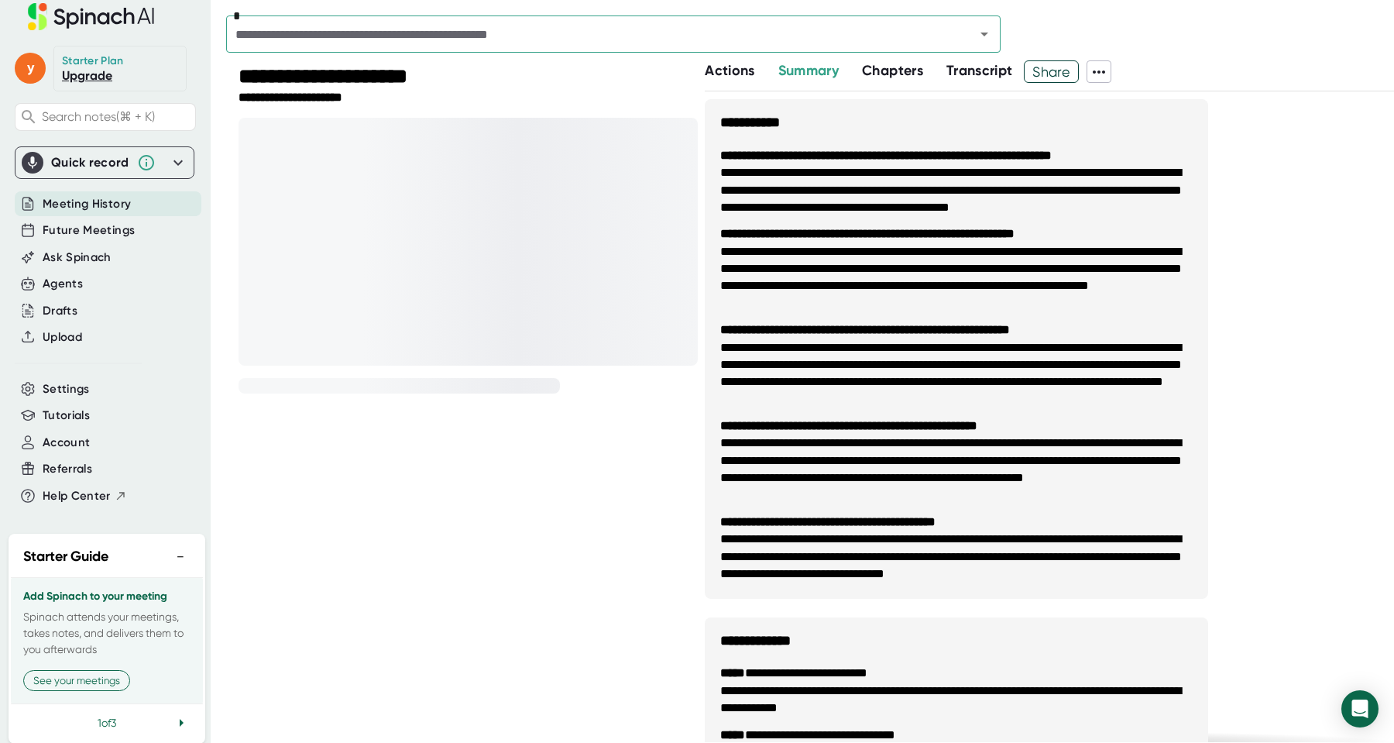
scroll to position [14, 1]
click at [178, 555] on button "−" at bounding box center [180, 559] width 20 height 22
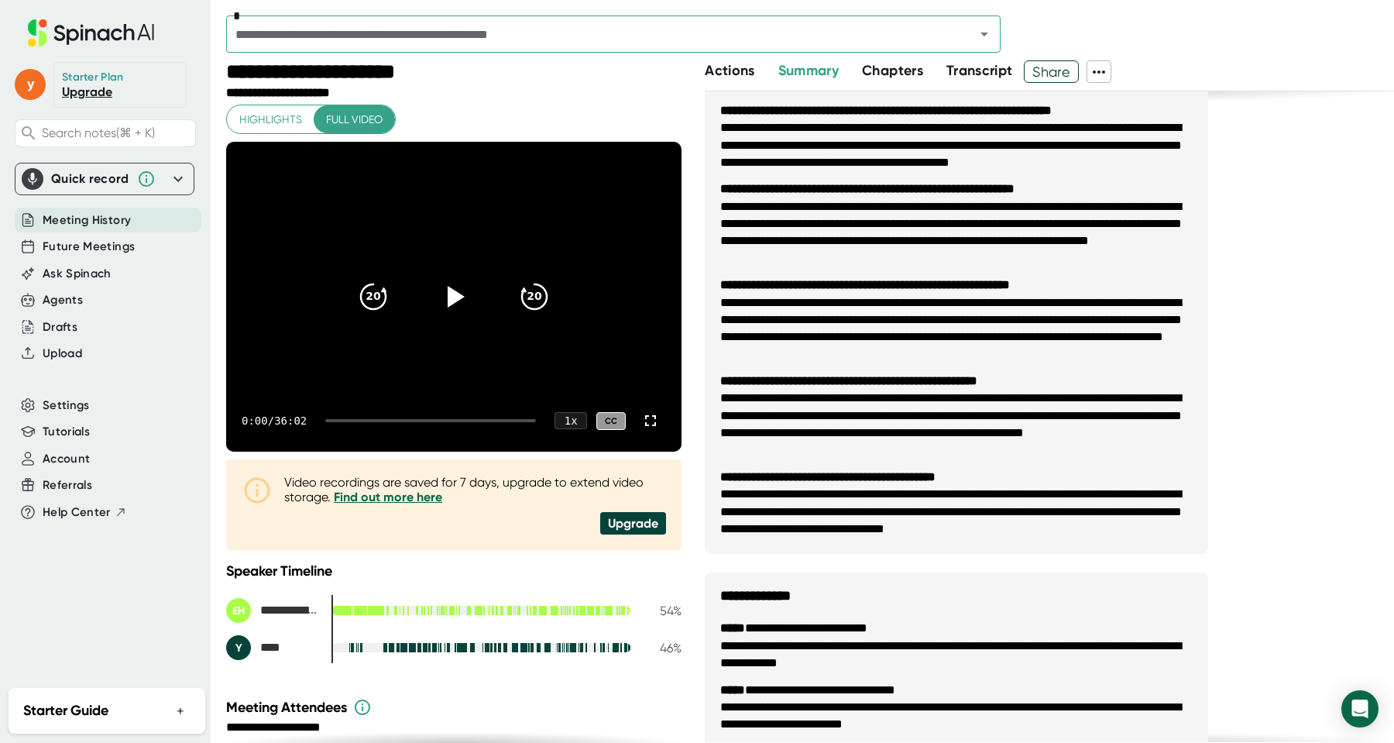
scroll to position [57, 0]
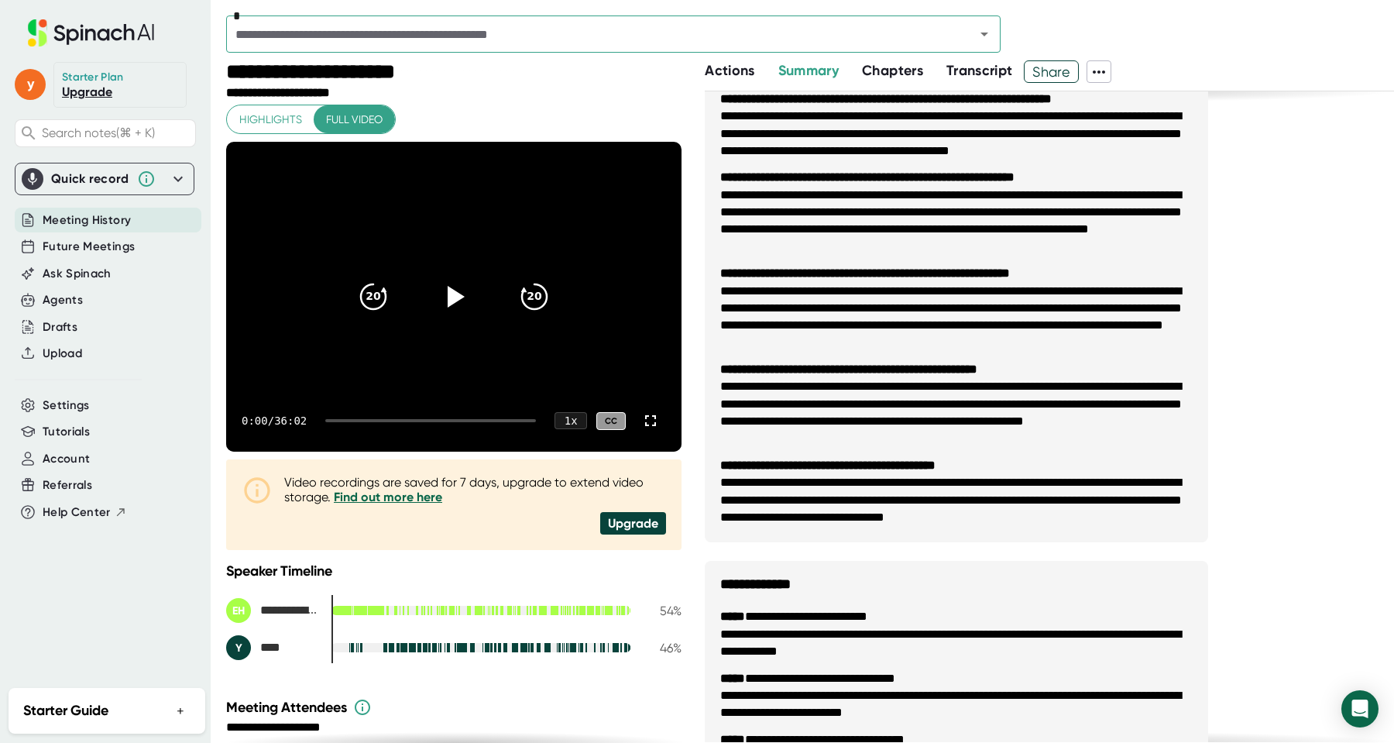
click at [359, 422] on div "0:00 / 36:02 1 x CC" at bounding box center [453, 421] width 455 height 62
click at [361, 419] on div at bounding box center [430, 420] width 211 height 3
click at [452, 295] on icon at bounding box center [457, 297] width 18 height 22
click at [445, 304] on icon at bounding box center [454, 296] width 39 height 39
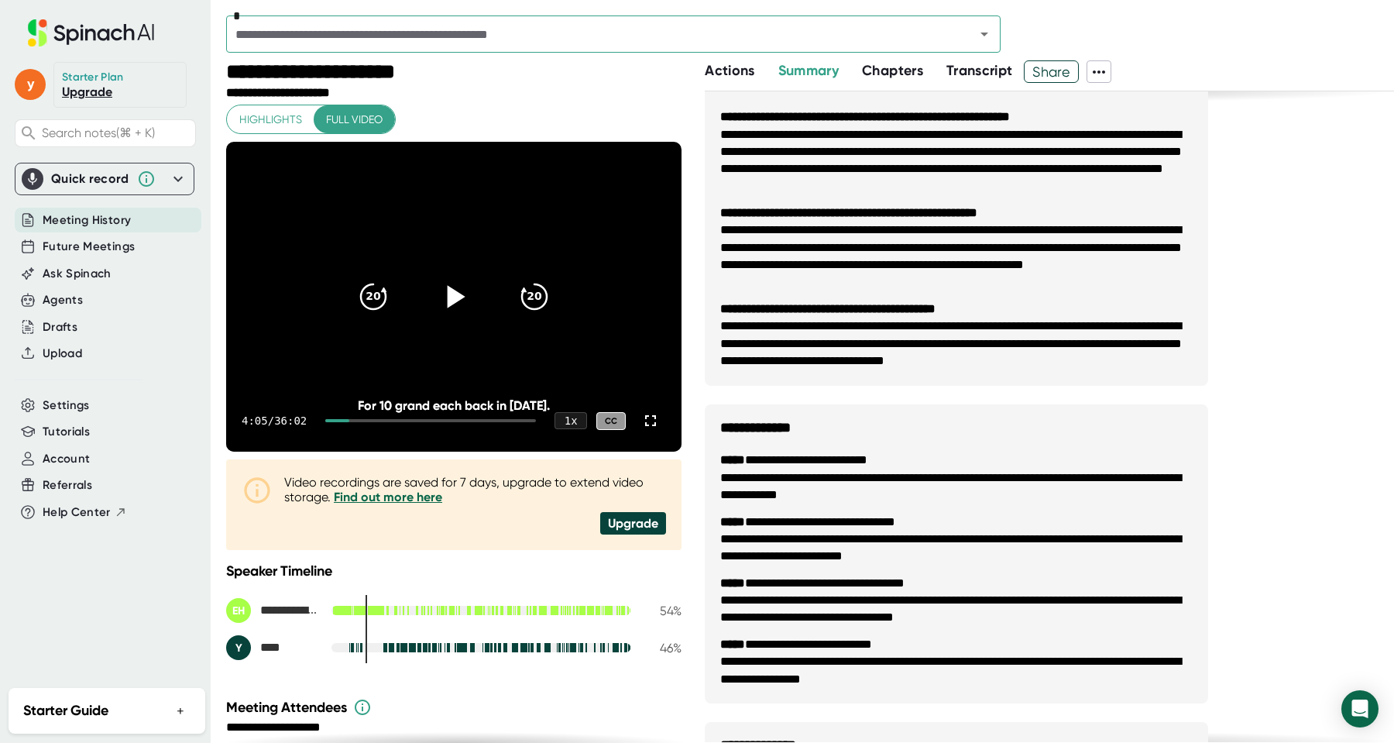
scroll to position [0, 0]
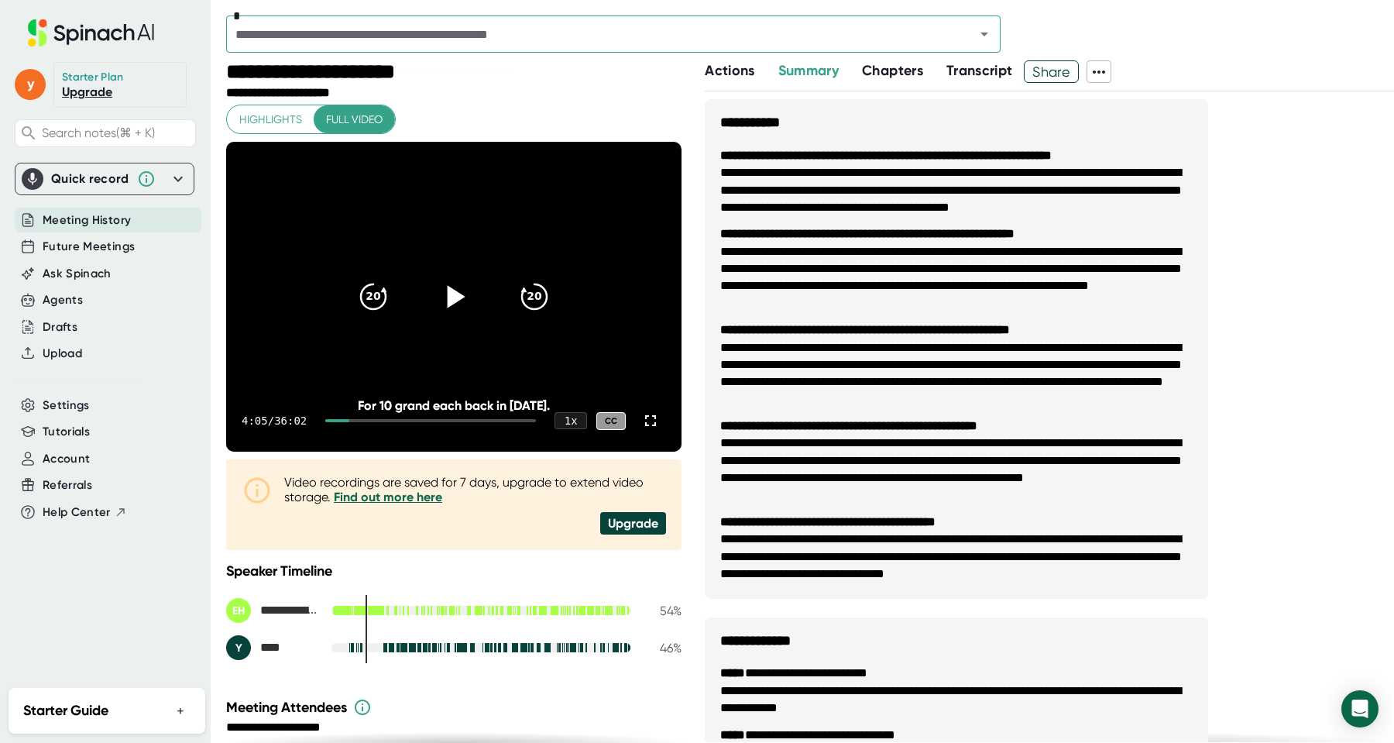
drag, startPoint x: 353, startPoint y: 421, endPoint x: 338, endPoint y: 421, distance: 15.5
click at [338, 421] on div "4:05 / 36:02 1 x CC" at bounding box center [453, 421] width 455 height 62
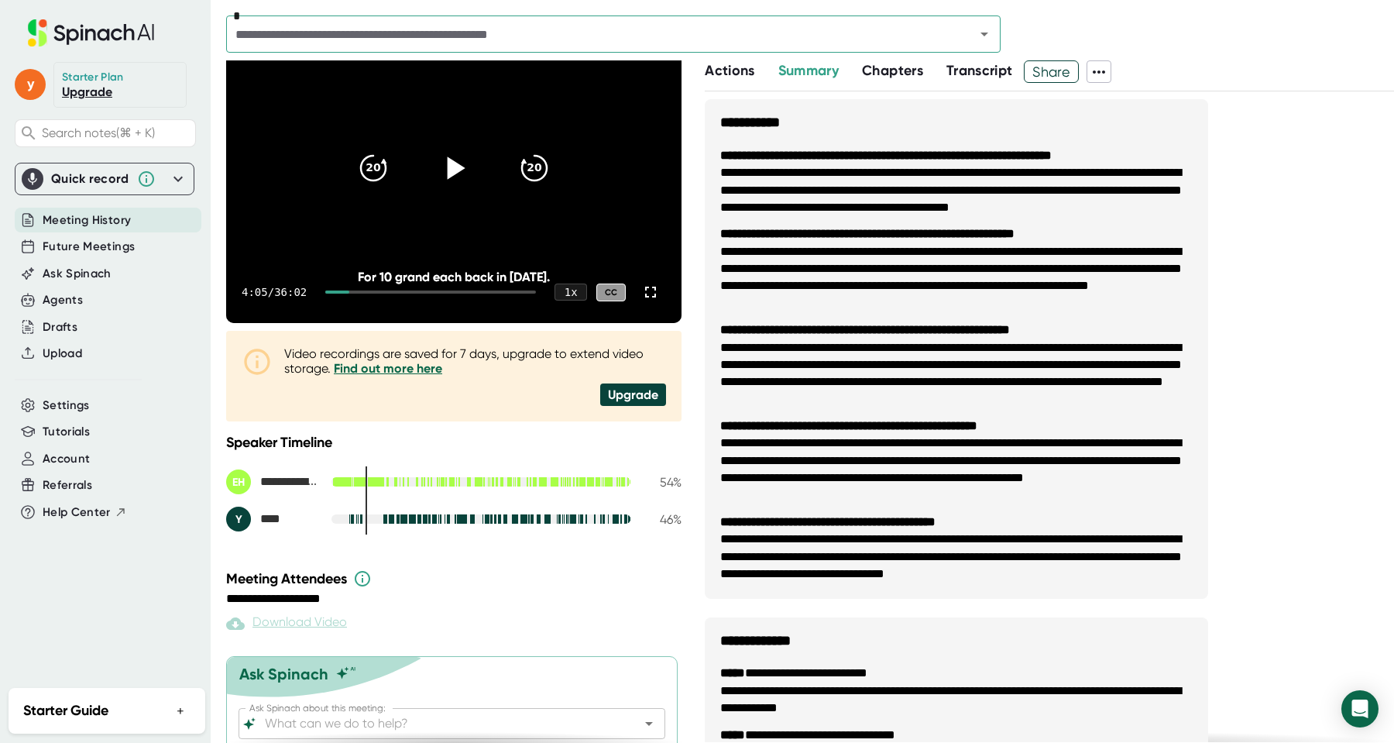
scroll to position [181, 0]
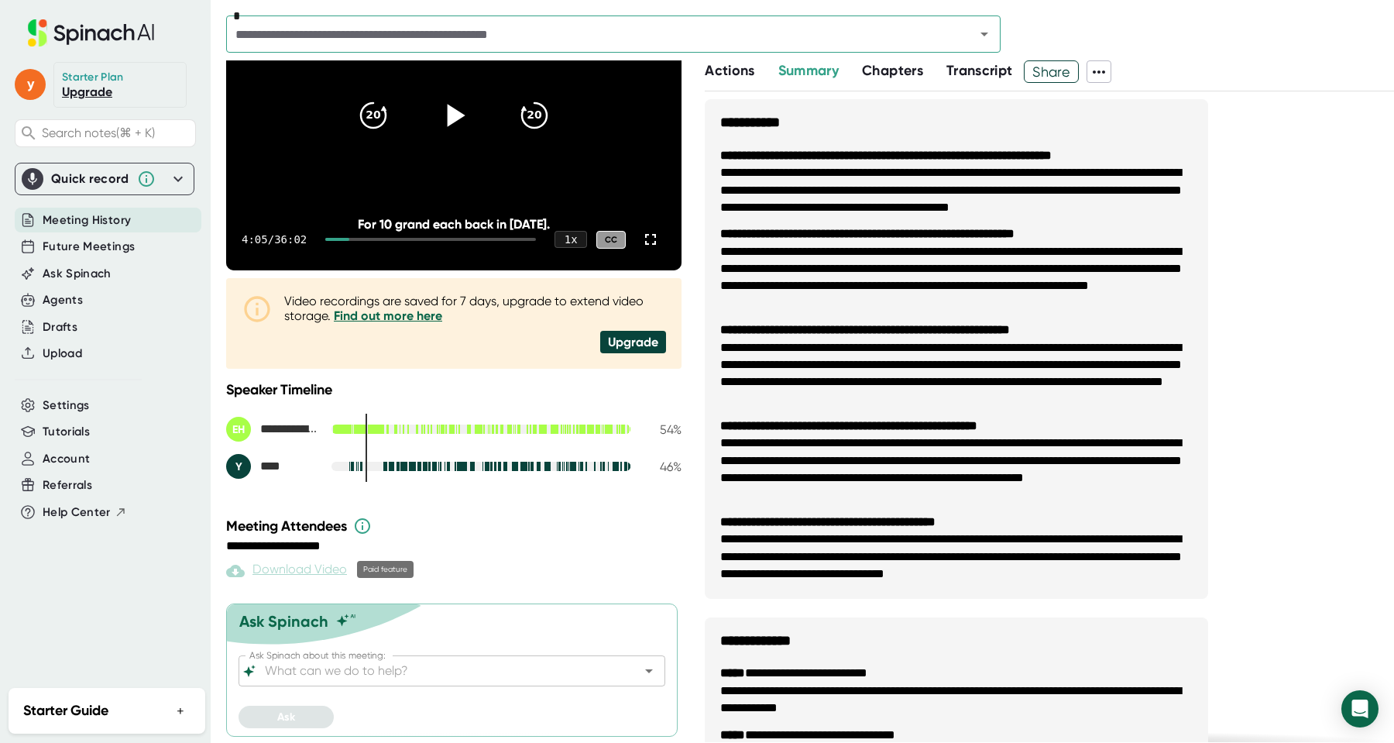
click at [285, 574] on div "Download Video" at bounding box center [286, 571] width 121 height 19
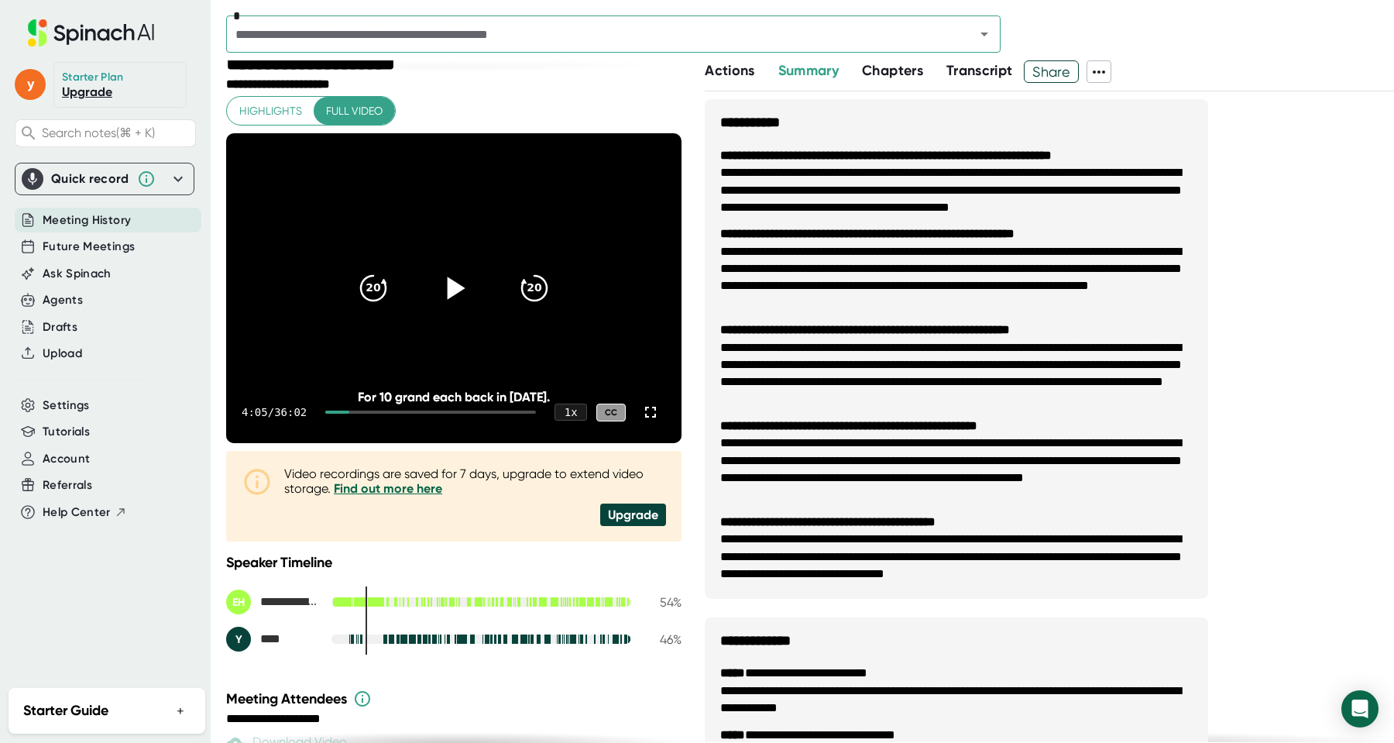
scroll to position [0, 0]
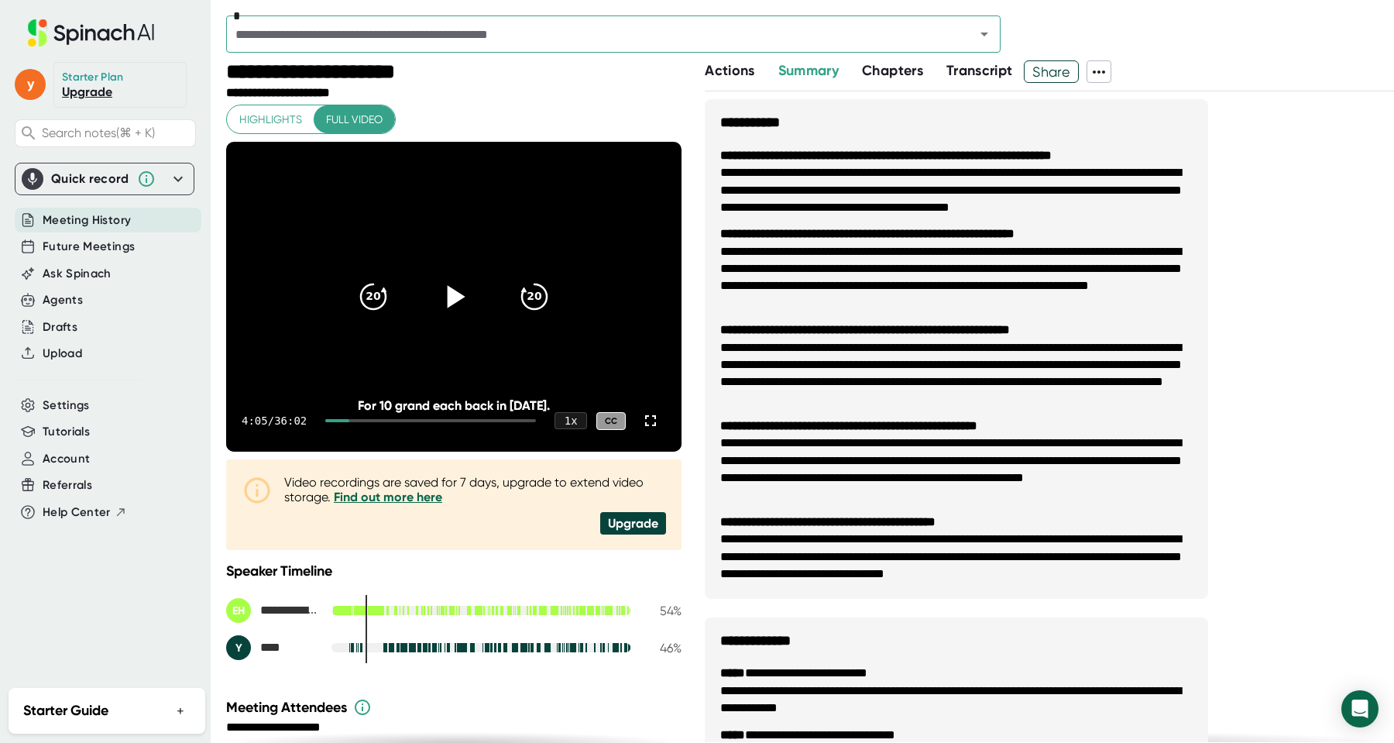
click at [345, 419] on div at bounding box center [337, 420] width 24 height 3
click at [362, 421] on div at bounding box center [430, 420] width 211 height 3
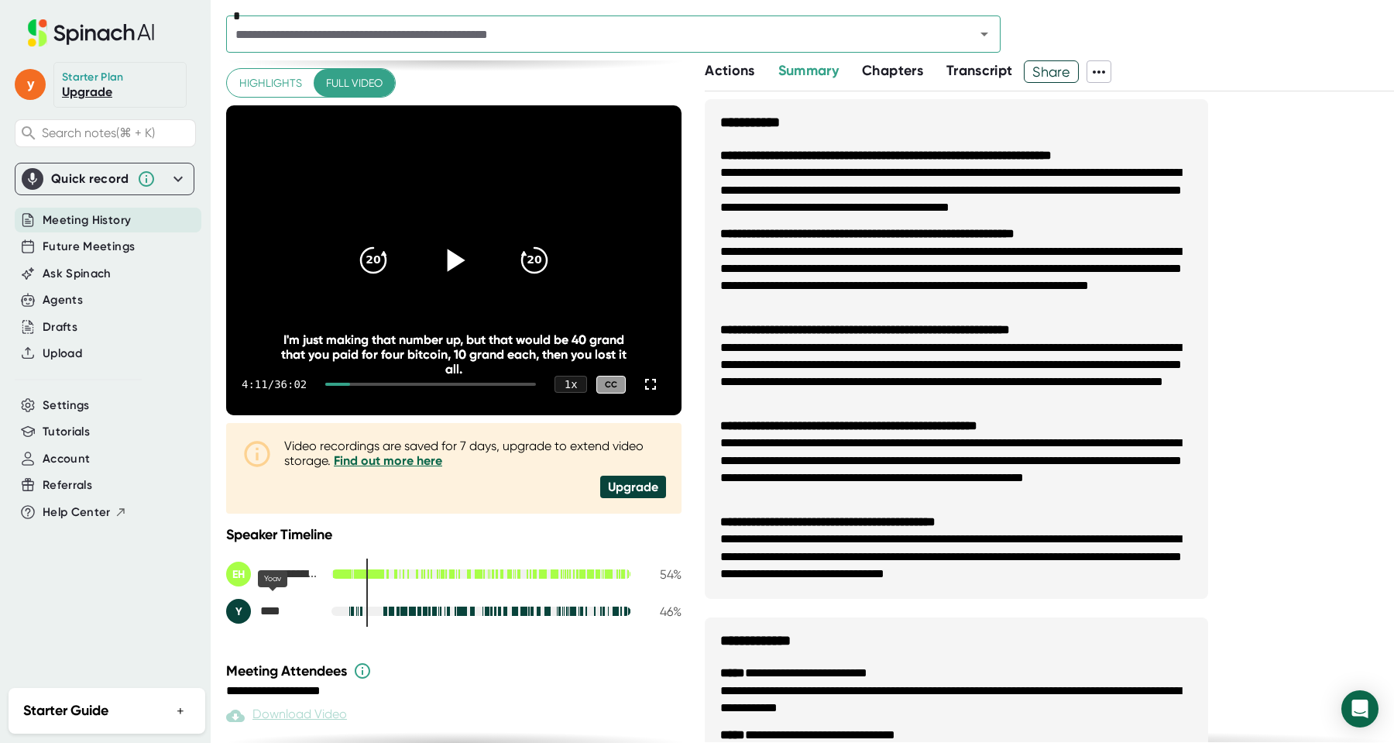
scroll to position [181, 0]
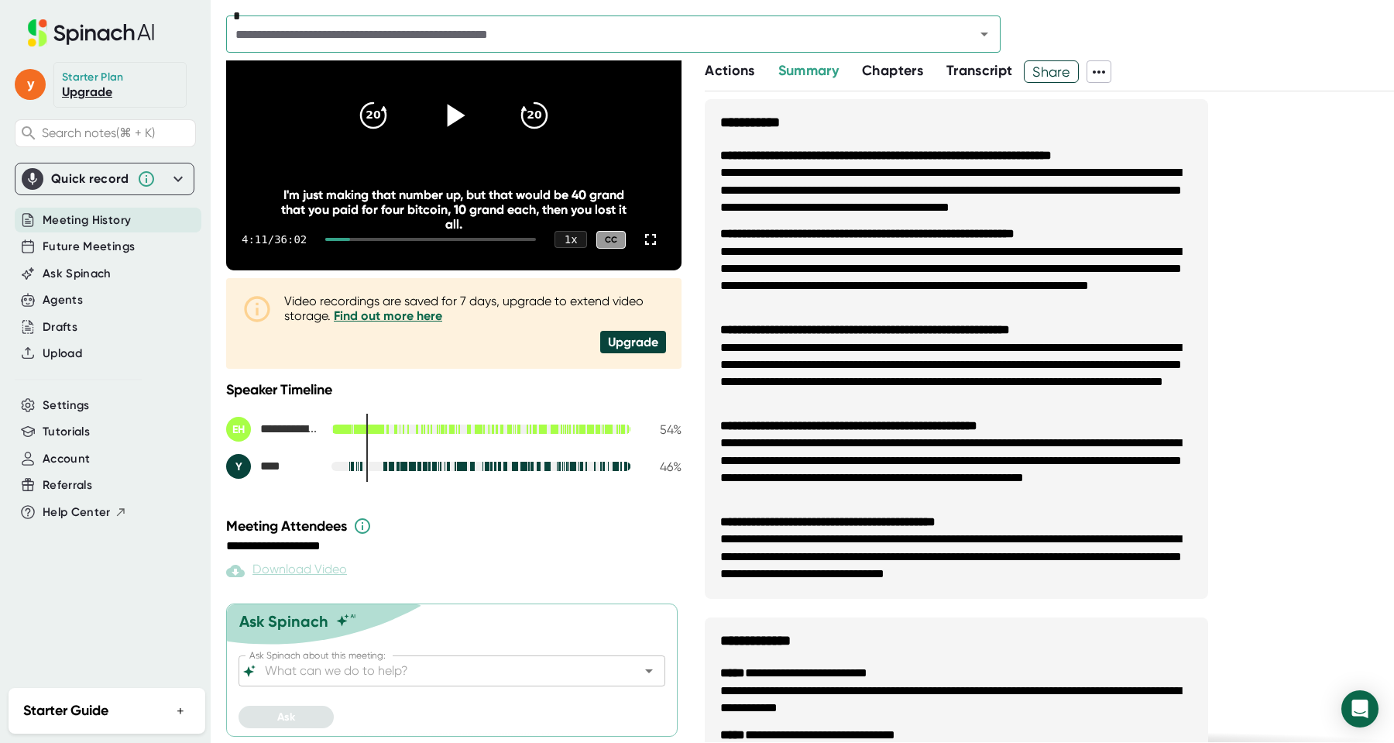
click at [312, 663] on input "Ask Spinach about this meeting:" at bounding box center [438, 671] width 353 height 22
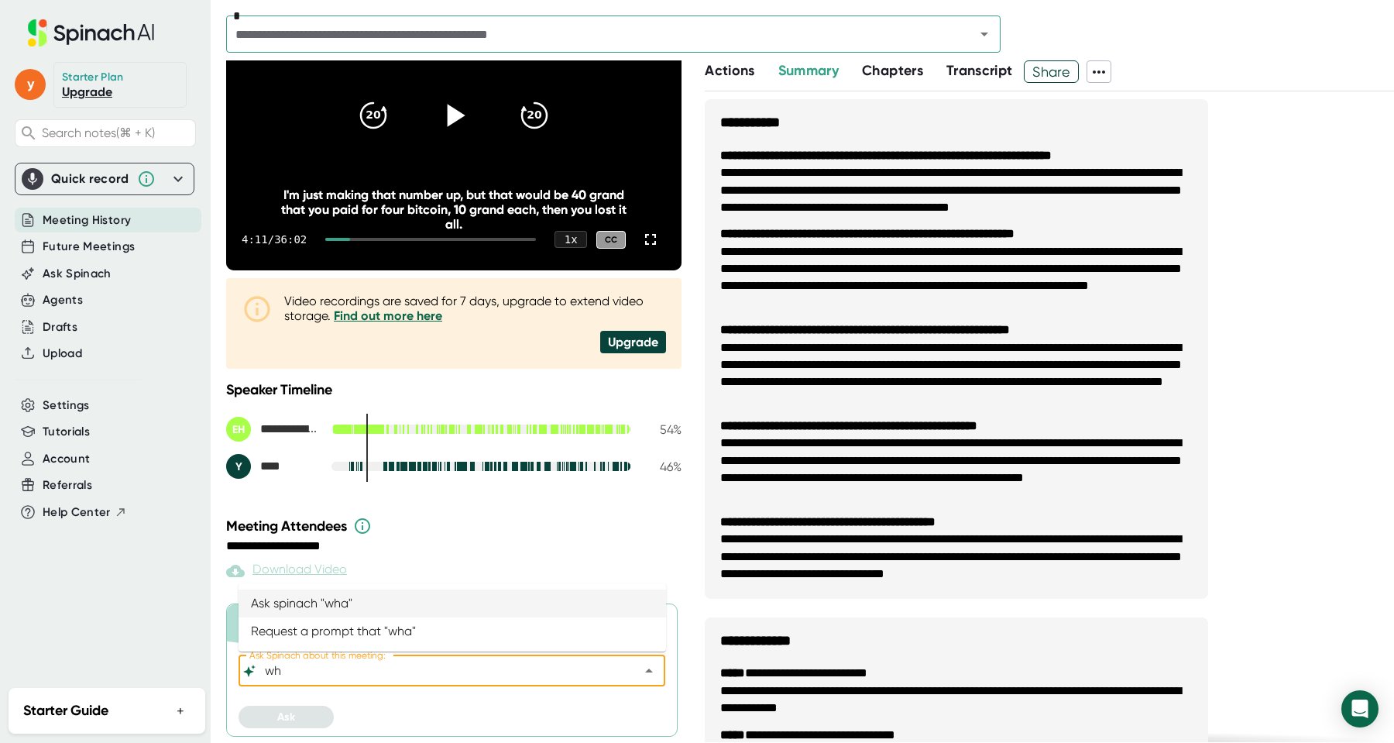
type input "w"
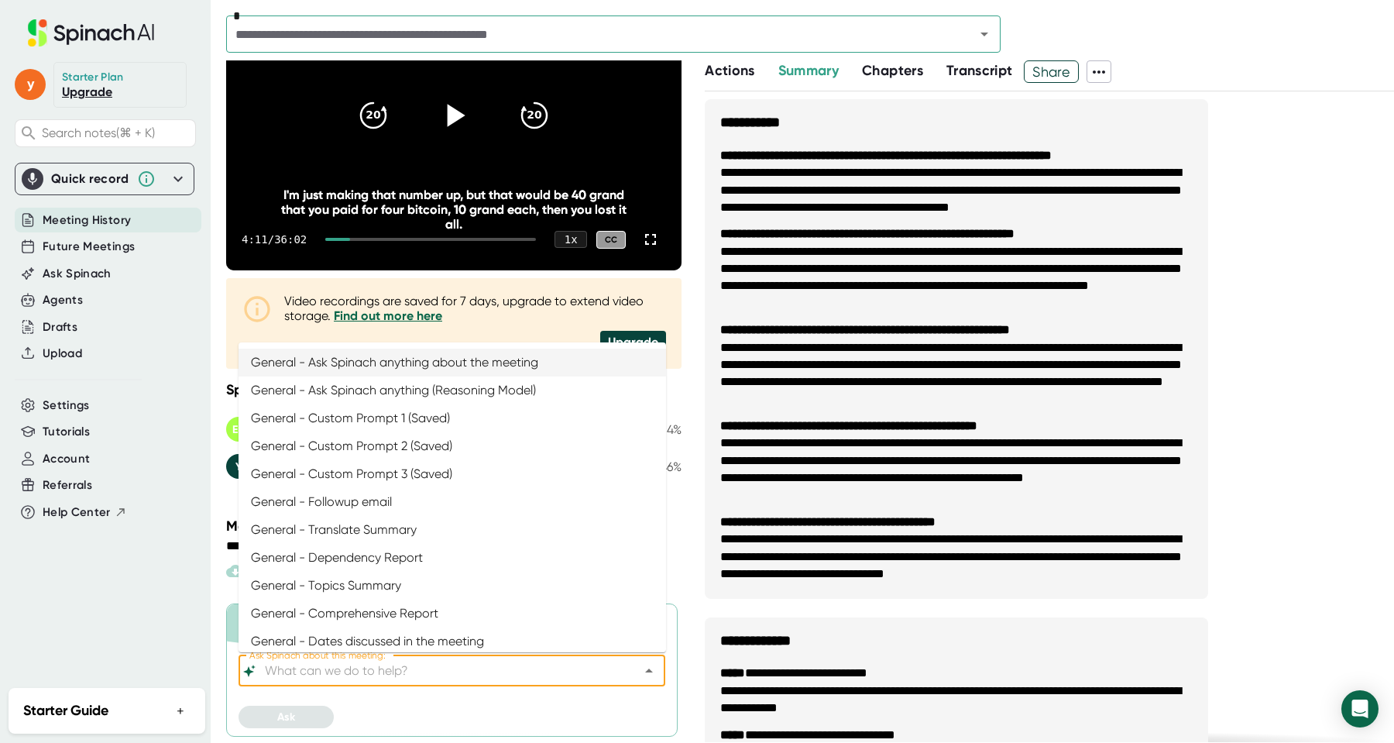
click at [517, 367] on li "General - Ask Spinach anything about the meeting" at bounding box center [453, 363] width 428 height 28
type input "General - Ask Spinach anything about the meeting"
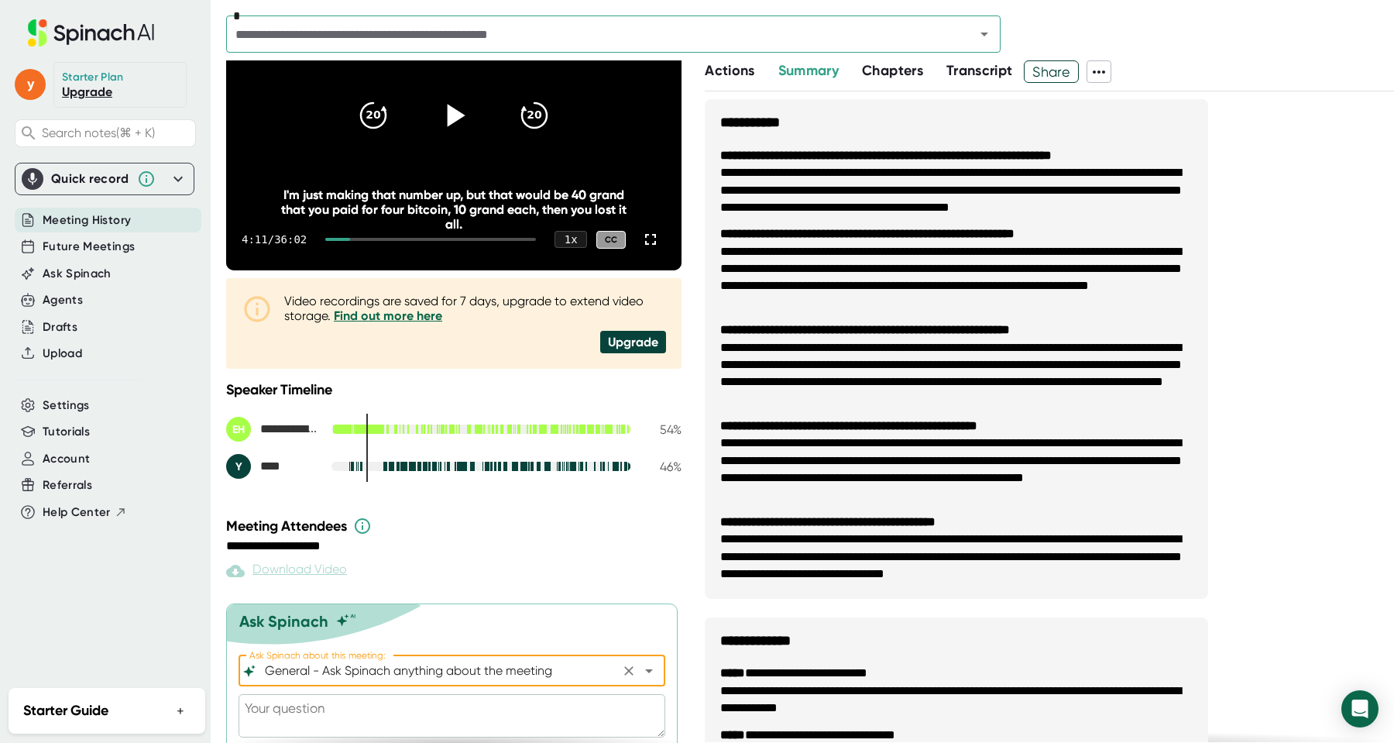
click at [342, 721] on textarea at bounding box center [452, 715] width 427 height 43
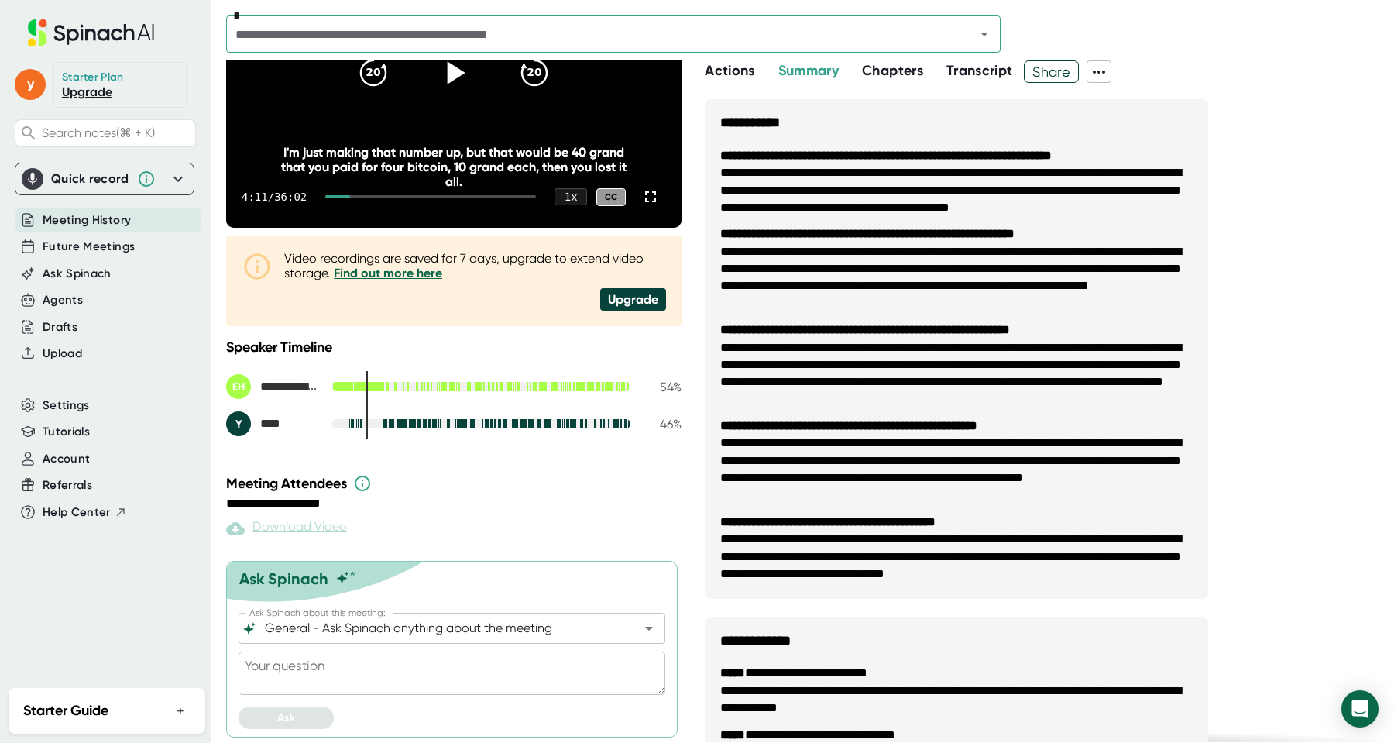
type textarea "W"
type textarea "x"
type textarea "Wh"
type textarea "x"
type textarea "Wha"
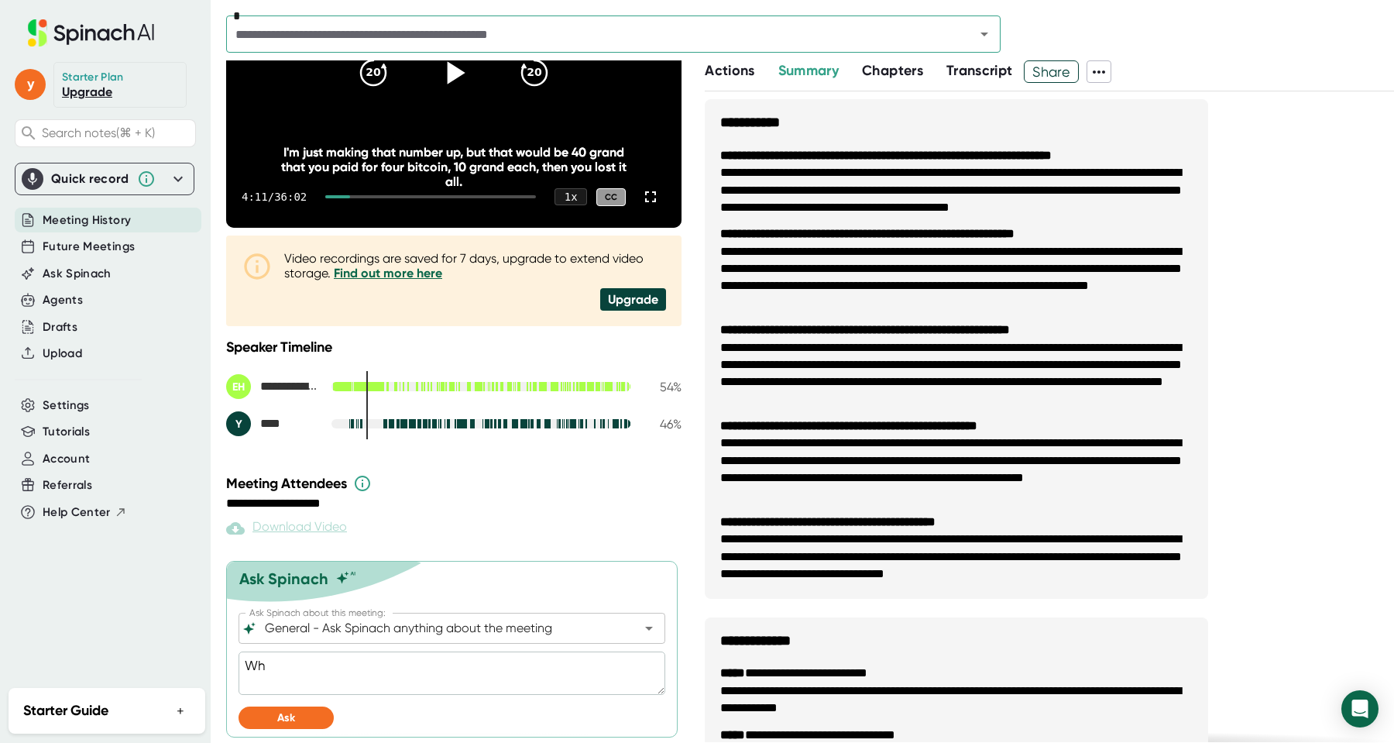
type textarea "x"
type textarea "What"
type textarea "x"
type textarea "Whata"
type textarea "x"
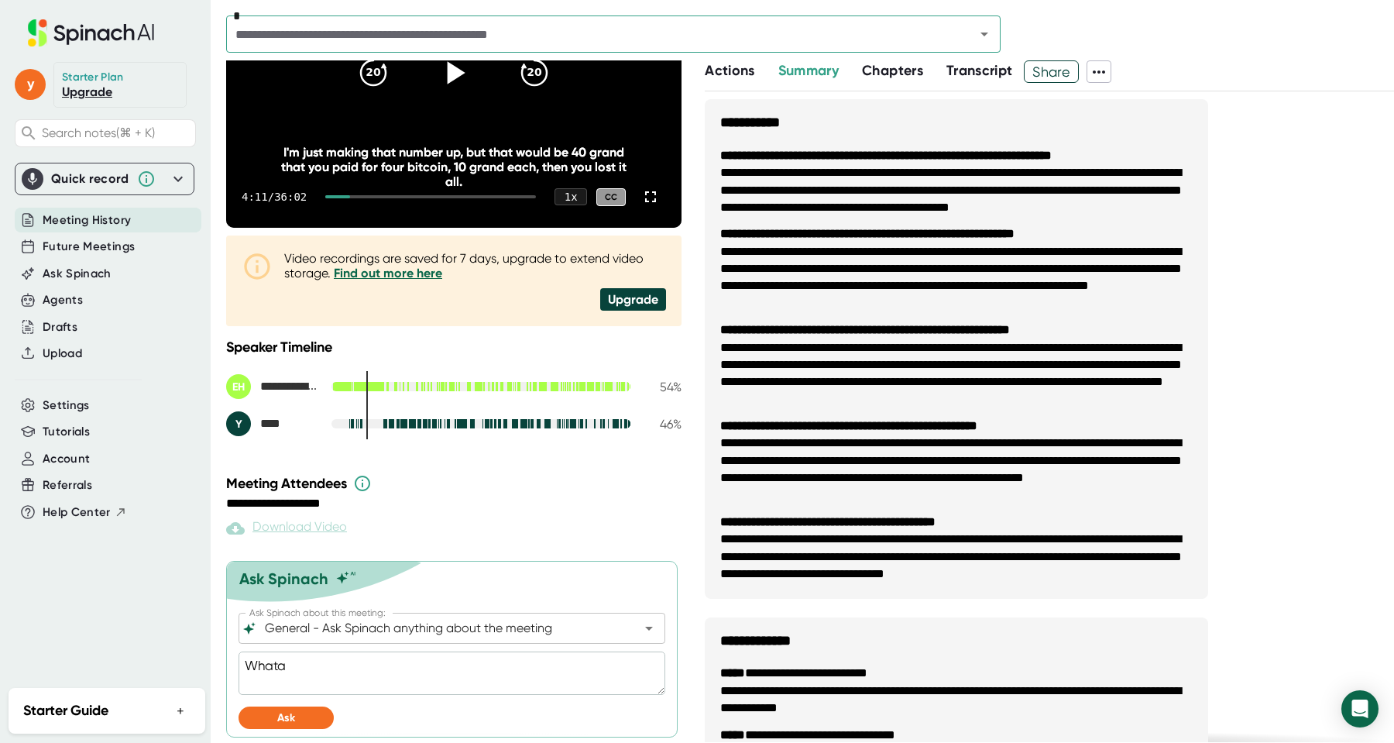
type textarea "Whatar"
type textarea "x"
type textarea "Whatare"
type textarea "x"
type textarea "Whatare"
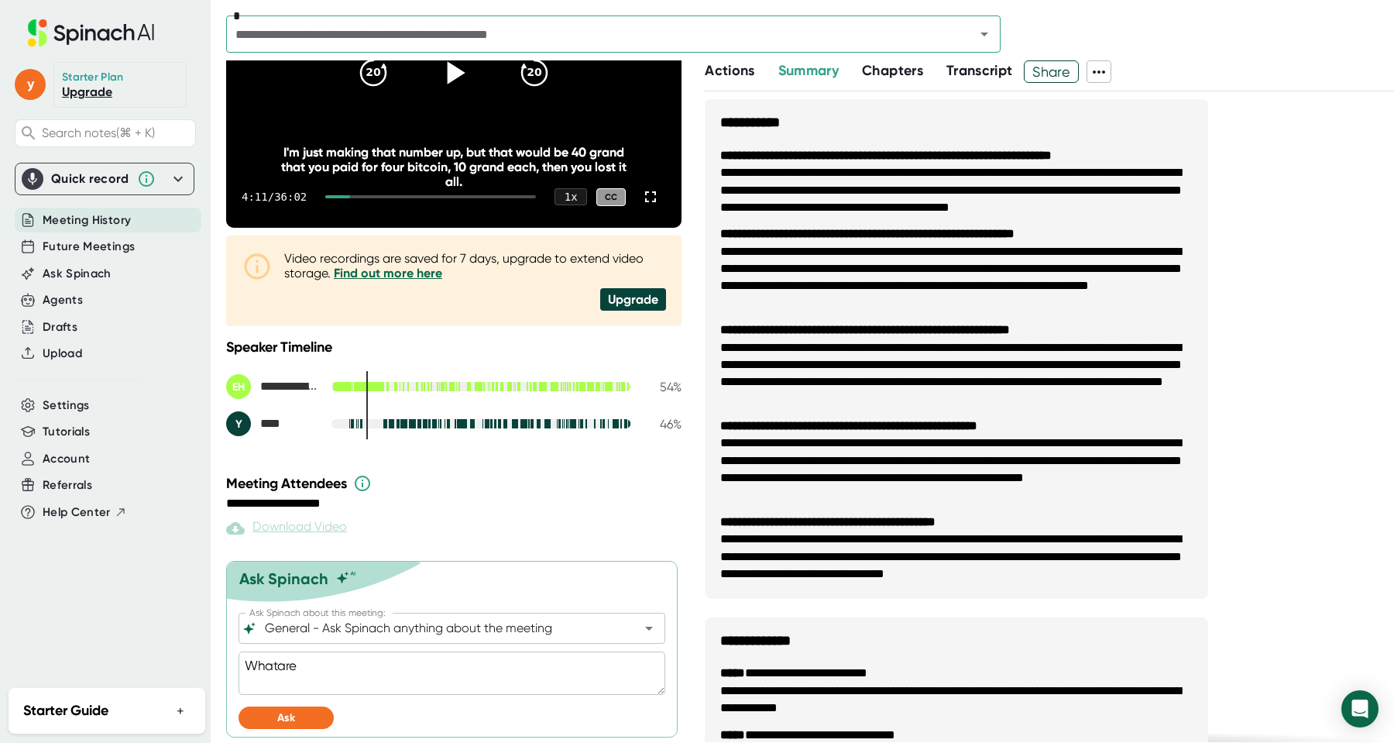
type textarea "x"
type textarea "Whatare"
type textarea "x"
type textarea "Whatar"
type textarea "x"
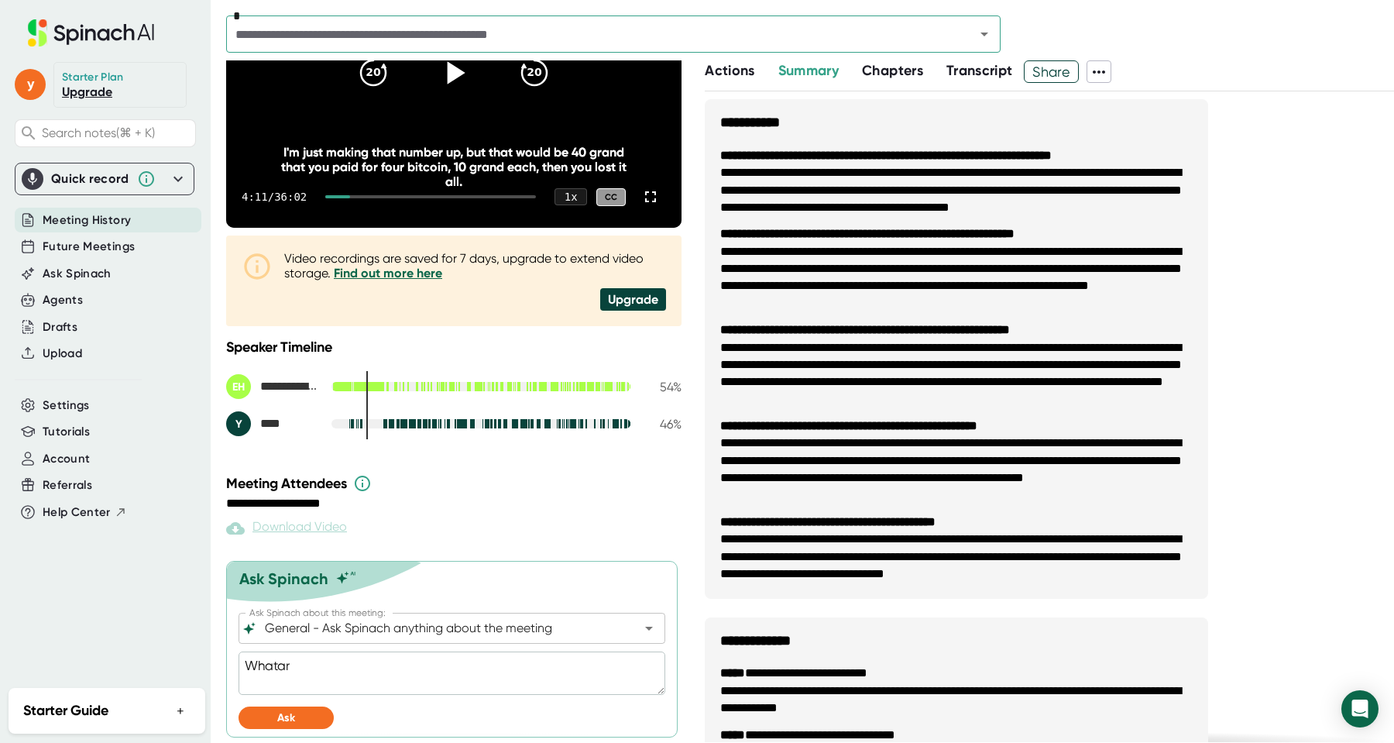
type textarea "Whata"
type textarea "x"
type textarea "Whata"
type textarea "x"
type textarea "Whata a"
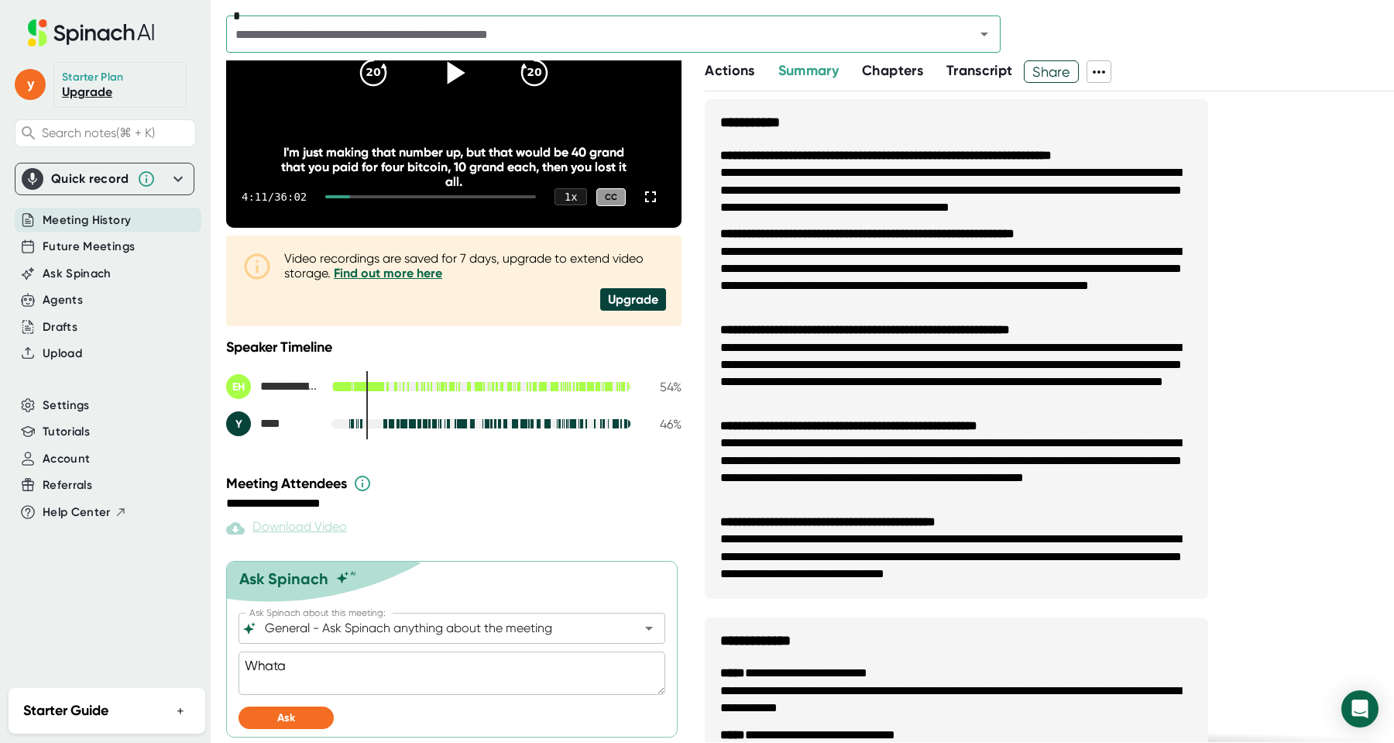
type textarea "x"
type textarea "Whata"
type textarea "x"
type textarea "Whata"
type textarea "x"
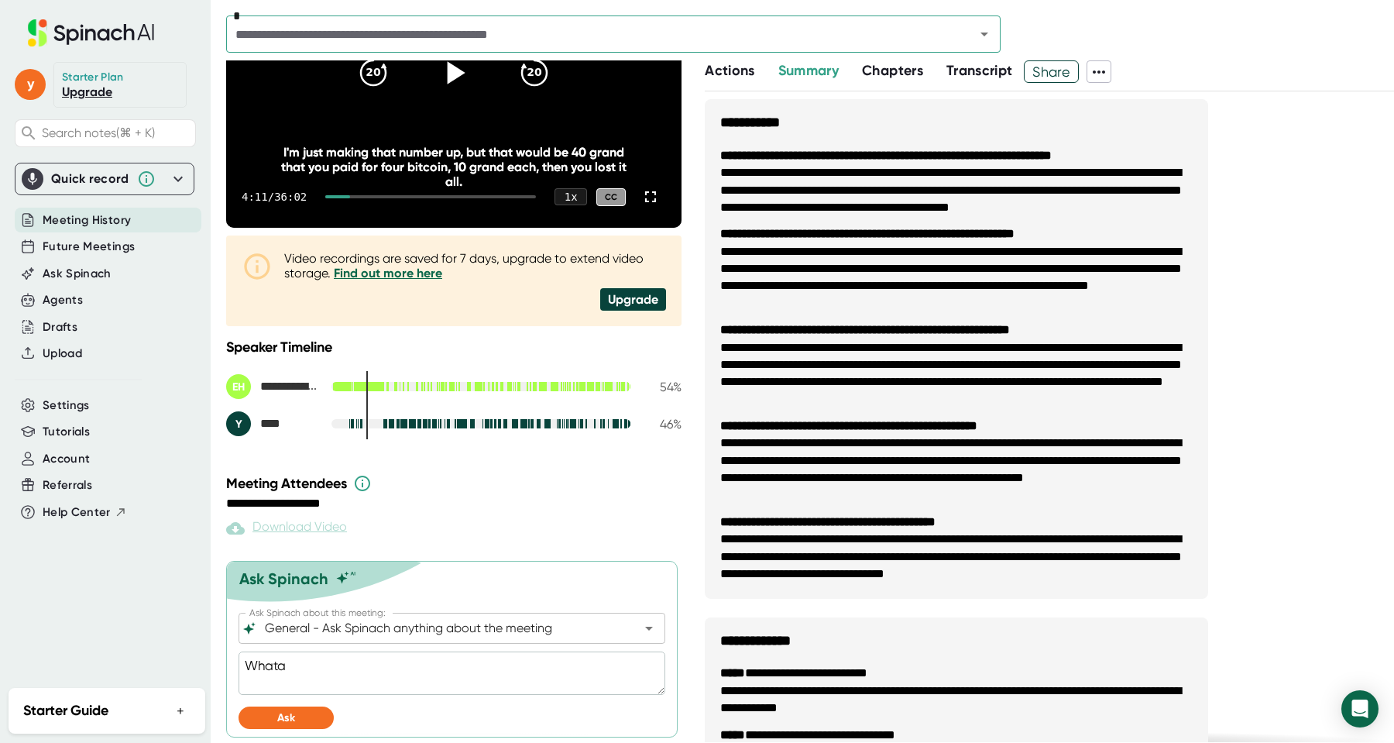
type textarea "What"
type textarea "x"
type textarea "What"
type textarea "x"
type textarea "What a"
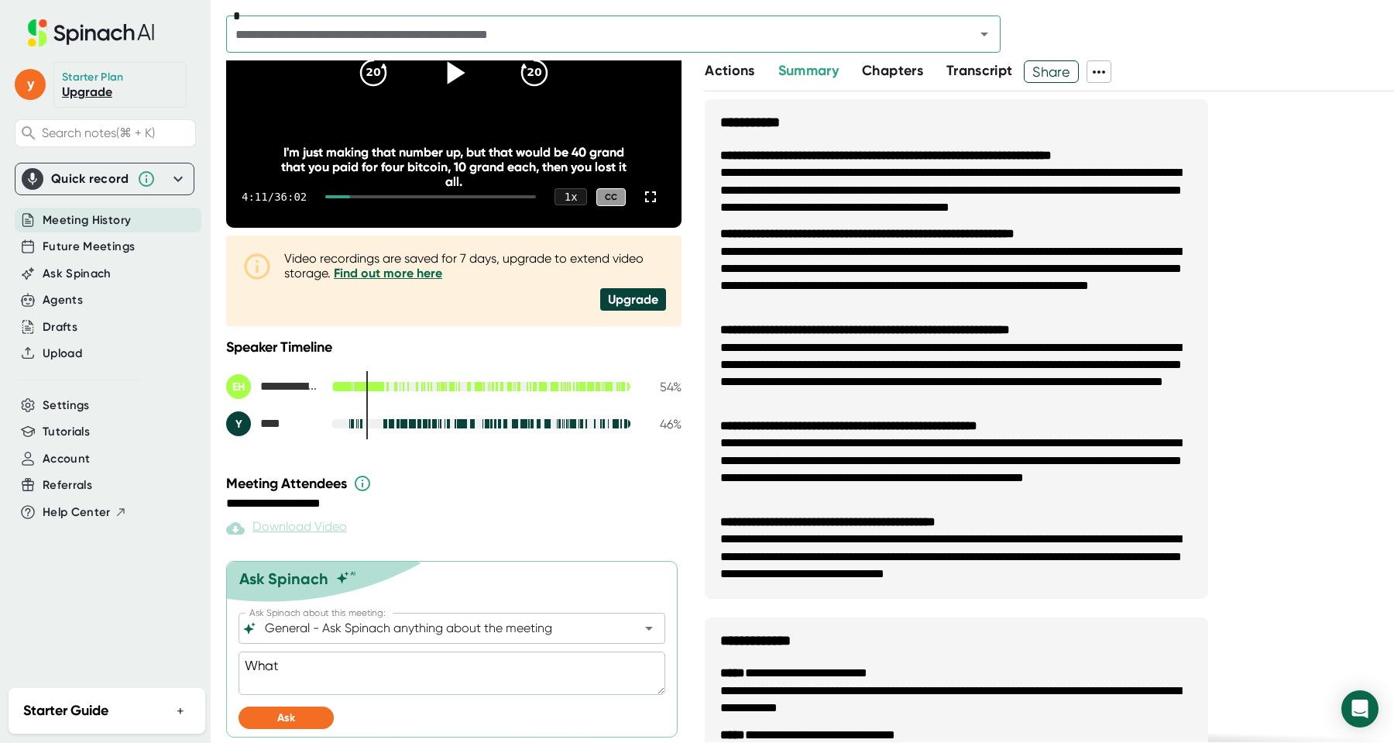
type textarea "x"
type textarea "What ar"
type textarea "x"
type textarea "What are"
type textarea "x"
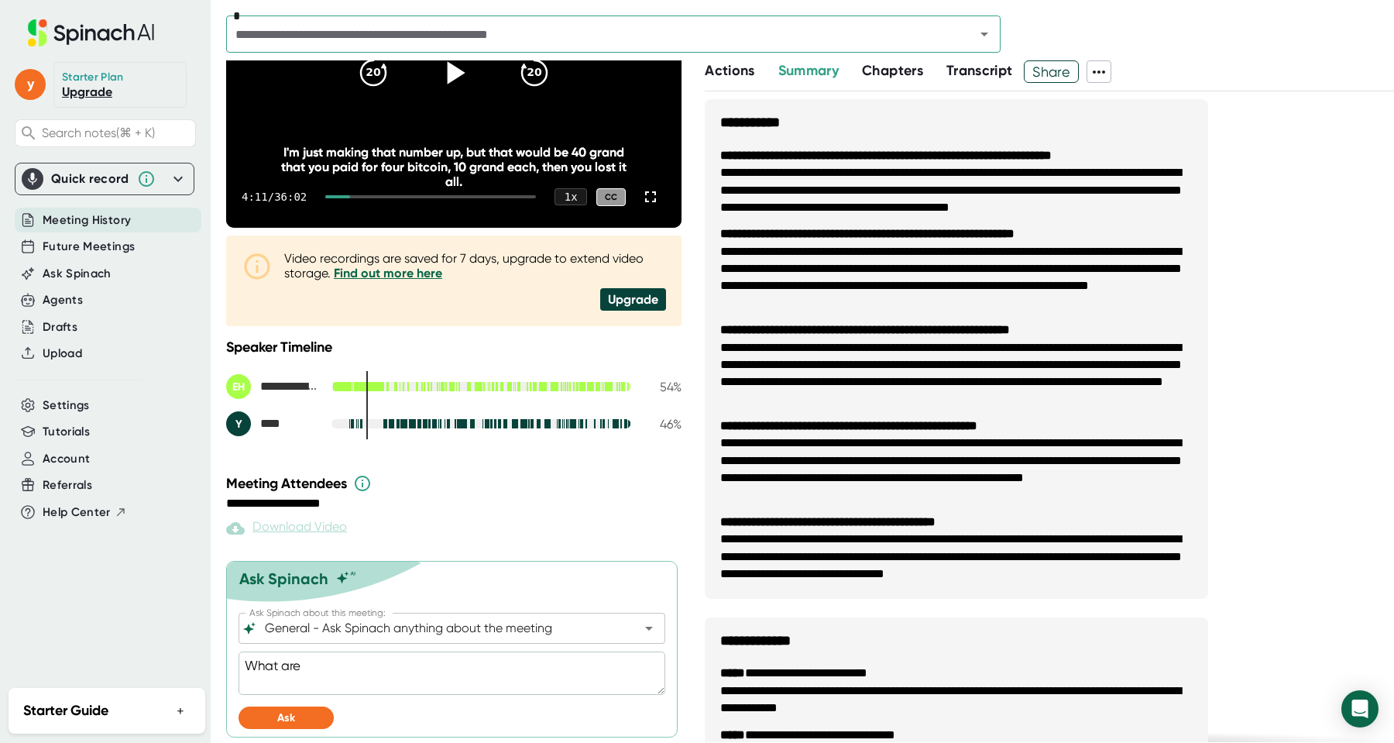
type textarea "What are"
type textarea "x"
type textarea "What are t"
type textarea "x"
type textarea "What are th"
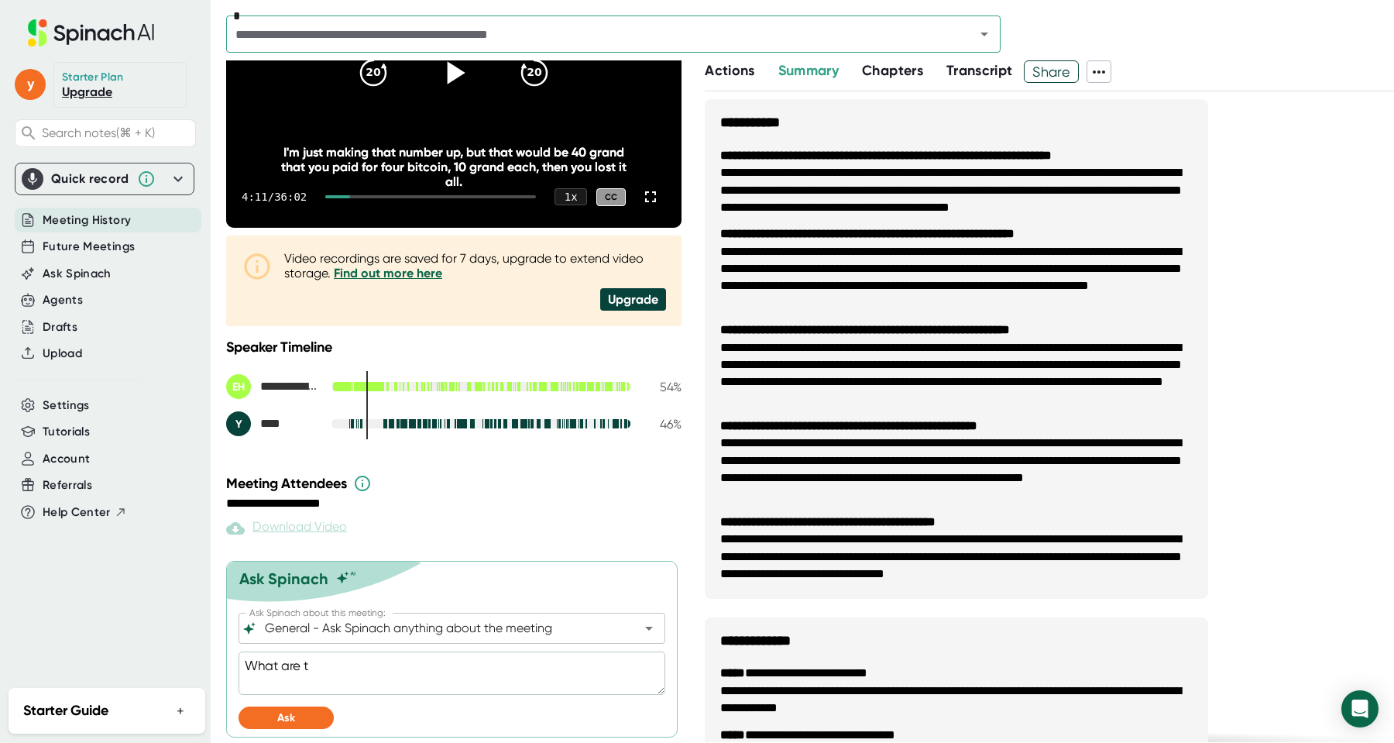
type textarea "x"
type textarea "What are the"
type textarea "x"
type textarea "What are the"
type textarea "x"
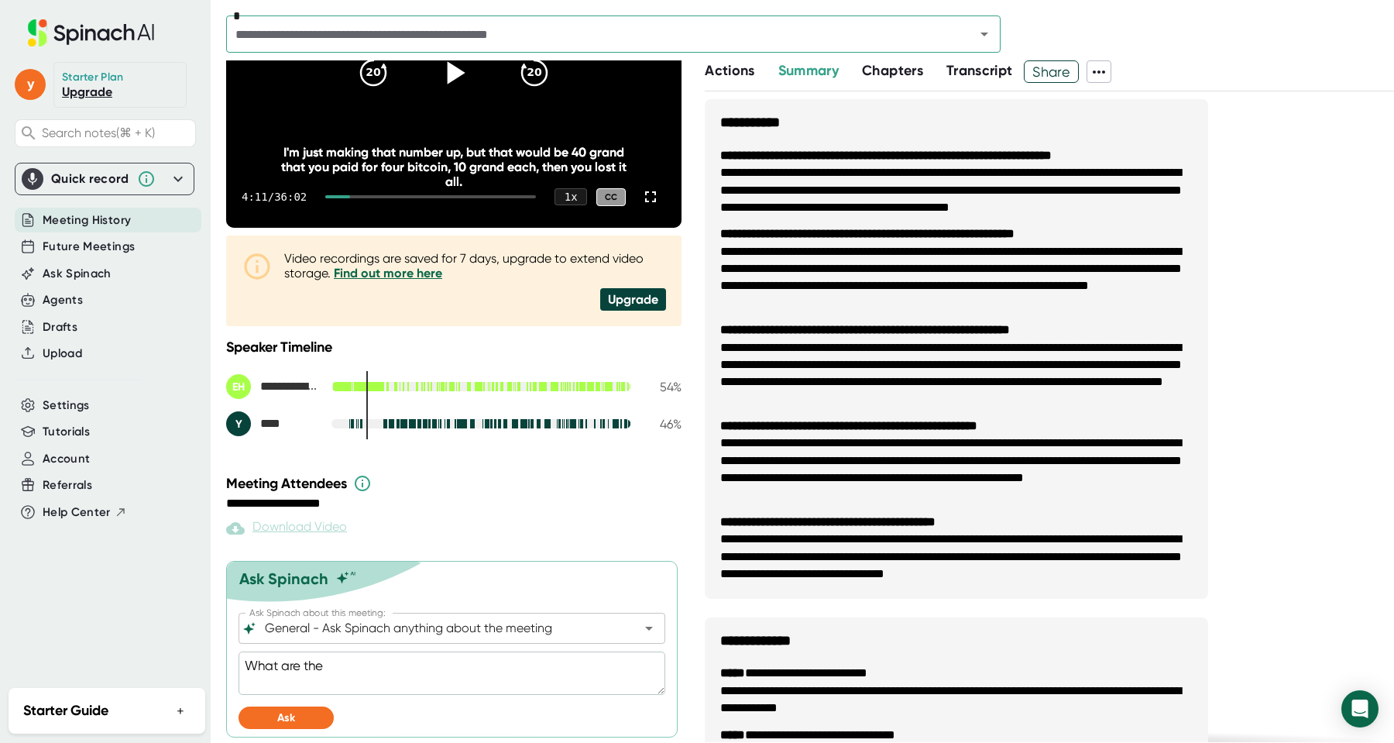
type textarea "What are the d"
type textarea "x"
type textarea "What are the"
type textarea "x"
type textarea "What are the e"
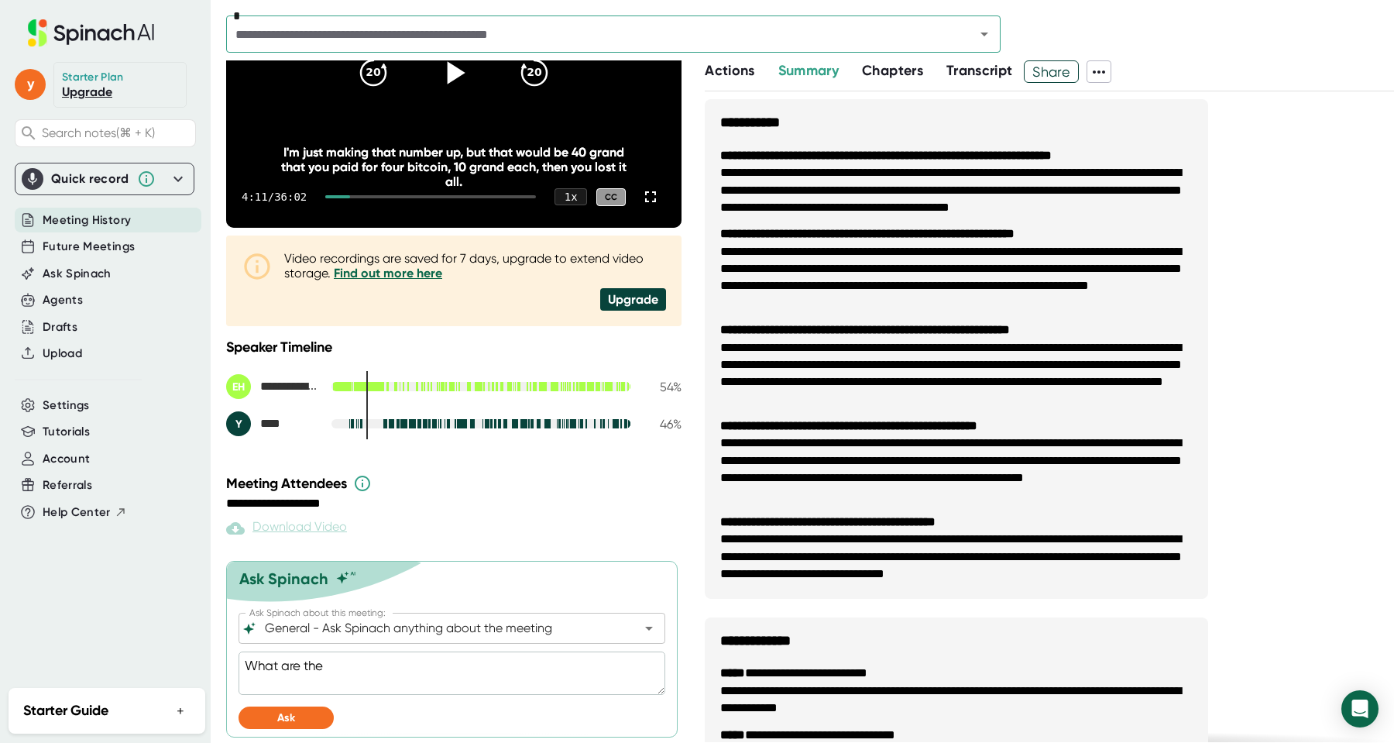
type textarea "x"
type textarea "What are the ex"
type textarea "x"
type textarea "What are the exa"
type textarea "x"
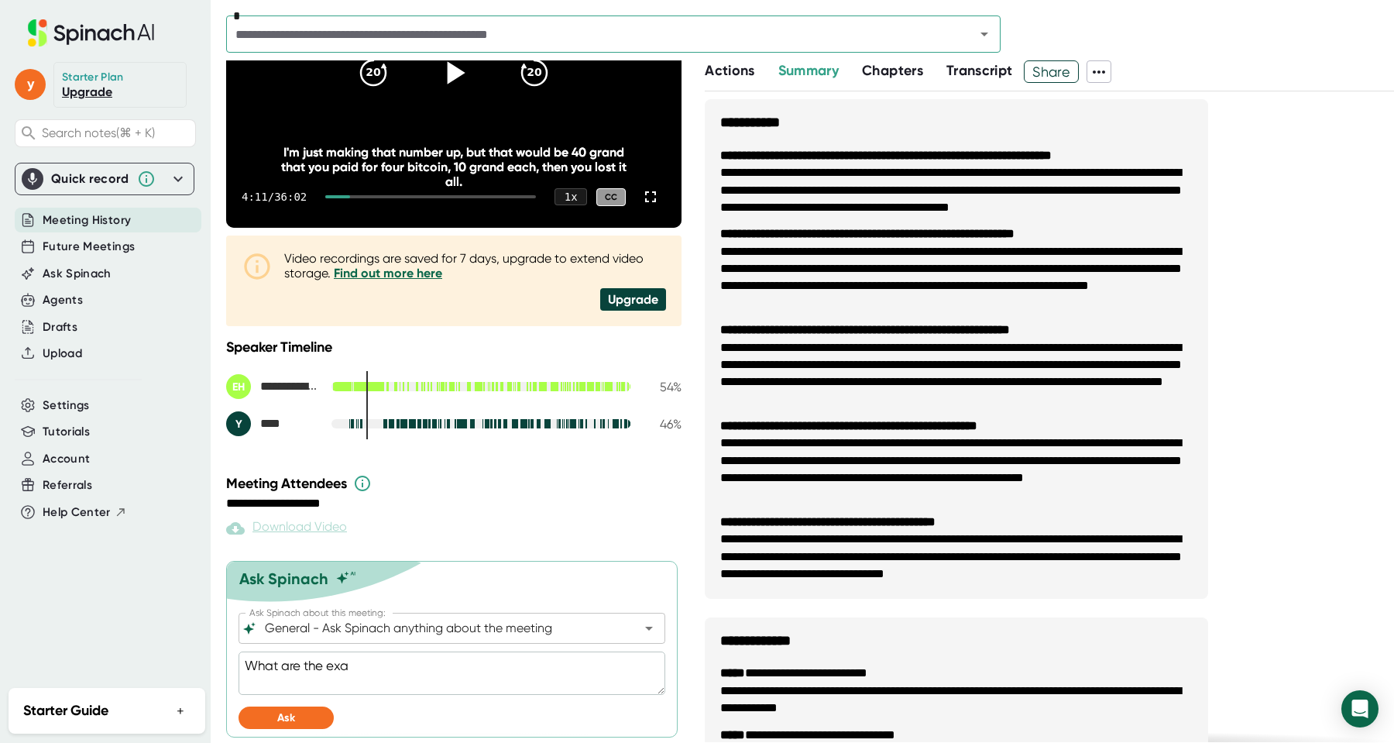
type textarea "What are the exat"
type textarea "x"
type textarea "What are the exa"
type textarea "x"
type textarea "What are the exac"
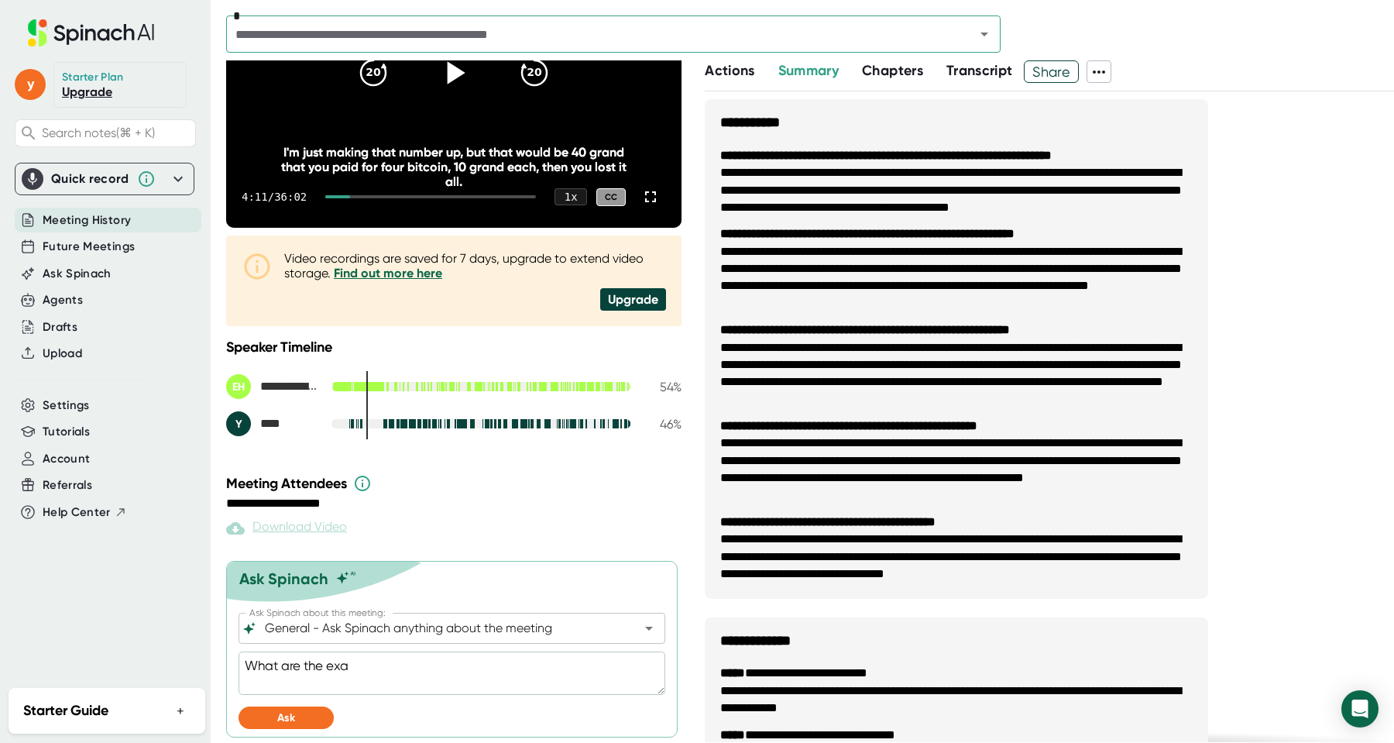
type textarea "x"
type textarea "What are the exact"
type textarea "x"
type textarea "What are the exact"
type textarea "x"
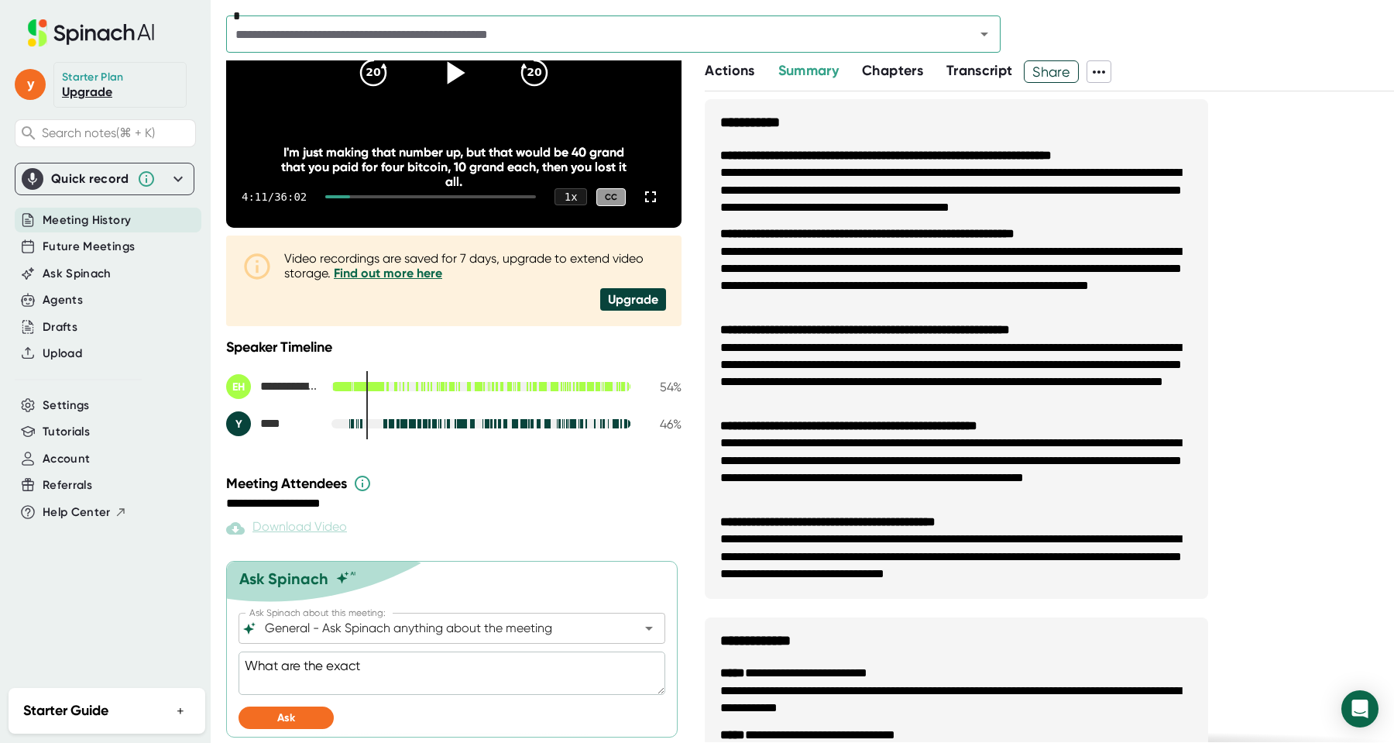
type textarea "What are the exact s"
type textarea "x"
type textarea "What are the exact ss"
type textarea "x"
type textarea "What are the exact sst"
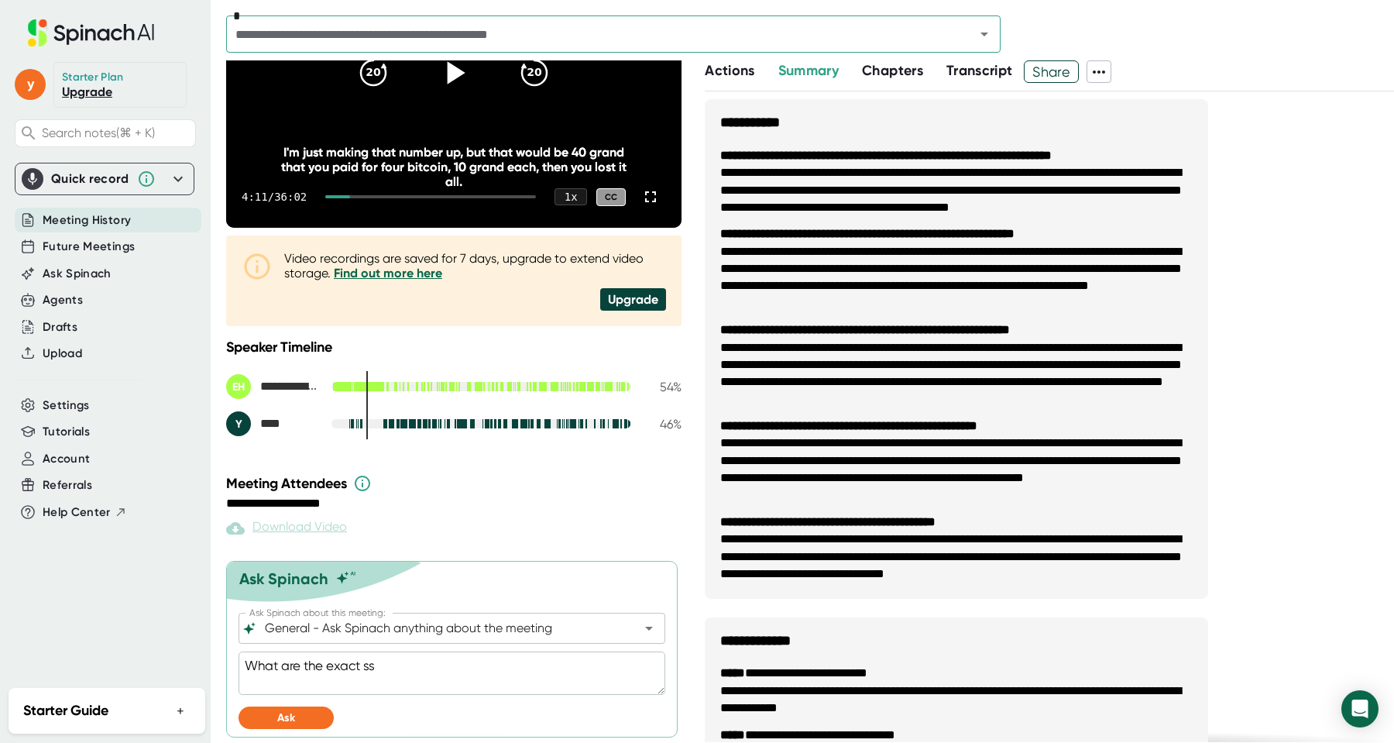
type textarea "x"
type textarea "What are the exact sstp"
type textarea "x"
type textarea "What are the exact sst"
type textarea "x"
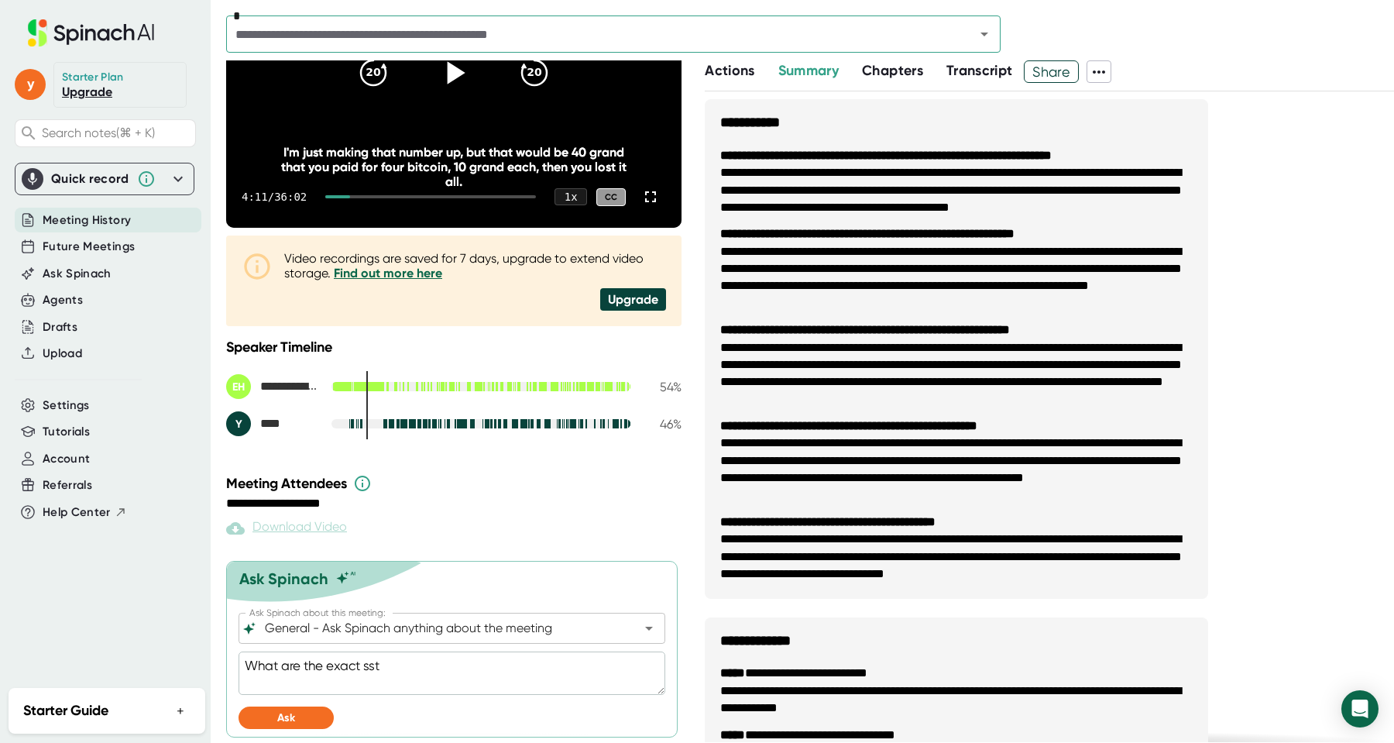
type textarea "What are the exact ss"
type textarea "x"
type textarea "What are the exact s"
type textarea "x"
type textarea "What are the exact st"
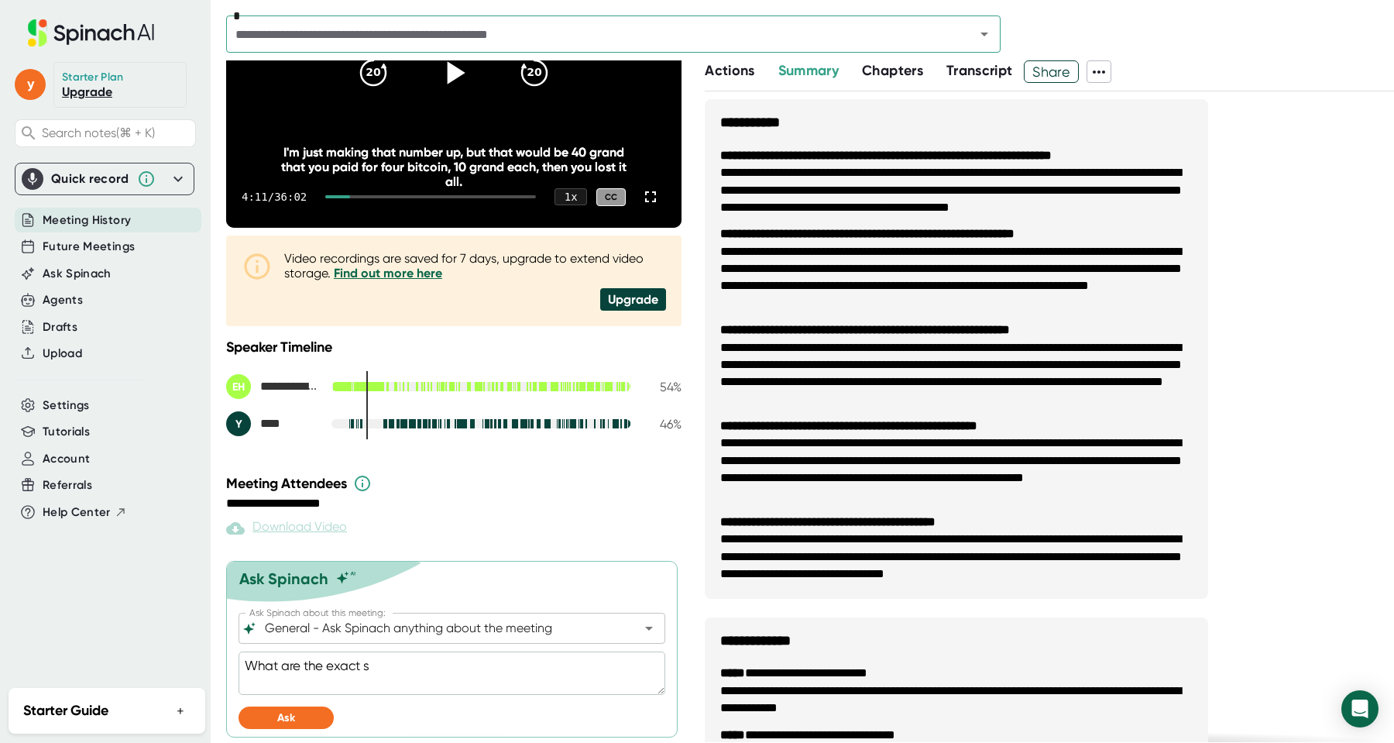
type textarea "x"
type textarea "What are the exact ste"
type textarea "x"
type textarea "What are the exact step"
type textarea "x"
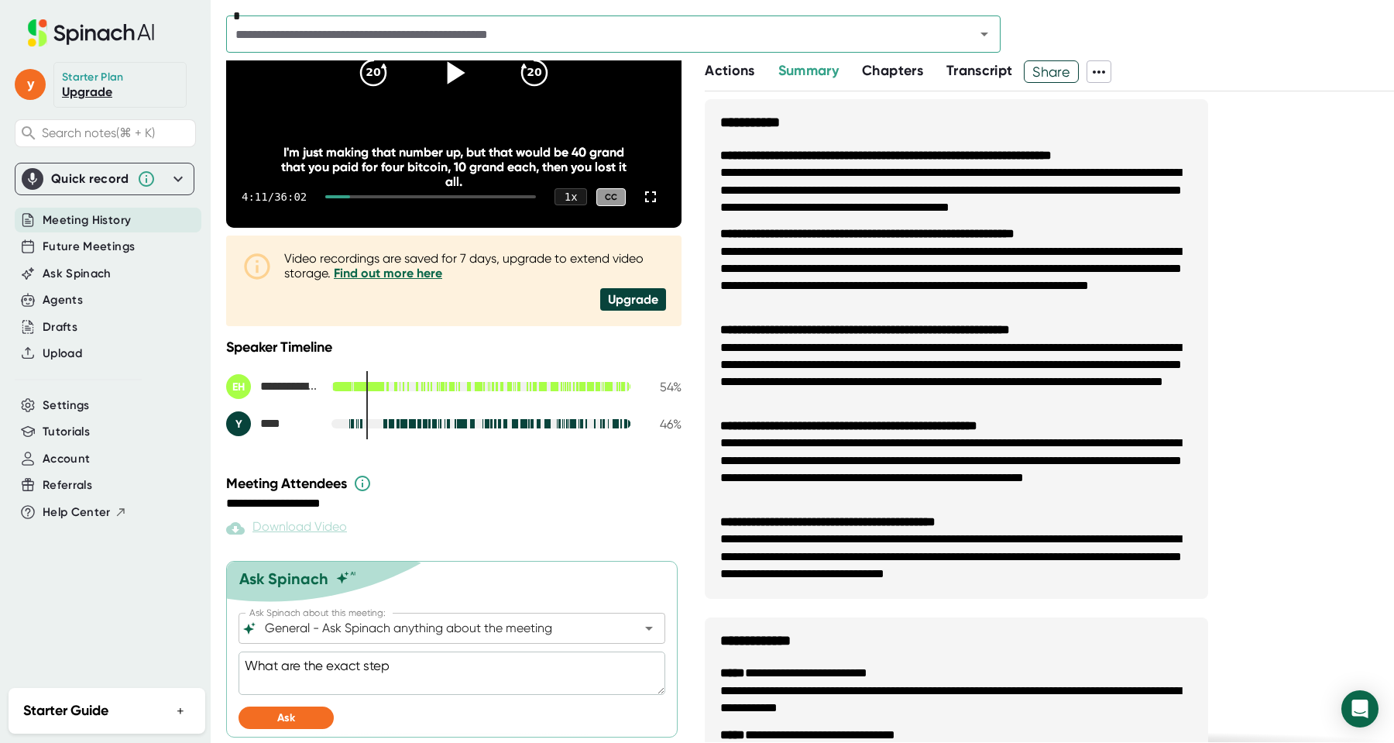
type textarea "What are the exact steps"
type textarea "x"
type textarea "What are the exact stepst"
type textarea "x"
type textarea "What are the exact stepsto"
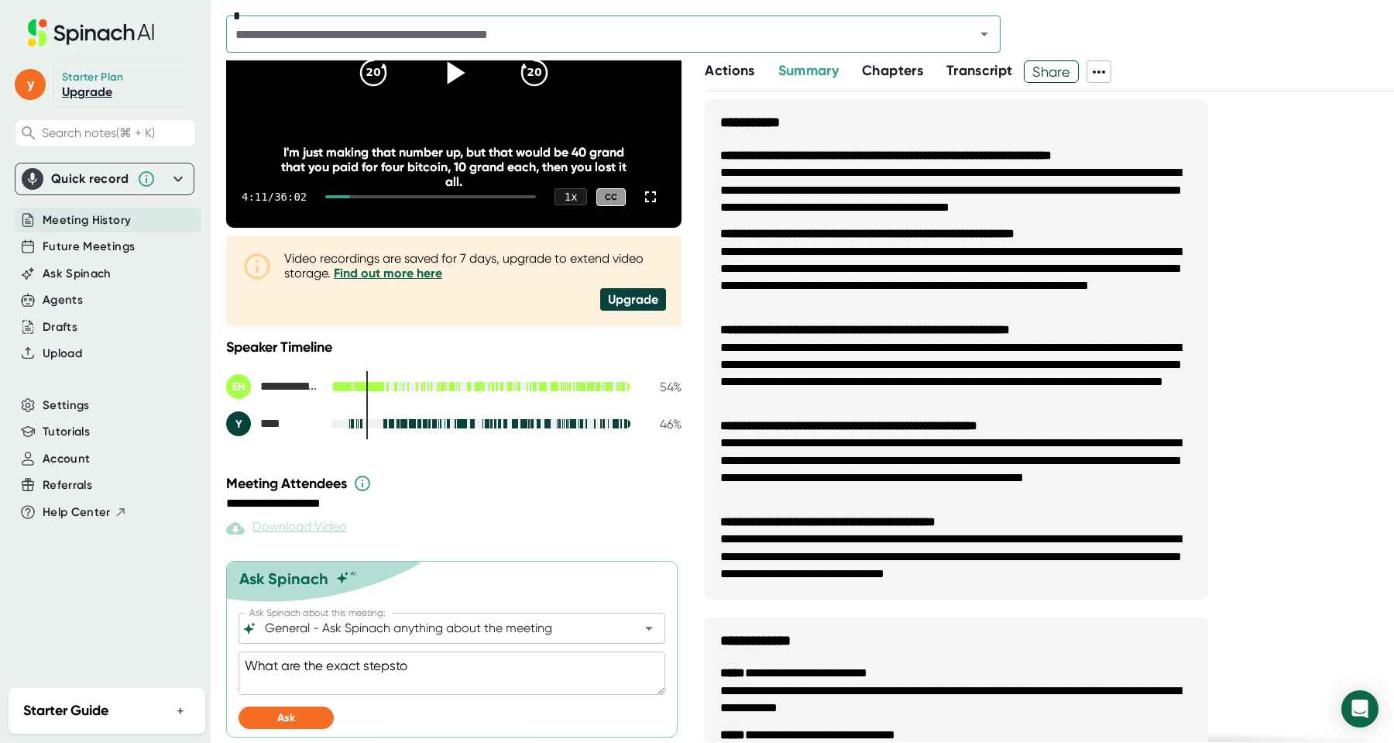
type textarea "x"
type textarea "What are the exact stepsto"
type textarea "x"
type textarea "What are the exact stepsto t"
type textarea "x"
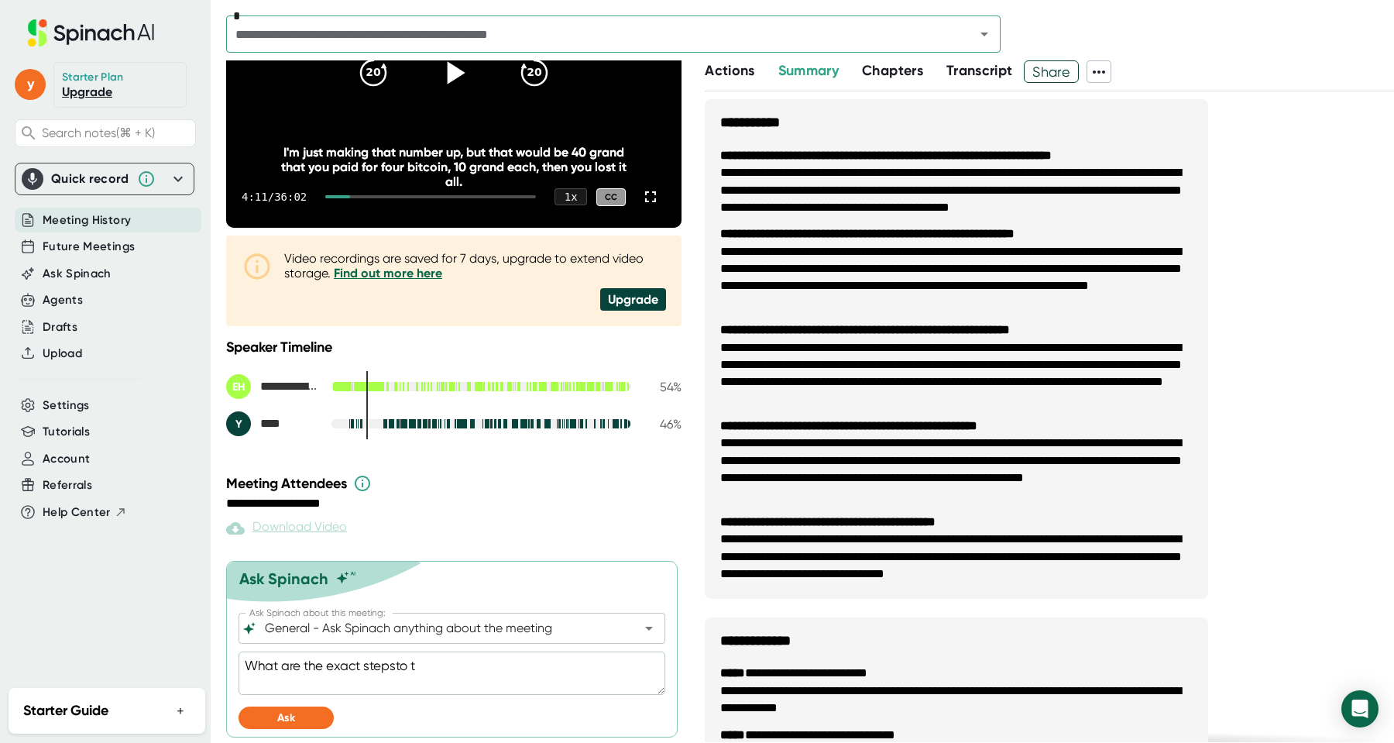
type textarea "What are the exact stepsto"
type textarea "x"
type textarea "What are the exact stepsto"
type textarea "x"
type textarea "What are the exact stepst"
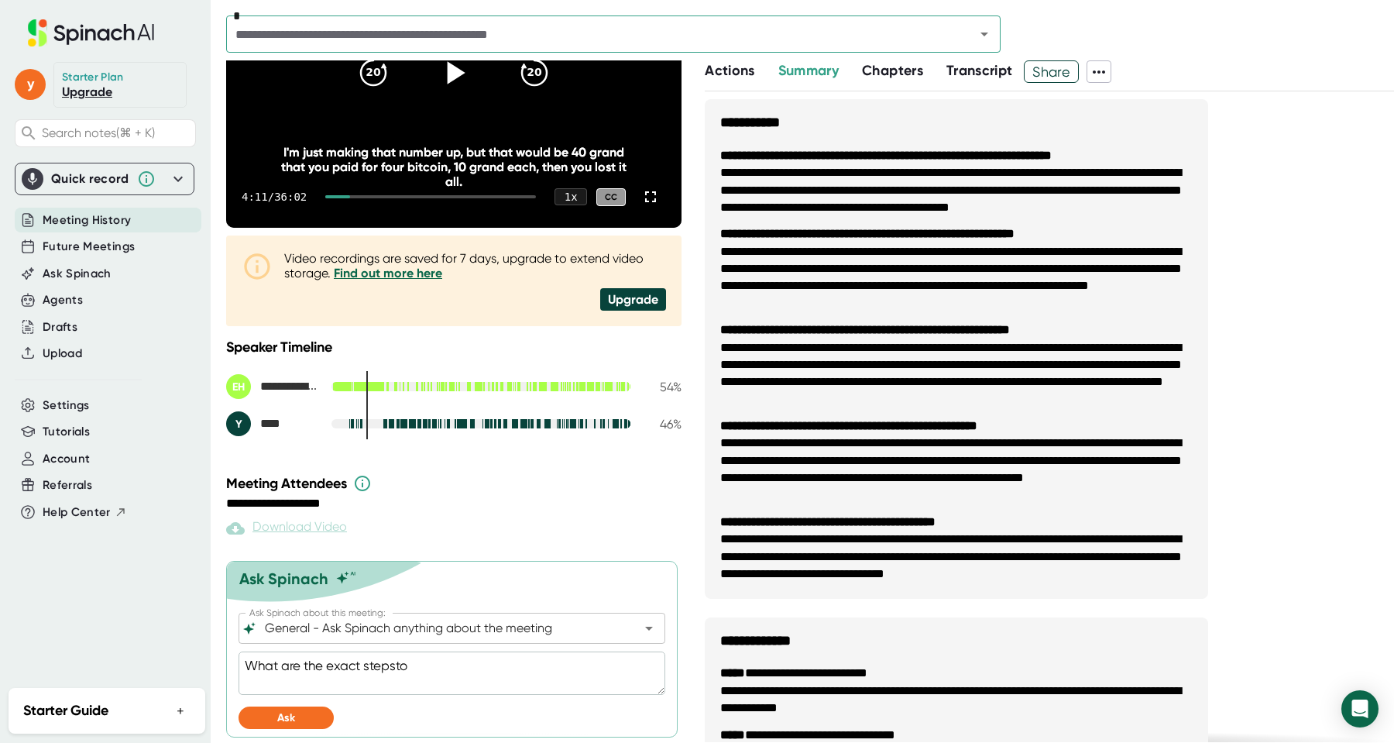
type textarea "x"
type textarea "What are the exact steps"
type textarea "x"
type textarea "What are the exact step"
type textarea "x"
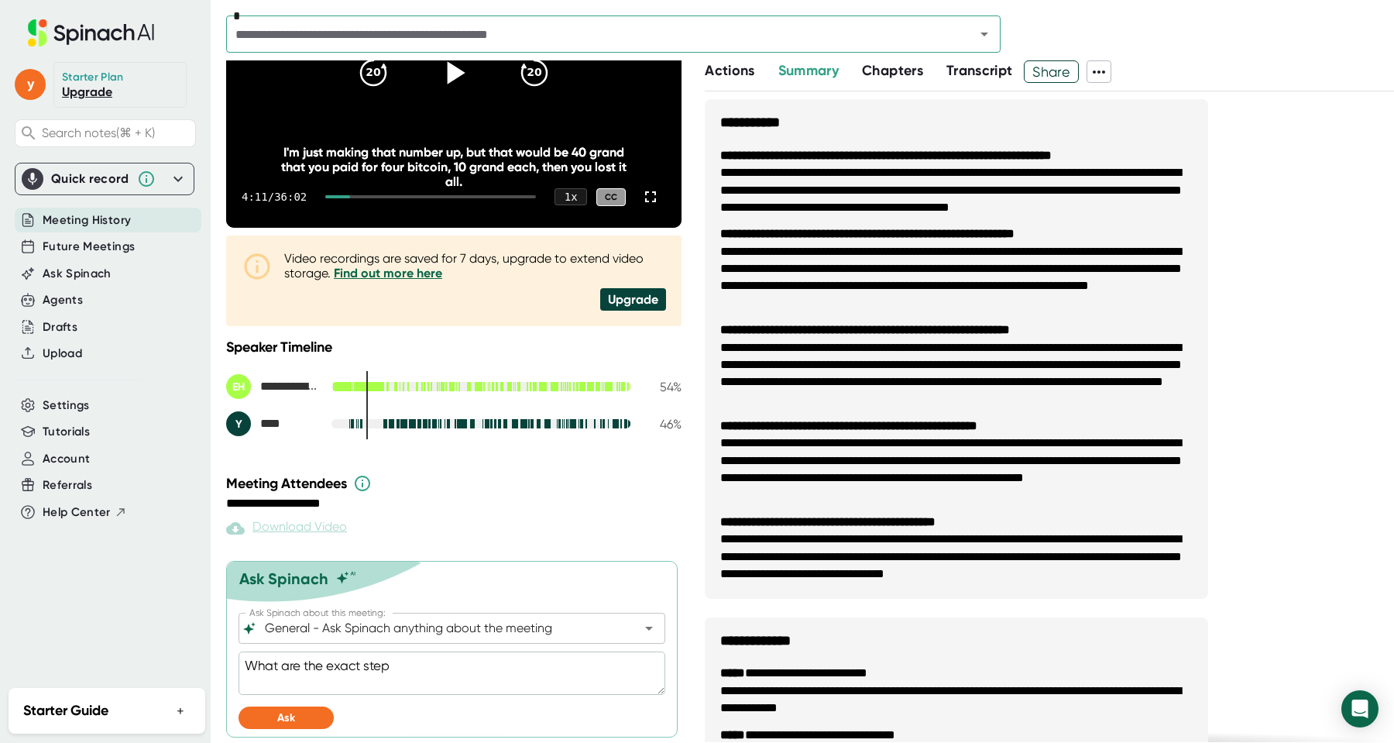
type textarea "What are the exact steps"
type textarea "x"
type textarea "What are the exact steps"
type textarea "x"
type textarea "What are the exact steps f"
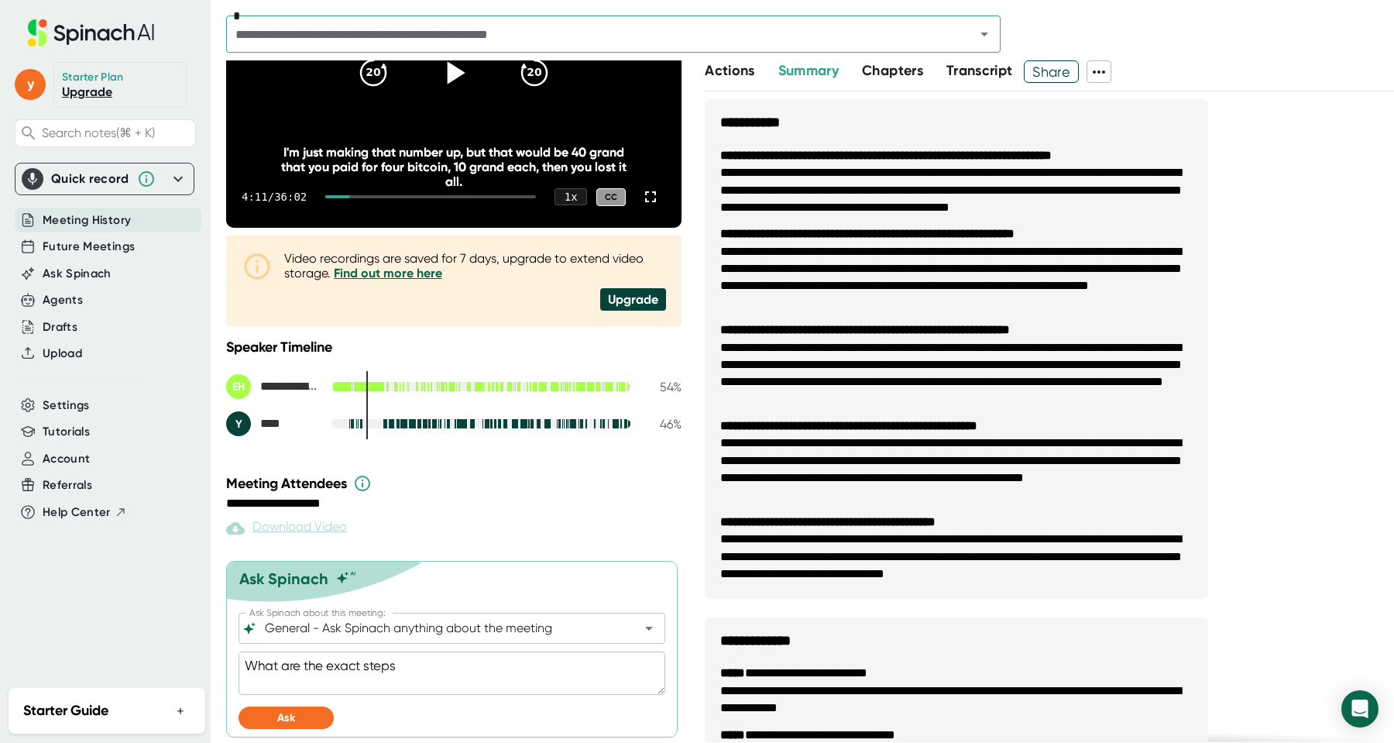
type textarea "x"
type textarea "What are the exact steps fo"
type textarea "x"
type textarea "What are the exact steps for"
type textarea "x"
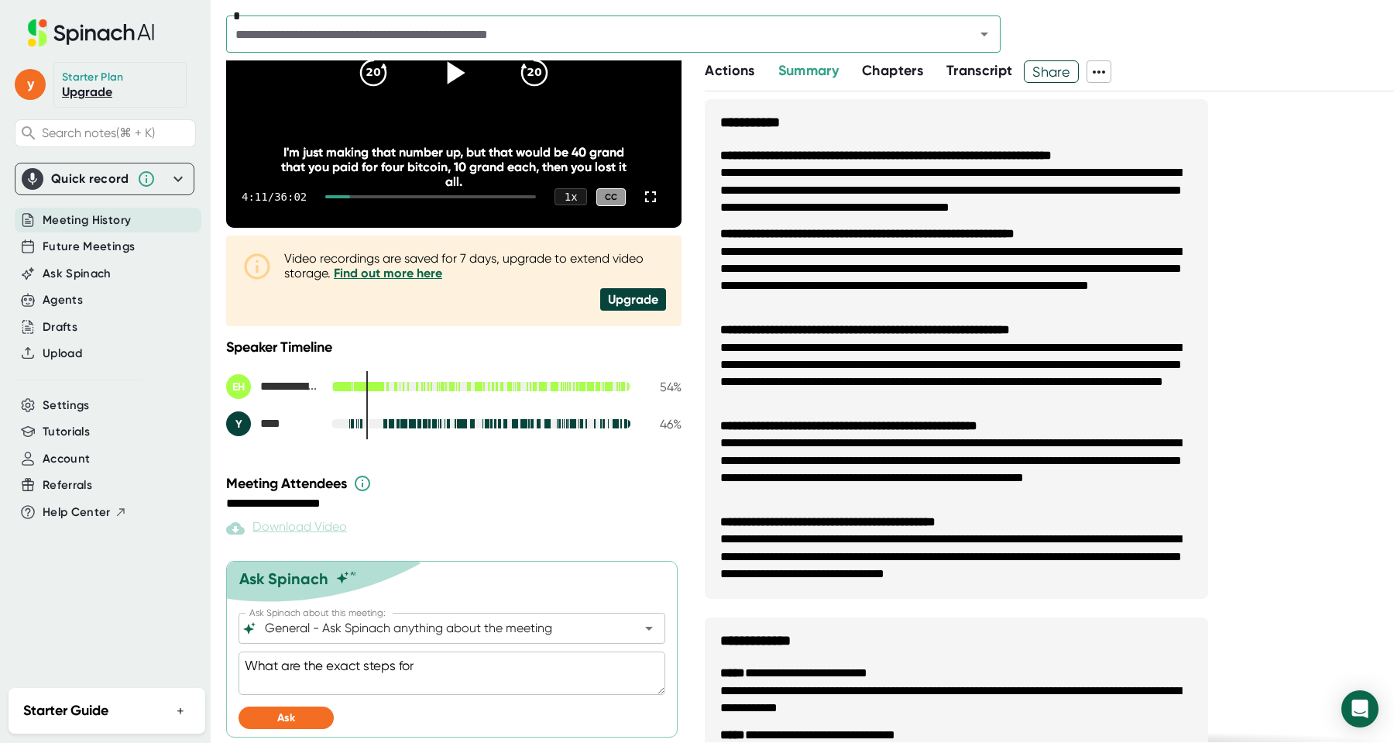
type textarea "What are the exact steps for"
type textarea "x"
type textarea "What are the exact steps for Y"
type textarea "x"
type textarea "What are the exact steps for Yo"
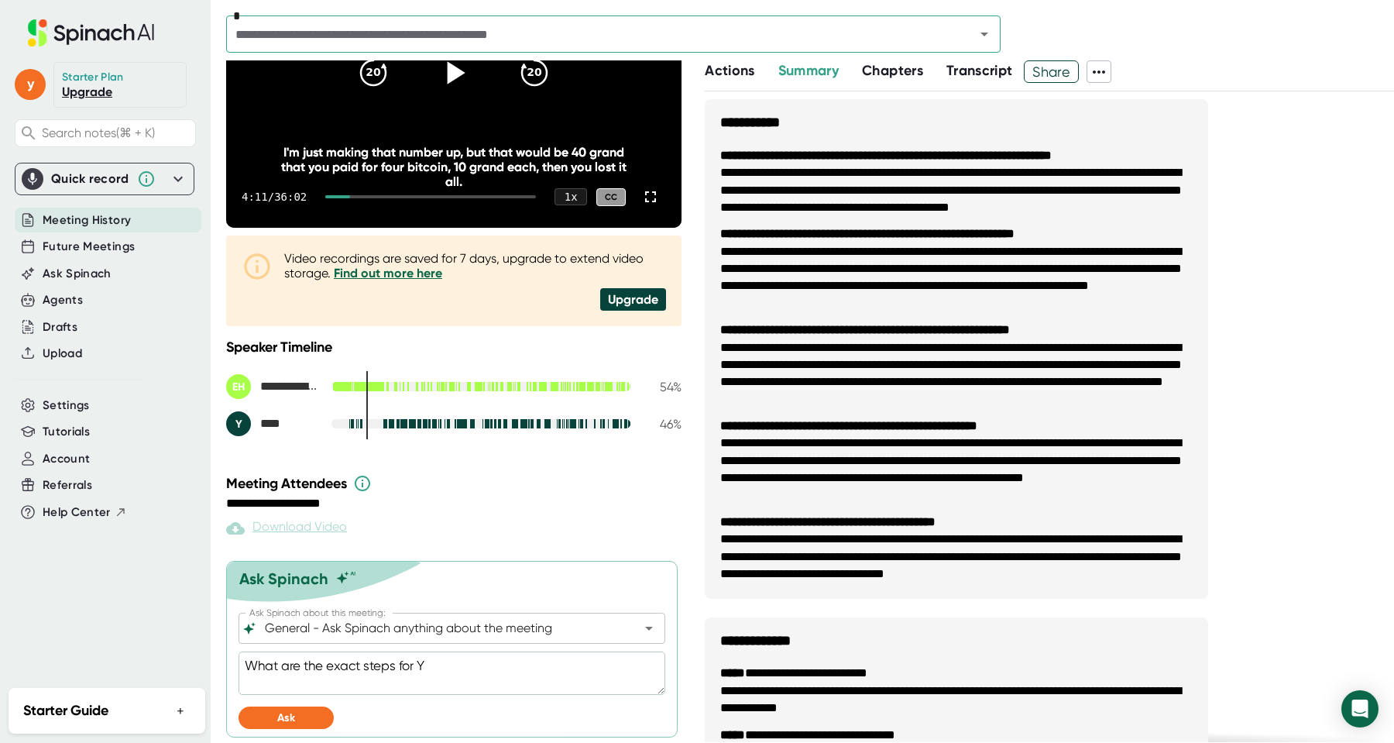
type textarea "x"
type textarea "What are the exact steps for [PERSON_NAME]"
type textarea "x"
type textarea "What are the exact steps for [PERSON_NAME]"
type textarea "x"
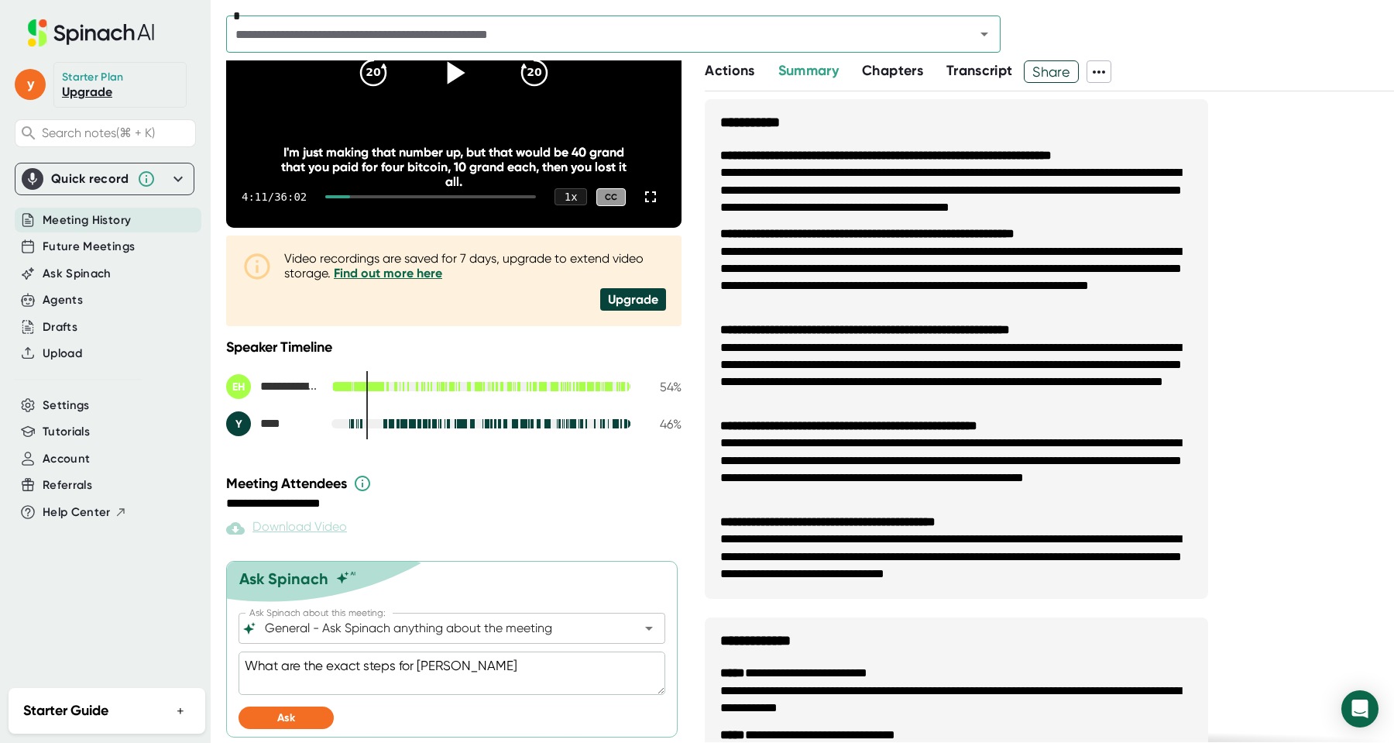
type textarea "What are the exact steps for [PERSON_NAME]"
type textarea "x"
type textarea "What are the exact steps for Yoav t"
type textarea "x"
type textarea "What are the exact steps for [PERSON_NAME] to"
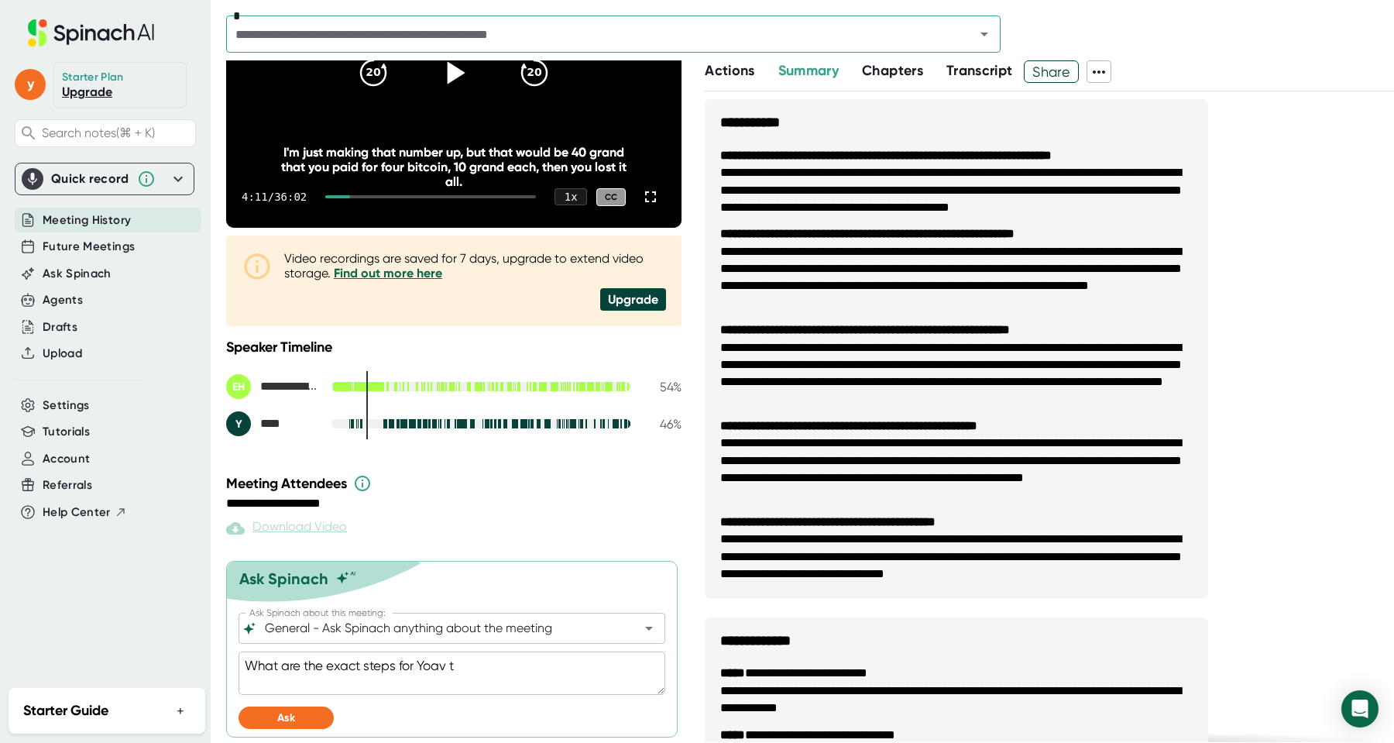
type textarea "x"
type textarea "What are the exact steps for [PERSON_NAME] to"
type textarea "x"
type textarea "What are the exact steps for Yoav to t"
type textarea "x"
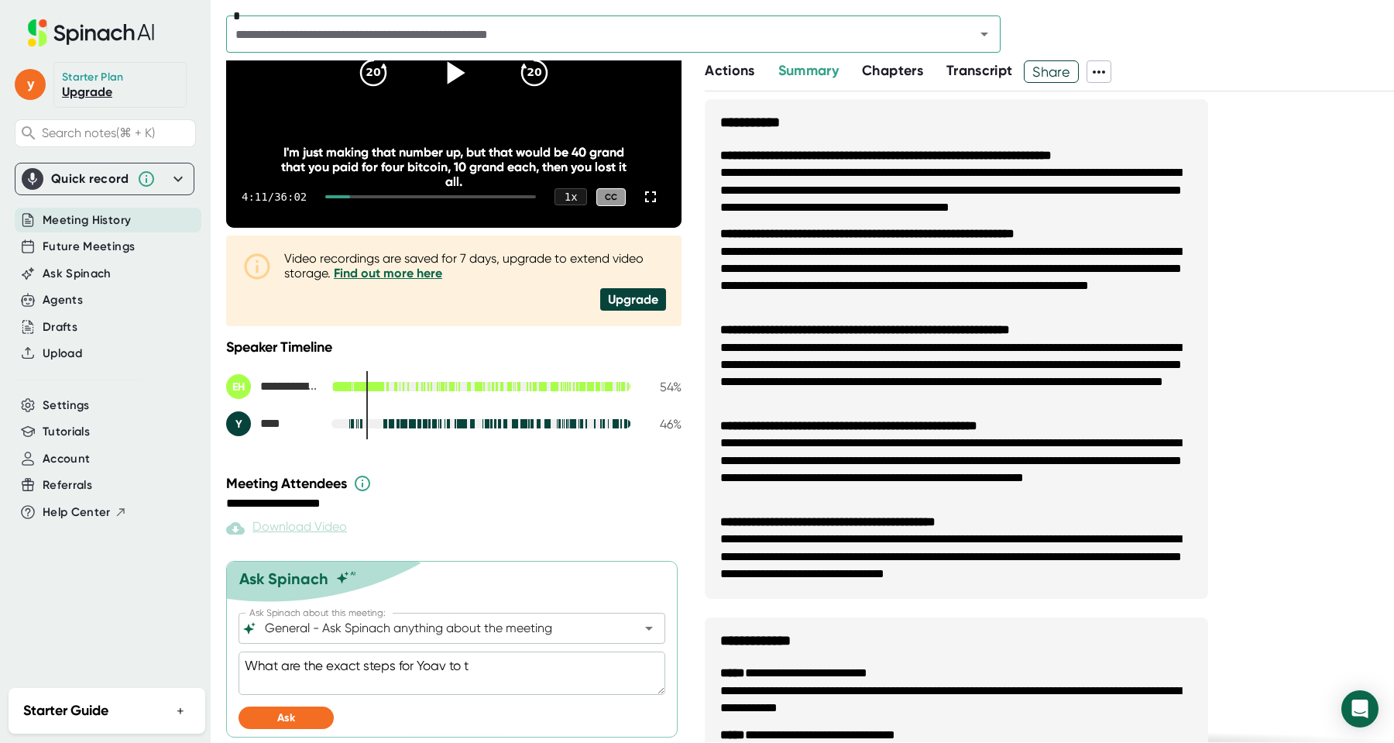
type textarea "What are the exact steps for Yoav to ta"
type textarea "x"
type textarea "What are the exact steps for [PERSON_NAME] to tak"
type textarea "x"
type textarea "What are the exact steps for [PERSON_NAME] to take"
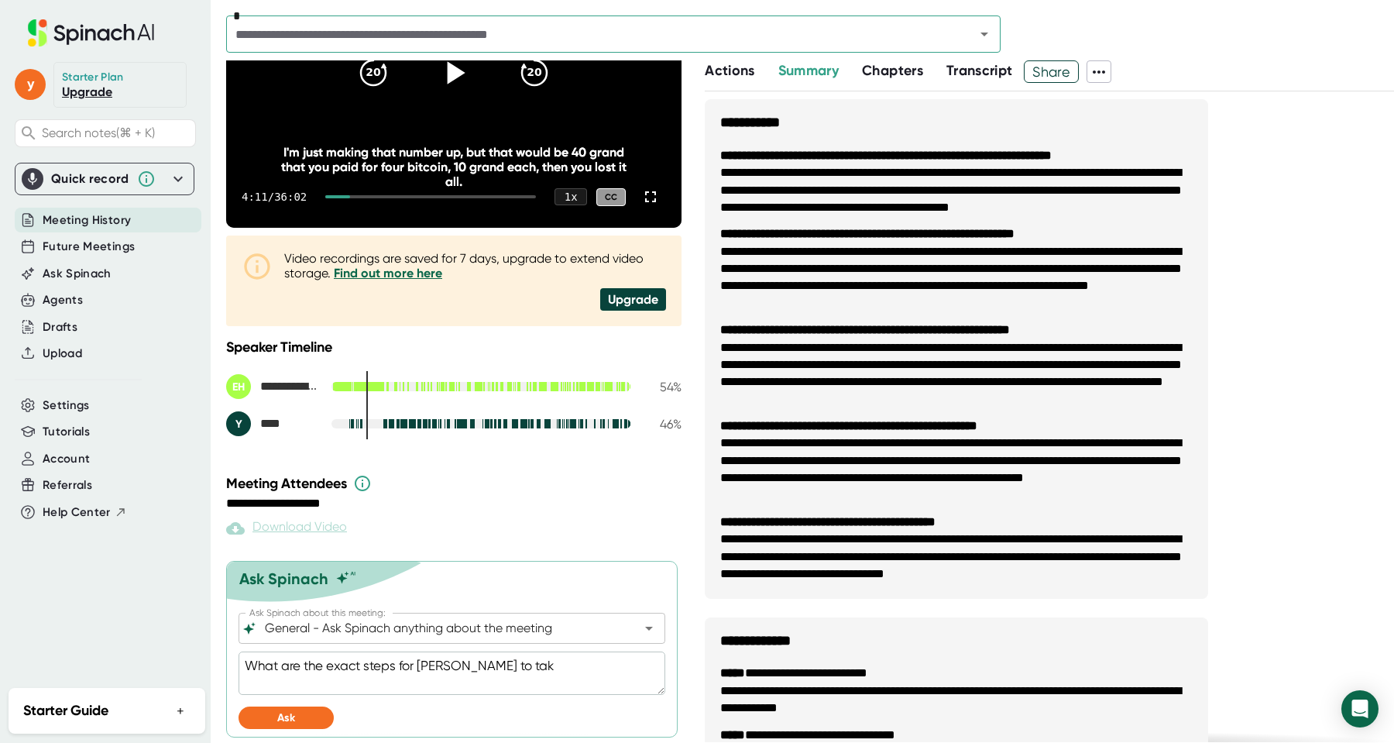
type textarea "x"
type textarea "What are the exact steps for [PERSON_NAME] to take"
type textarea "x"
type textarea "What are the exact steps for [PERSON_NAME] to take w"
type textarea "x"
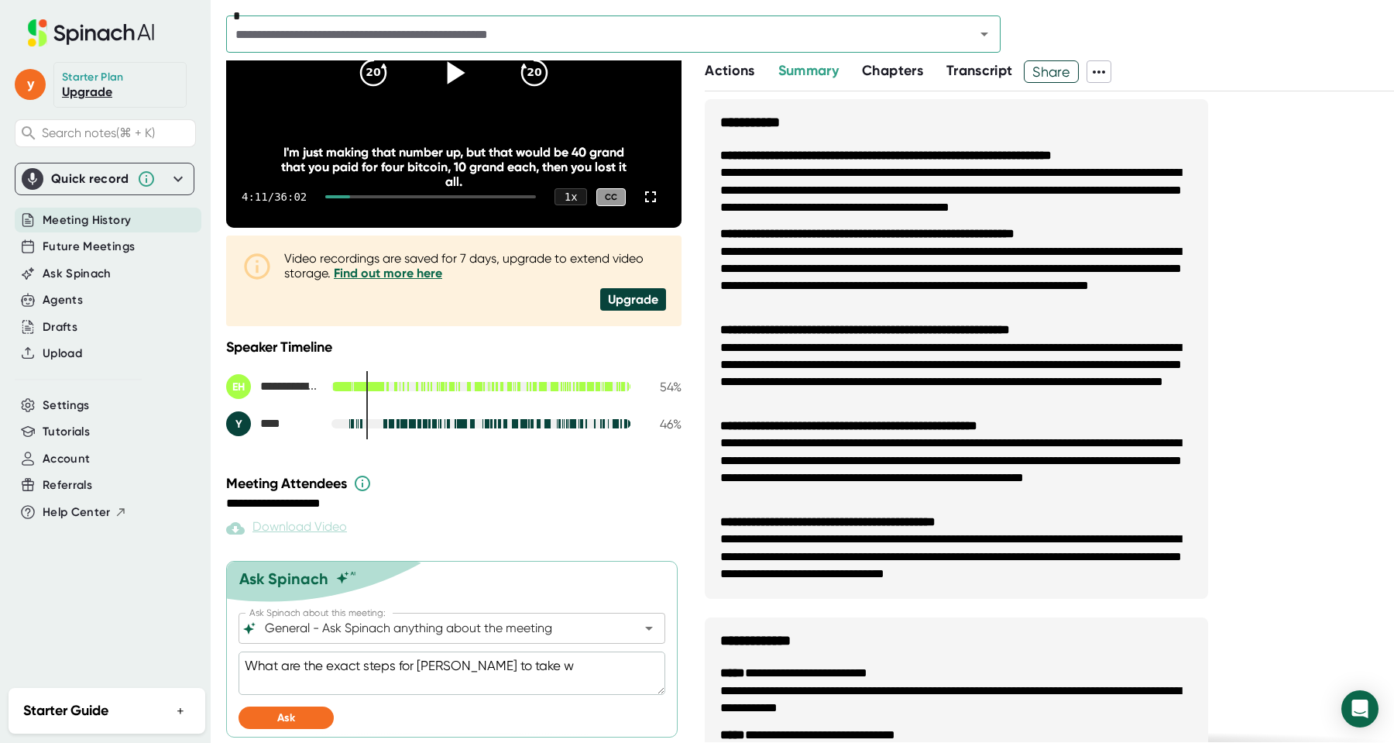
type textarea "What are the exact steps for [PERSON_NAME] to take wi"
type textarea "x"
type textarea "What are the exact steps for [PERSON_NAME] to take wit"
type textarea "x"
type textarea "What are the exact steps for [PERSON_NAME] to take with"
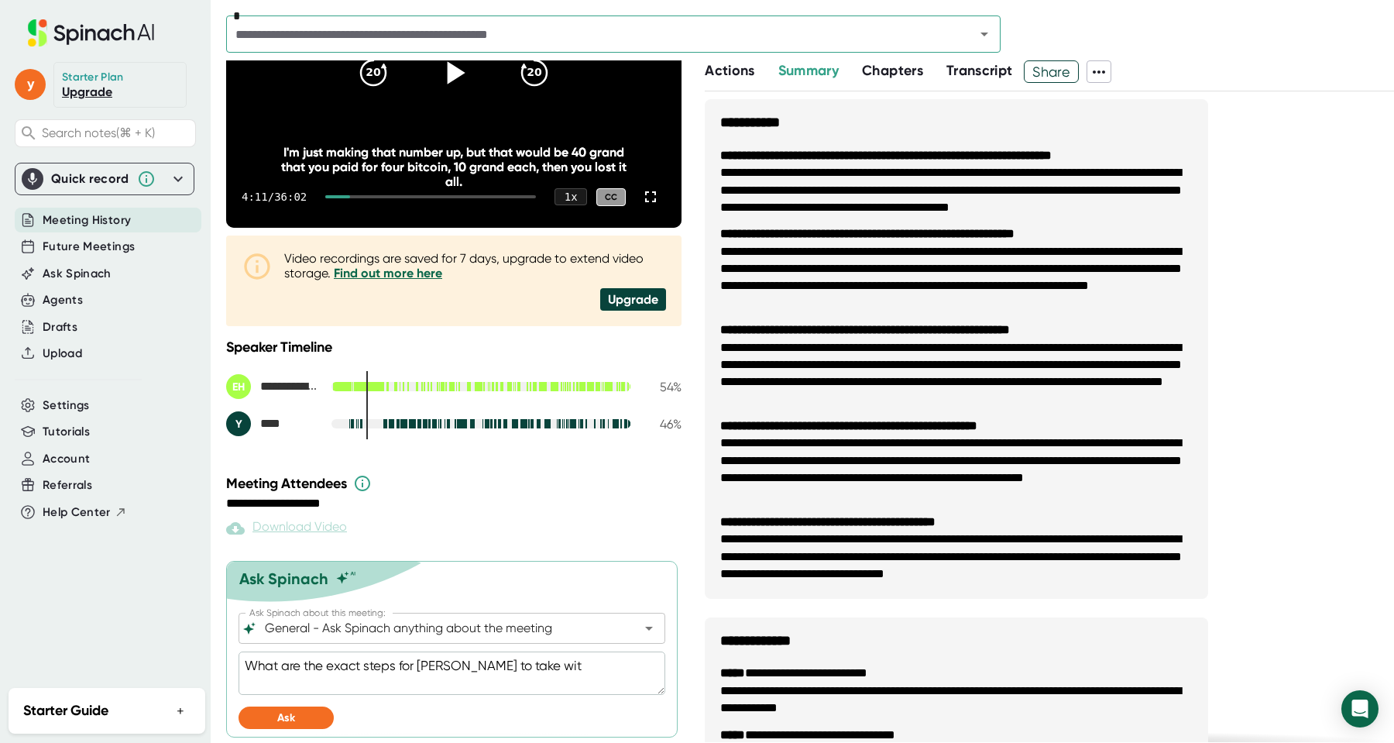
type textarea "x"
type textarea "What are the exact steps for [PERSON_NAME] to take with"
type textarea "x"
type textarea "What are the exact steps for Yoav to take with t"
type textarea "x"
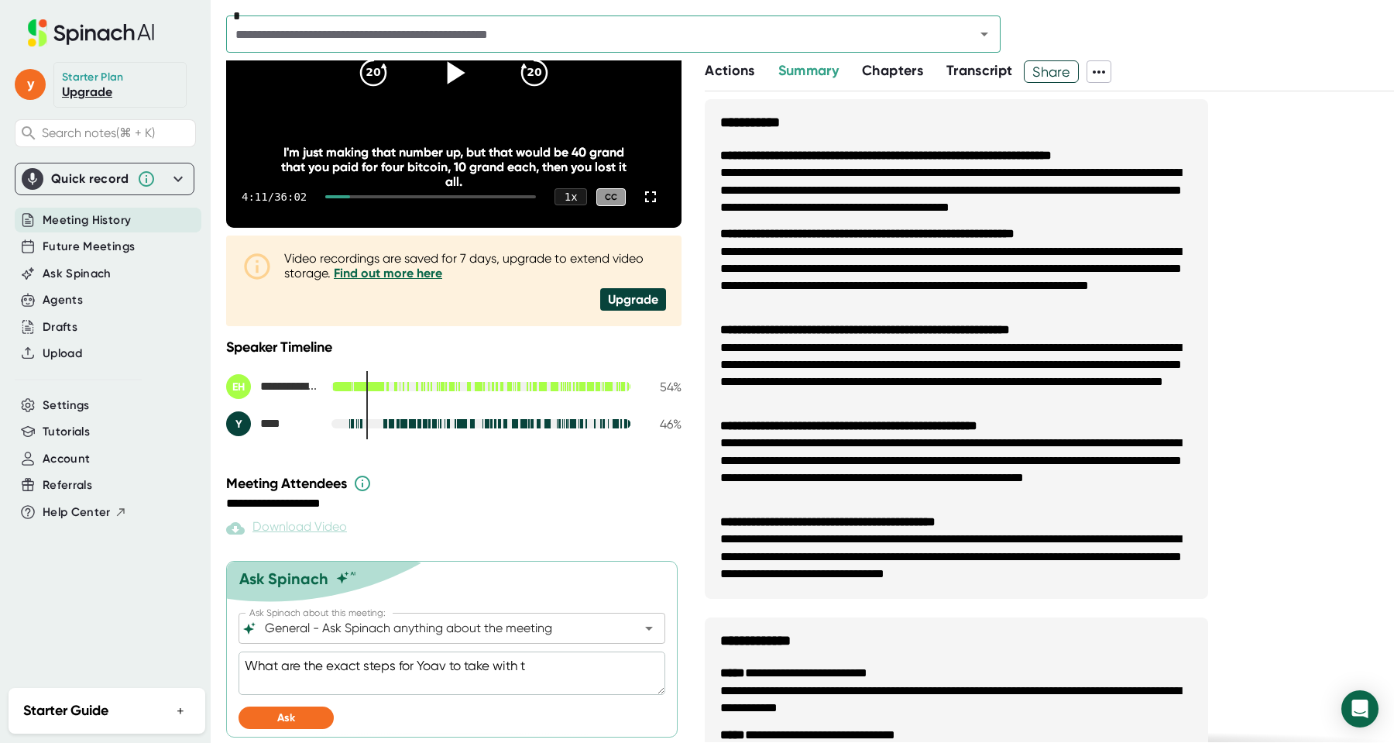
type textarea "What are the exact steps for [PERSON_NAME] to take with th"
type textarea "x"
type textarea "What are the exact steps for [PERSON_NAME] to take with the"
type textarea "x"
type textarea "What are the exact steps for [PERSON_NAME] to take with the"
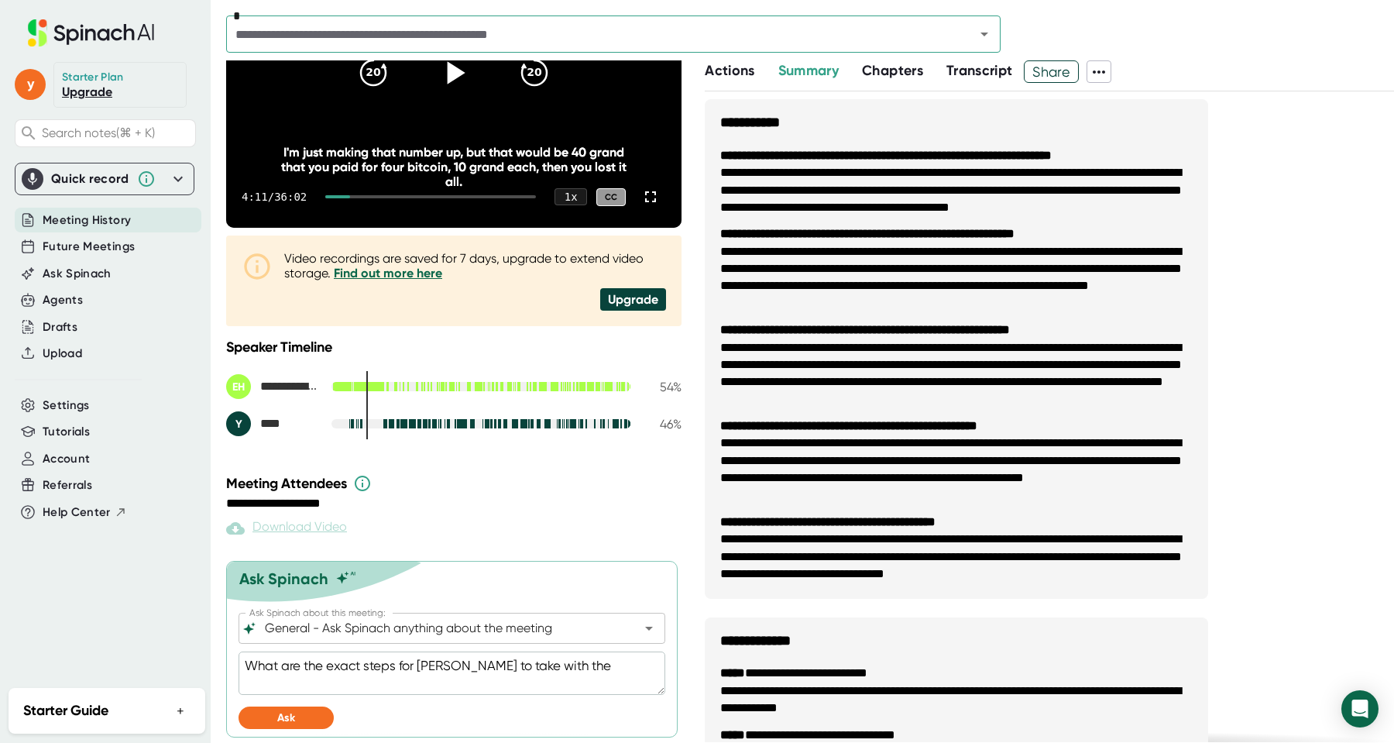
type textarea "x"
type textarea "What are the exact steps for [PERSON_NAME] to take with the b"
type textarea "x"
type textarea "What are the exact steps for [PERSON_NAME] to take with the bi"
type textarea "x"
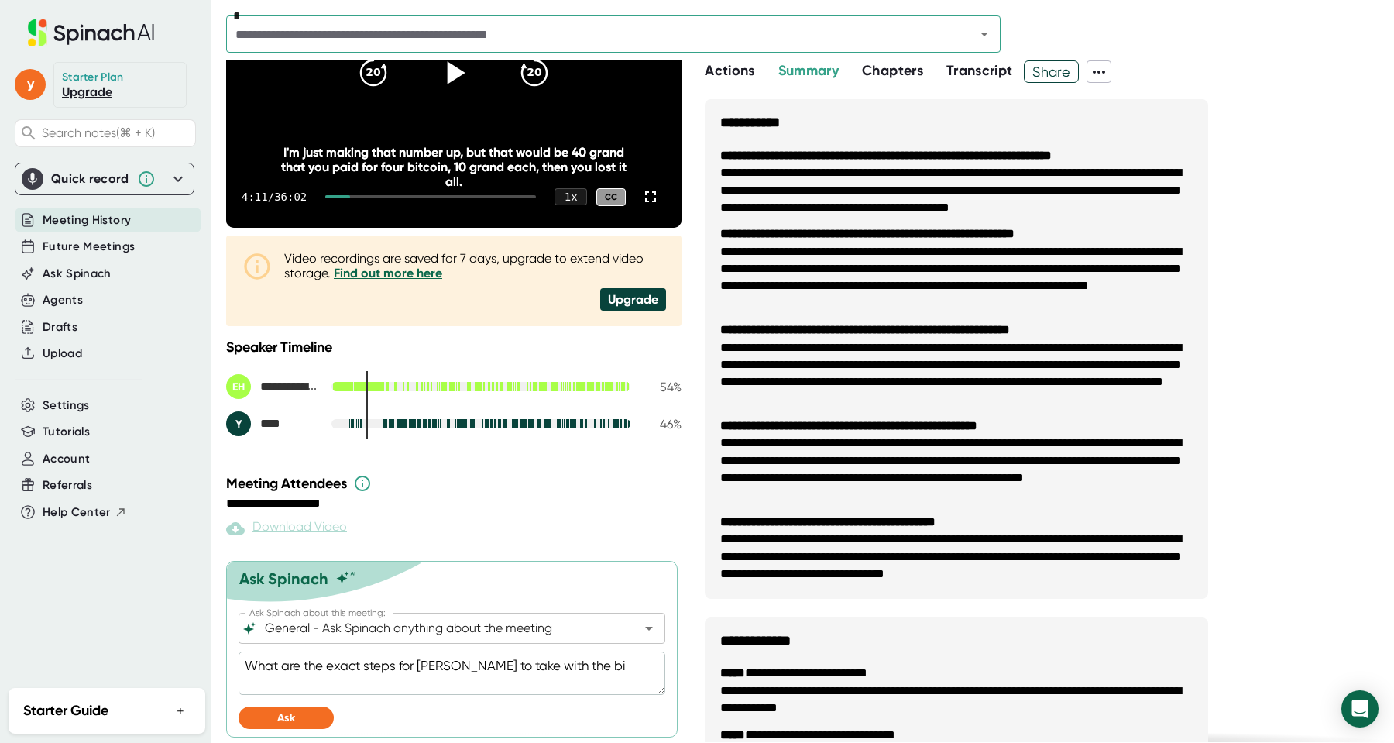
type textarea "What are the exact steps for Yoav to take with the bit"
type textarea "x"
type textarea "What are the exact steps for Yoav to take with the bitc"
type textarea "x"
type textarea "What are the exact steps for Yoav to take with the bitco"
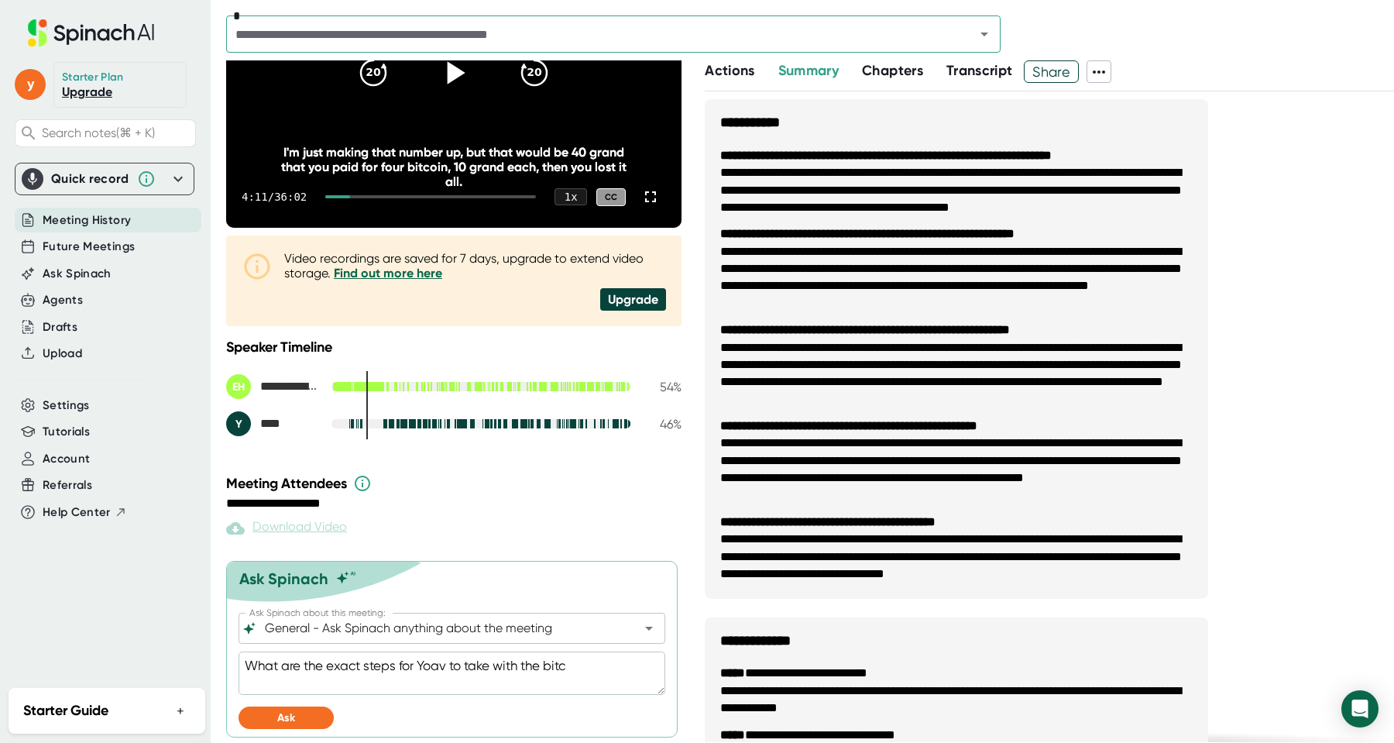
type textarea "x"
type textarea "What are the exact steps for Yoav to take with the bitcoi"
type textarea "x"
type textarea "What are the exact steps for Yoav to take with the bitcoin"
type textarea "x"
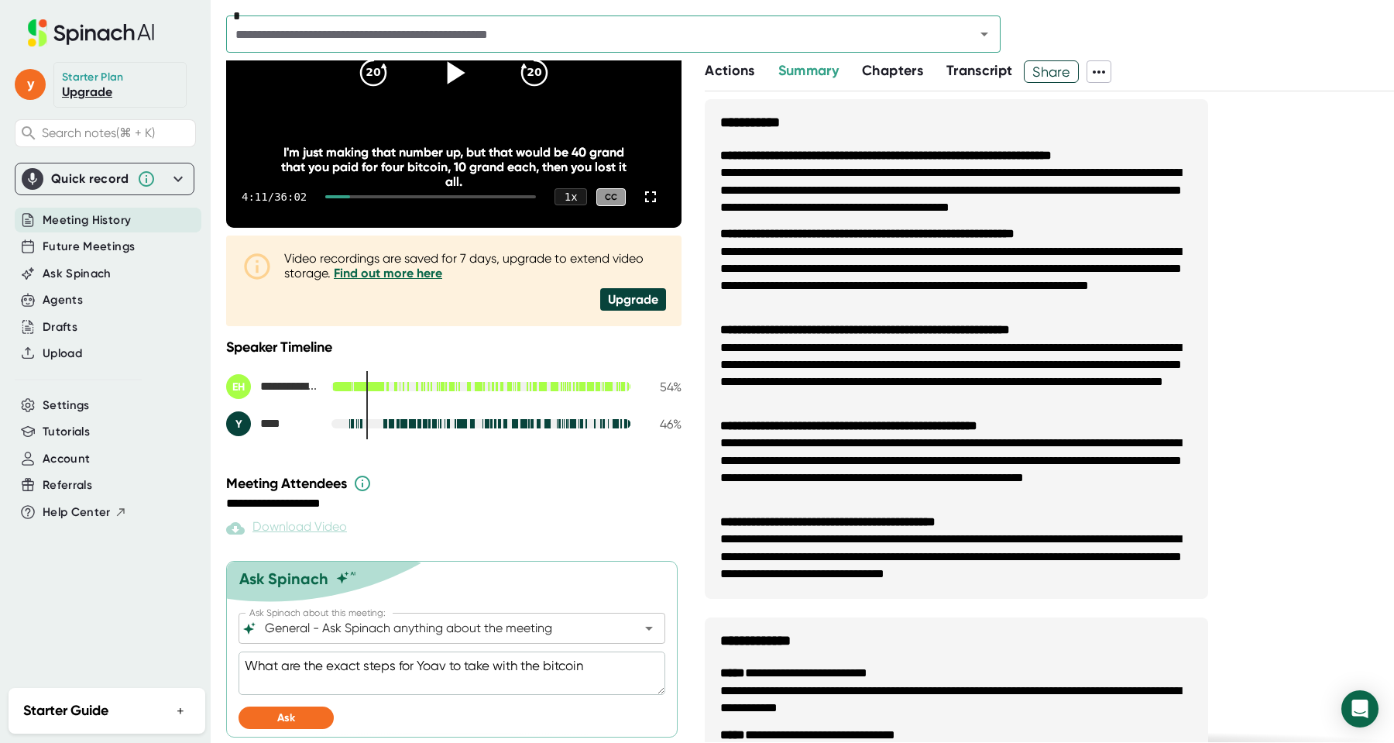
type textarea "What are the exact steps for Yoav to take with the bitcoin"
type textarea "x"
type textarea "What are the exact steps for Yoav to take with the bitcoin"
type textarea "x"
type textarea "What are the exact steps for Yoav to take with the bitcoin"
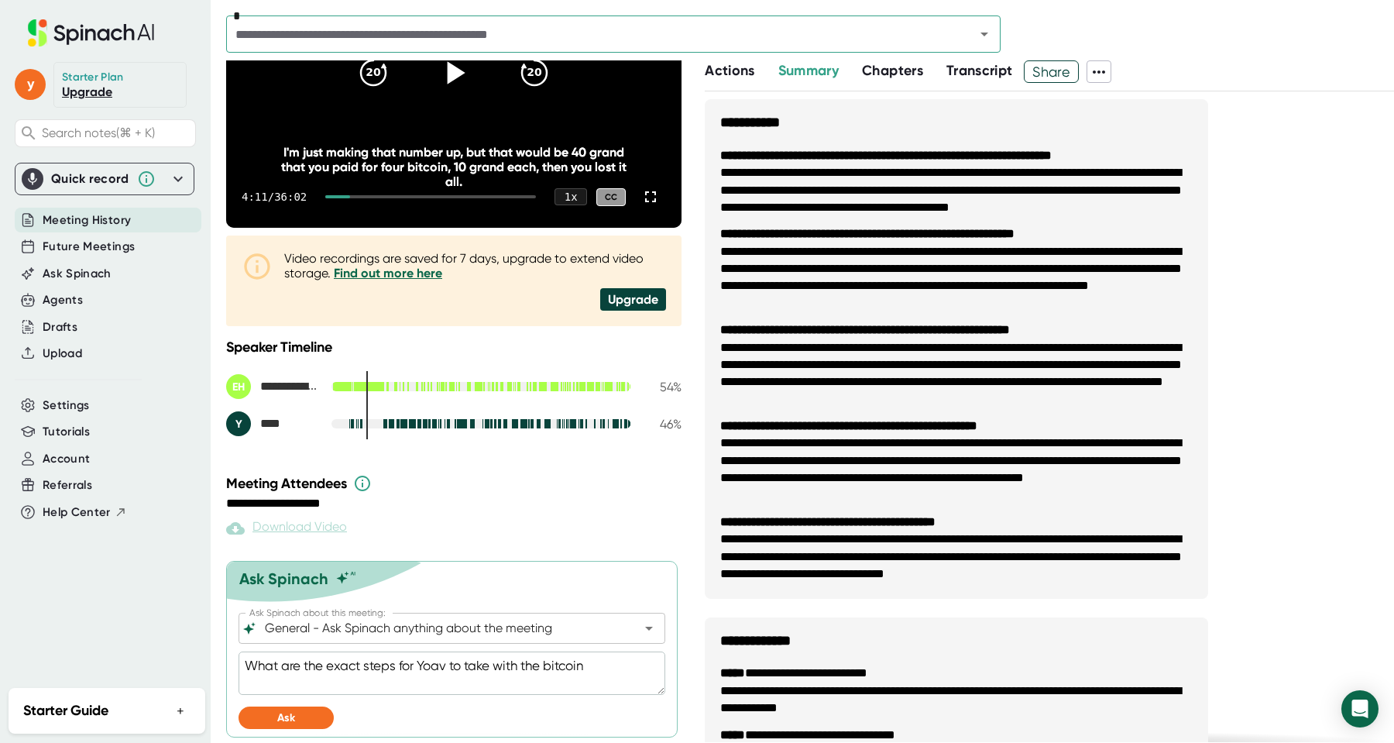
type textarea "x"
type textarea "What are the exact steps for Yoav to take with the bitcoin d"
type textarea "x"
type textarea "What are the exact steps for Yoav to take with the bitcoin da"
type textarea "x"
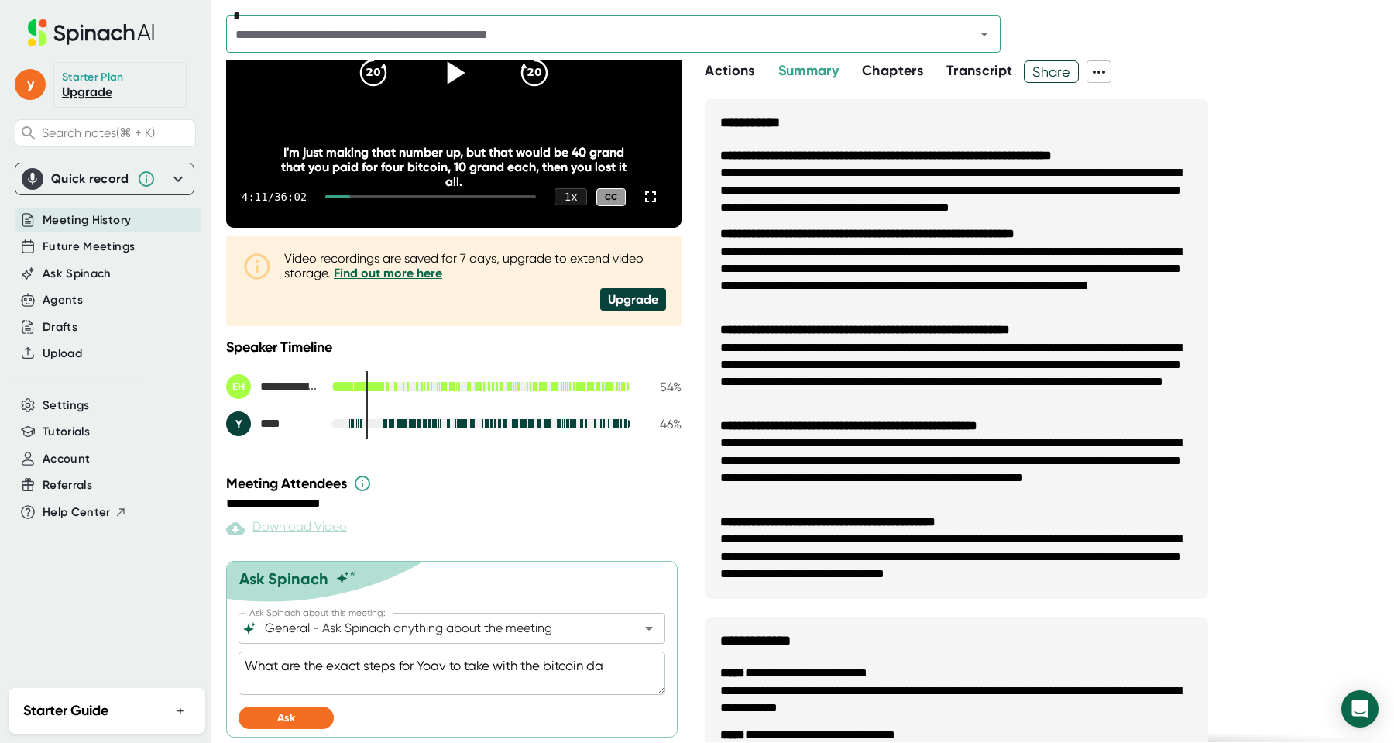
type textarea "What are the exact steps for [PERSON_NAME] to take with the bitcoin dat"
type textarea "x"
type textarea "What are the exact steps for Yoav to take with the bitcoin data"
type textarea "x"
type textarea "What are the exact steps for [PERSON_NAME] to take with the bitcoin dat"
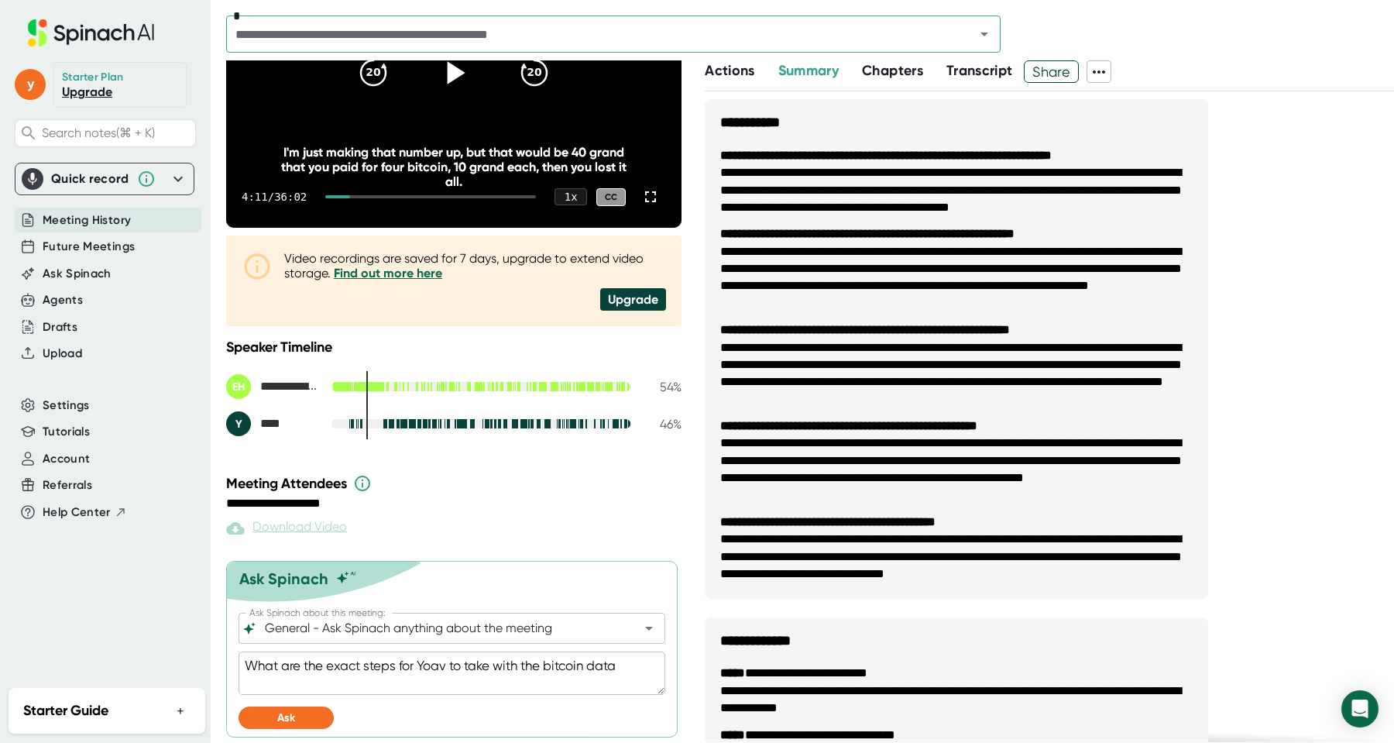
type textarea "x"
type textarea "What are the exact steps for Yoav to take with the bitcoin da"
type textarea "x"
click at [265, 730] on div "Ask Spinach about this meeting: General - Ask Spinach anything about the meetin…" at bounding box center [452, 675] width 427 height 124
click at [276, 713] on button "Ask" at bounding box center [286, 717] width 95 height 22
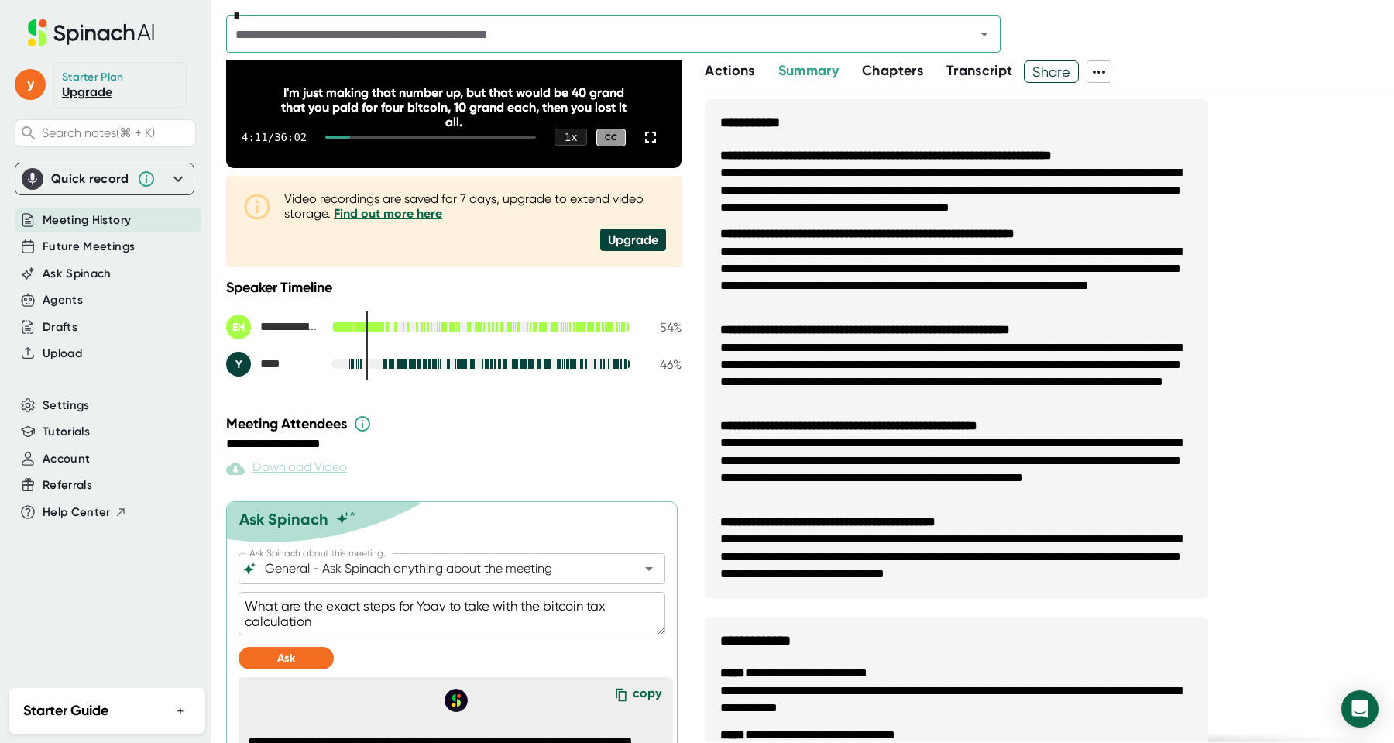
scroll to position [0, 0]
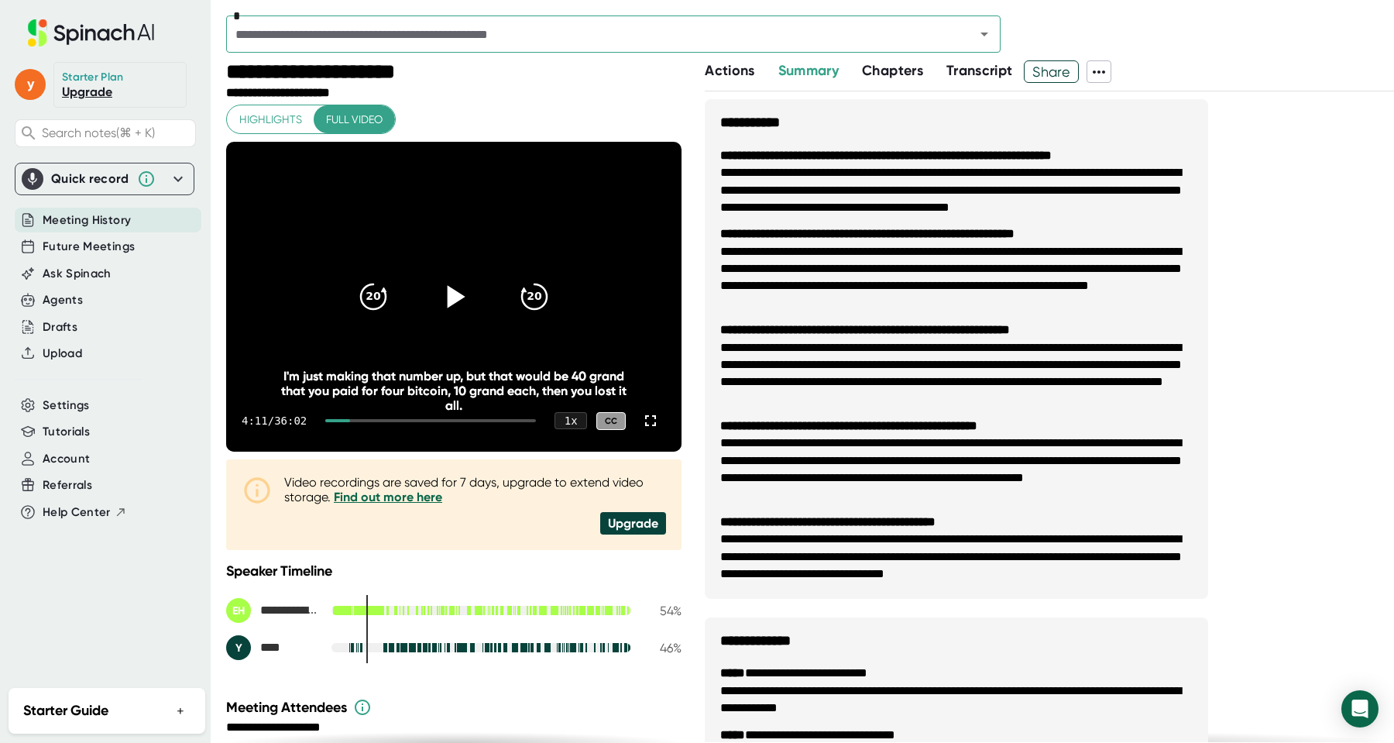
click at [453, 296] on icon at bounding box center [457, 297] width 18 height 22
drag, startPoint x: 373, startPoint y: 421, endPoint x: 330, endPoint y: 418, distance: 43.4
click at [330, 418] on div "4:13 / 36:02 1 x CC" at bounding box center [453, 421] width 455 height 62
drag, startPoint x: 348, startPoint y: 419, endPoint x: 328, endPoint y: 419, distance: 20.1
click at [328, 419] on div "4:14 / 36:02 1 x CC" at bounding box center [453, 421] width 455 height 62
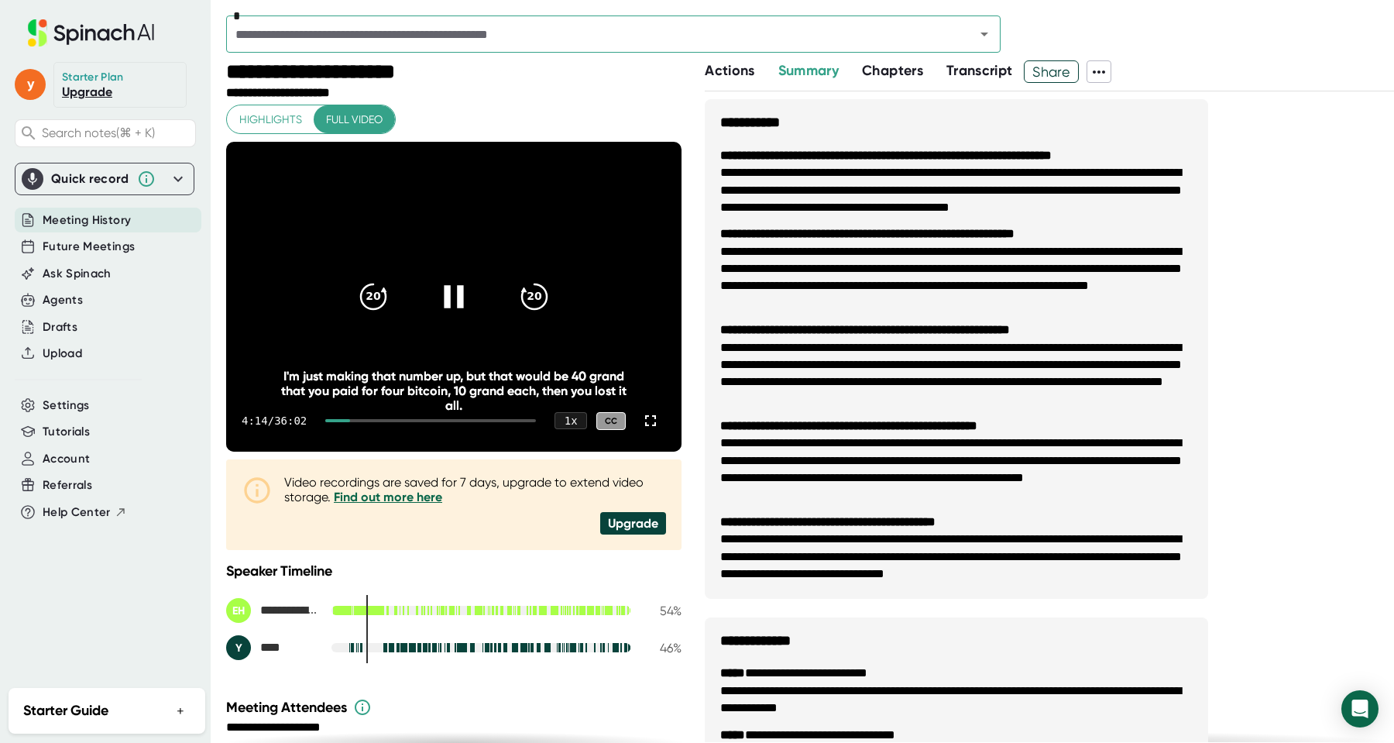
click at [343, 422] on div "4:14 / 36:02 1 x CC" at bounding box center [453, 421] width 455 height 62
click at [343, 422] on div "4:15 / 36:02 1 x CC" at bounding box center [453, 421] width 455 height 62
click at [349, 421] on div at bounding box center [337, 420] width 25 height 3
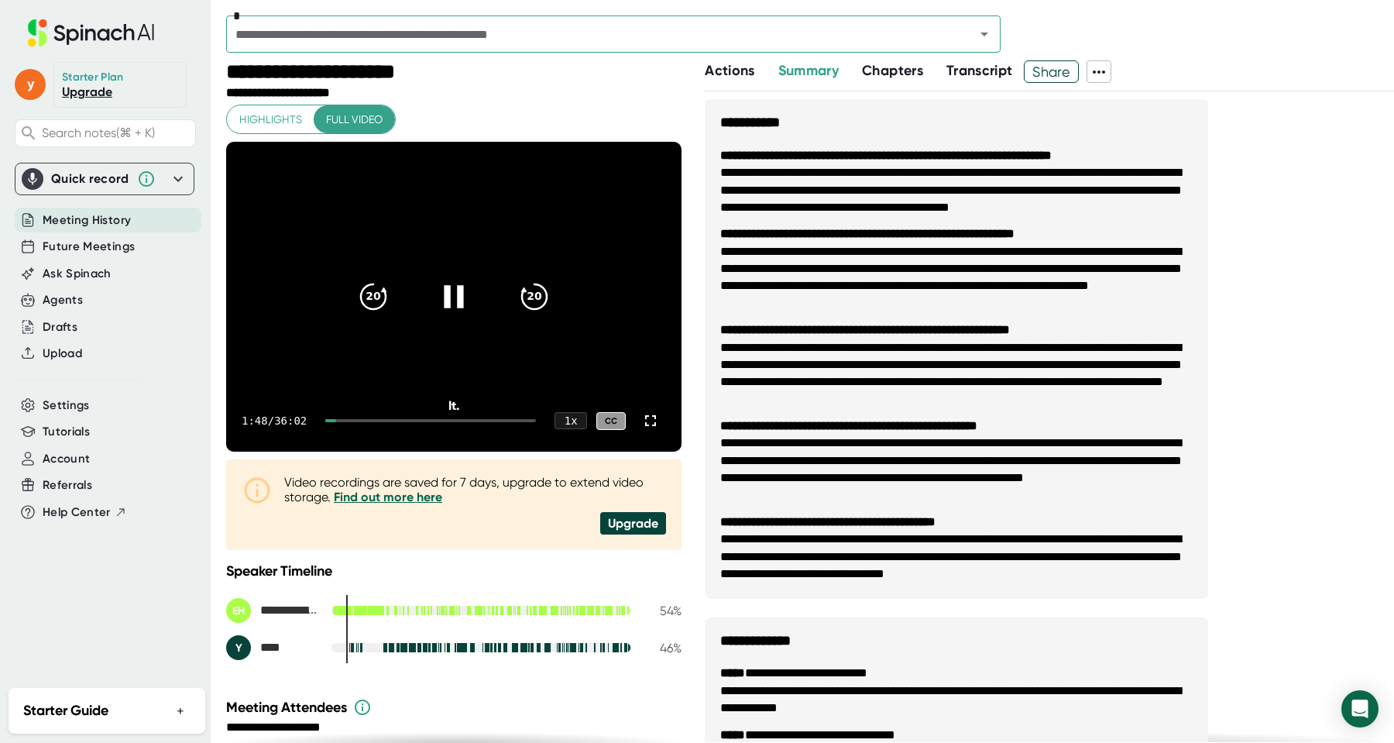
drag, startPoint x: 346, startPoint y: 425, endPoint x: 337, endPoint y: 413, distance: 15.5
click at [338, 413] on div "1:48 / 36:02 1 x CC" at bounding box center [453, 421] width 455 height 62
click at [580, 416] on div "1 x" at bounding box center [571, 421] width 34 height 18
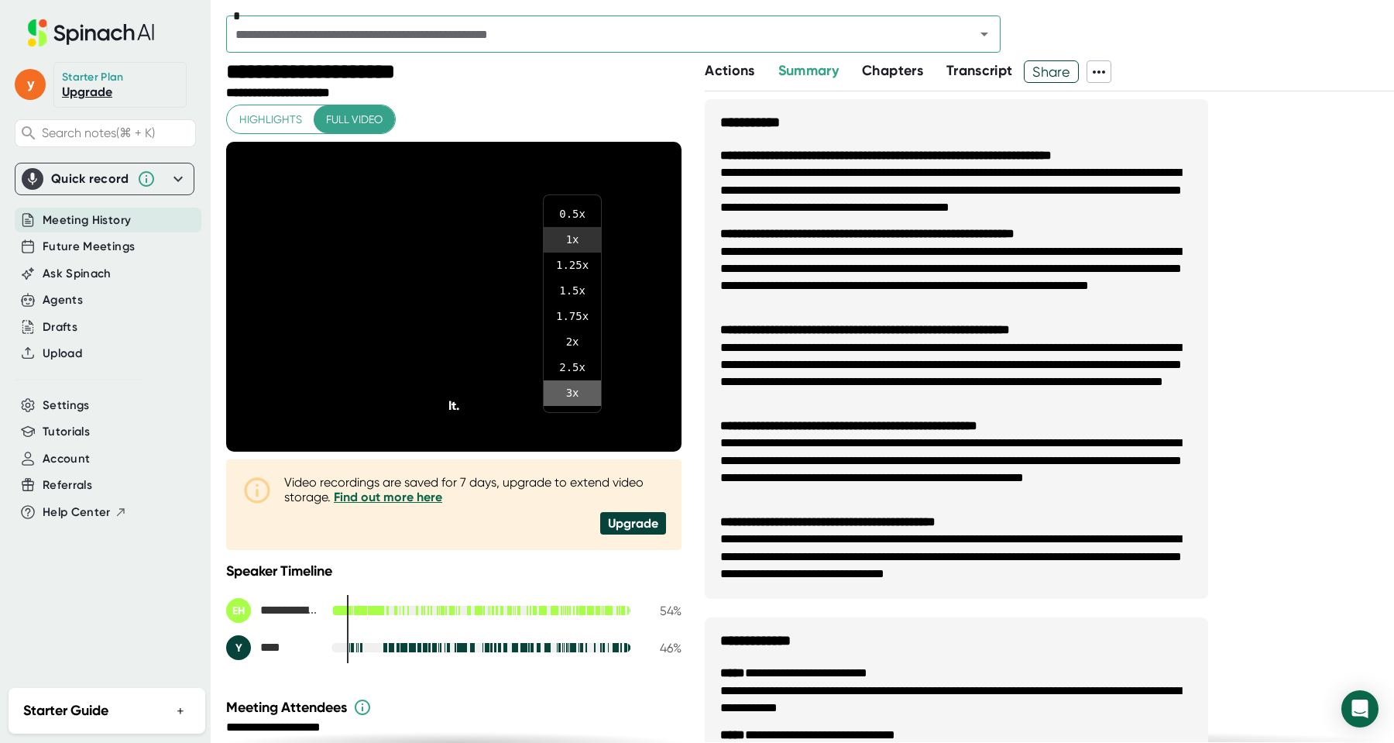
click at [588, 395] on li "3 x" at bounding box center [572, 393] width 57 height 26
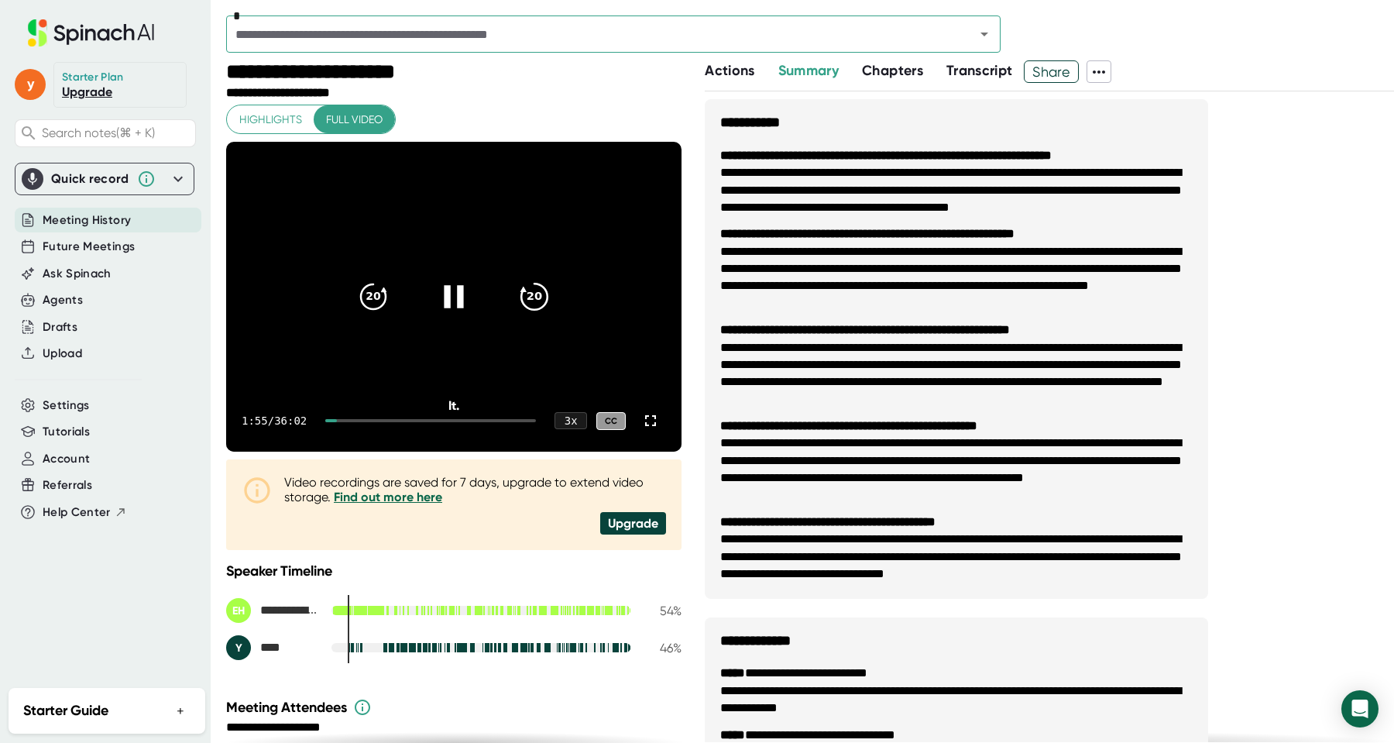
click at [533, 297] on icon "20" at bounding box center [534, 296] width 39 height 39
click at [569, 424] on div "3 x" at bounding box center [571, 421] width 34 height 18
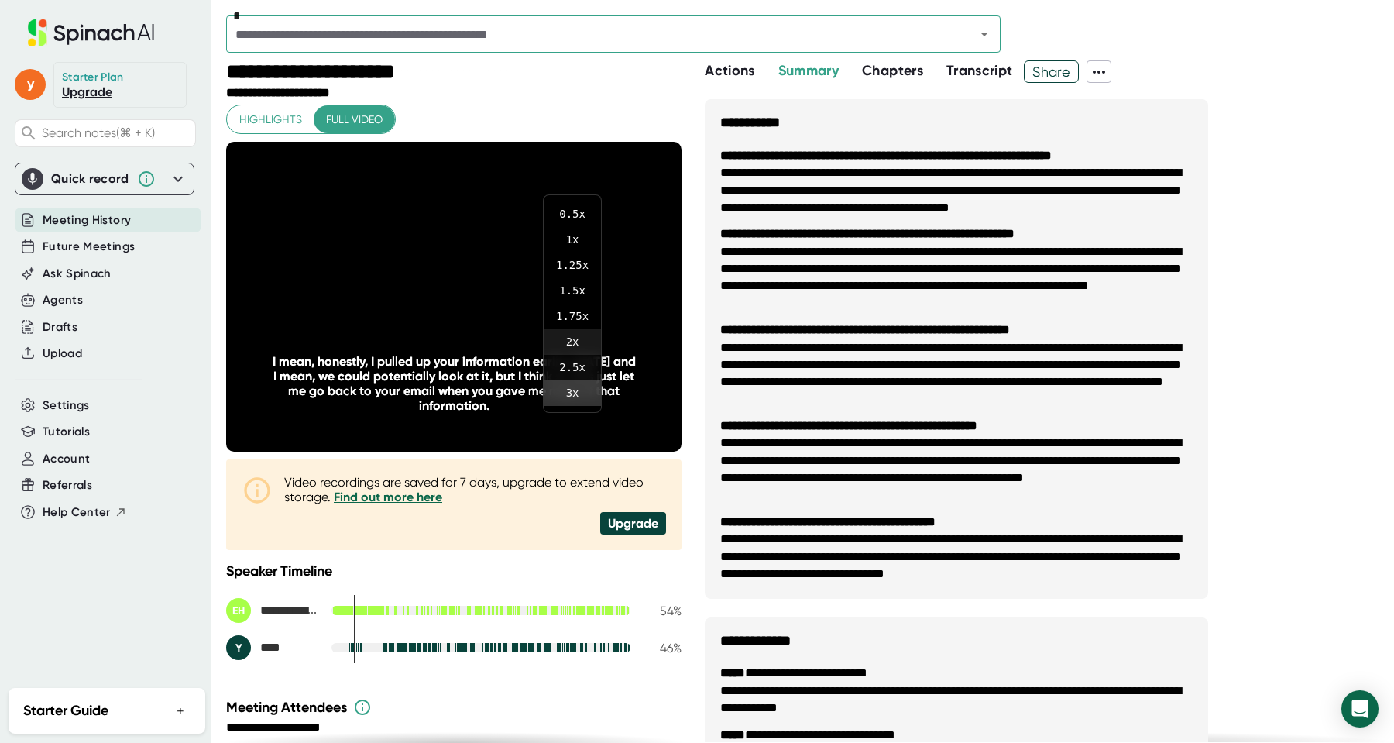
click at [577, 337] on li "2 x" at bounding box center [572, 342] width 57 height 26
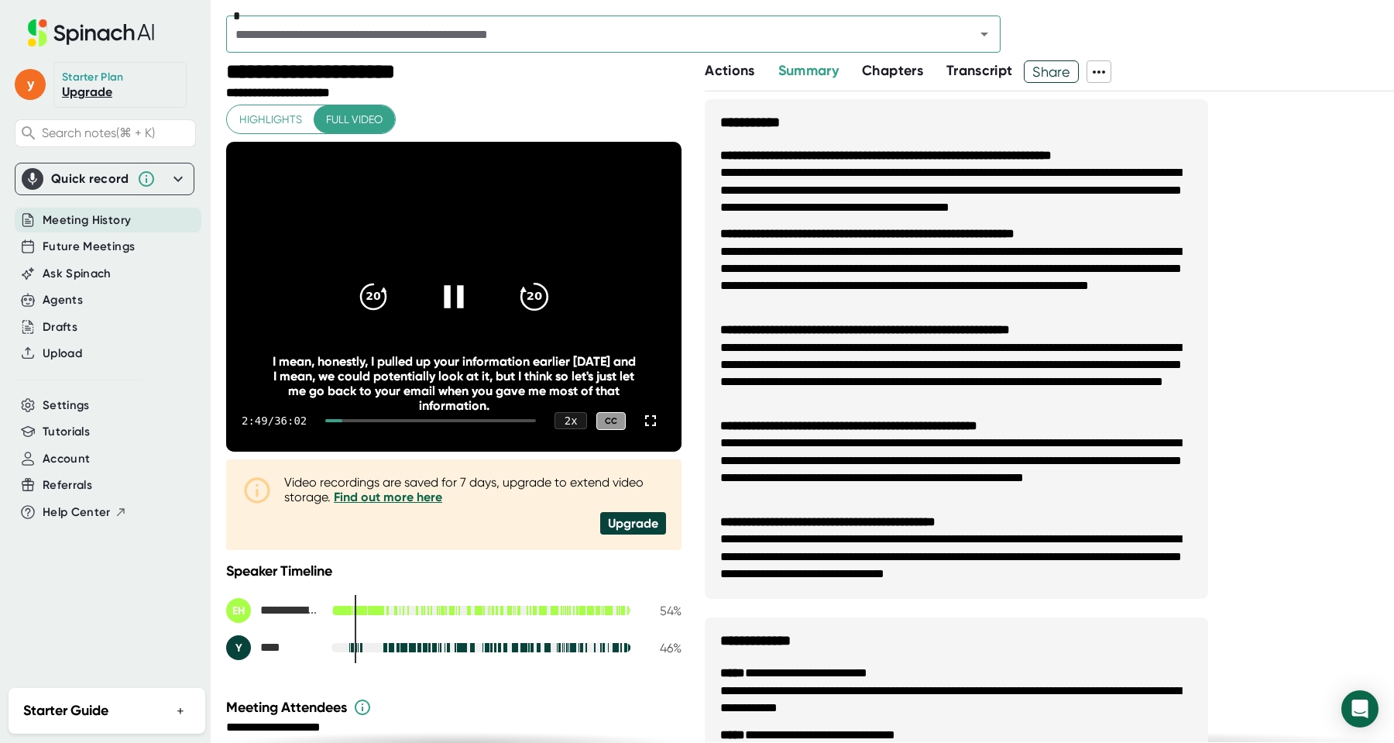
click at [541, 301] on icon "20" at bounding box center [534, 296] width 39 height 39
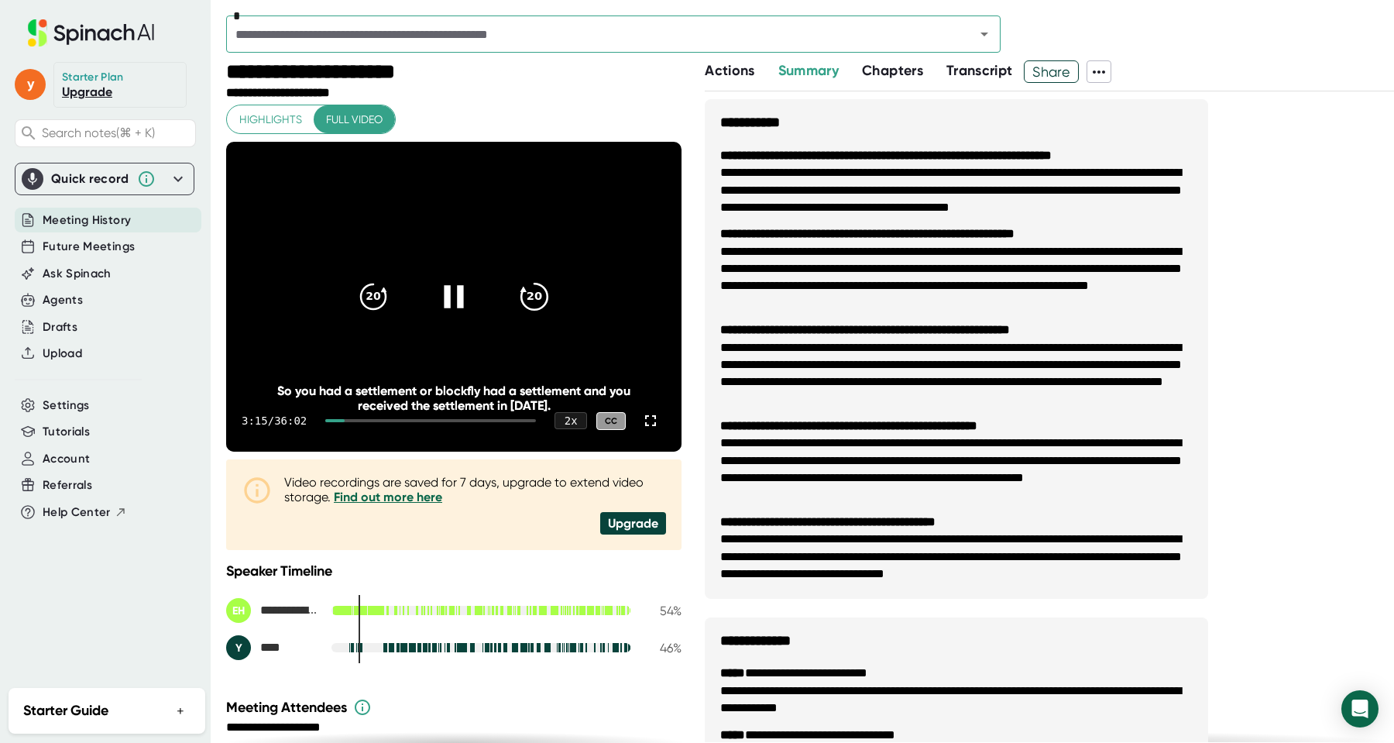
click at [539, 297] on icon "20" at bounding box center [534, 296] width 39 height 39
click at [539, 298] on icon "20" at bounding box center [534, 296] width 39 height 39
click at [543, 288] on icon "20" at bounding box center [534, 296] width 39 height 39
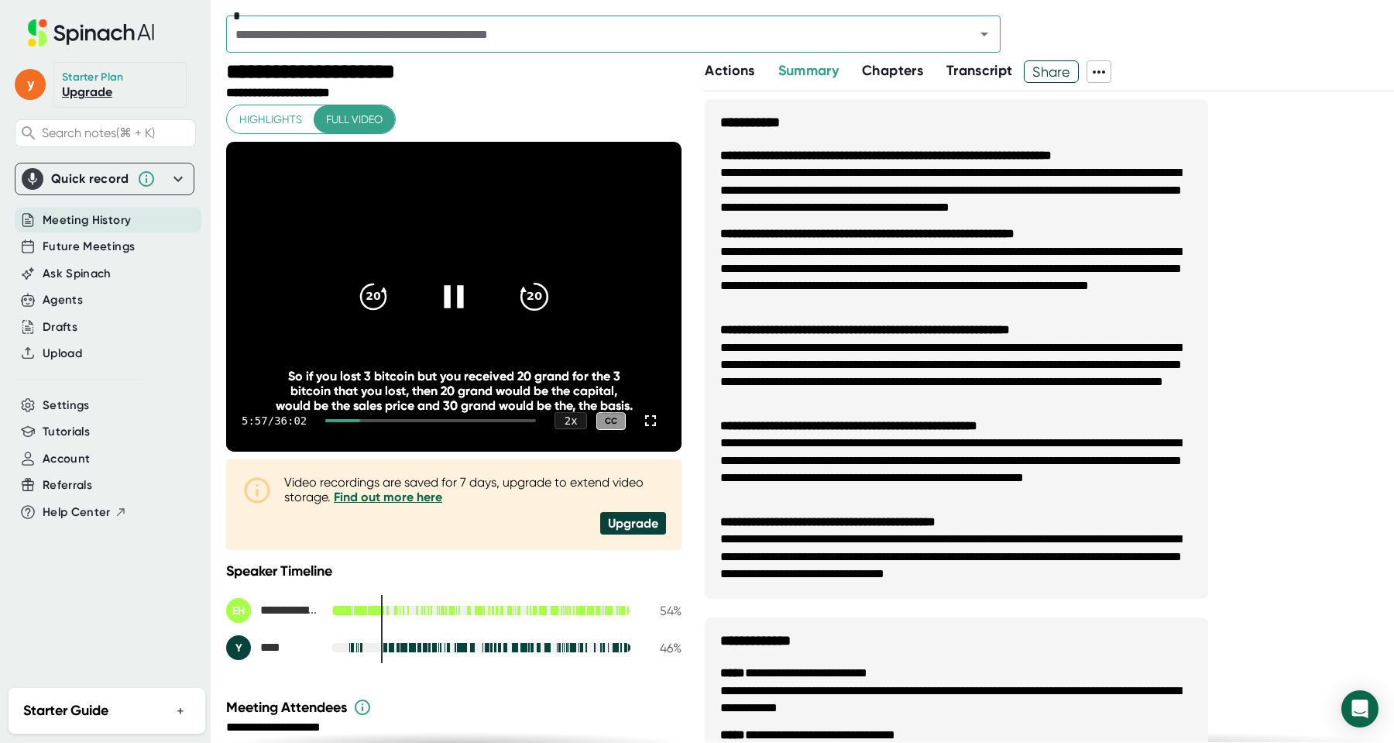
click at [544, 298] on icon "20" at bounding box center [534, 296] width 39 height 39
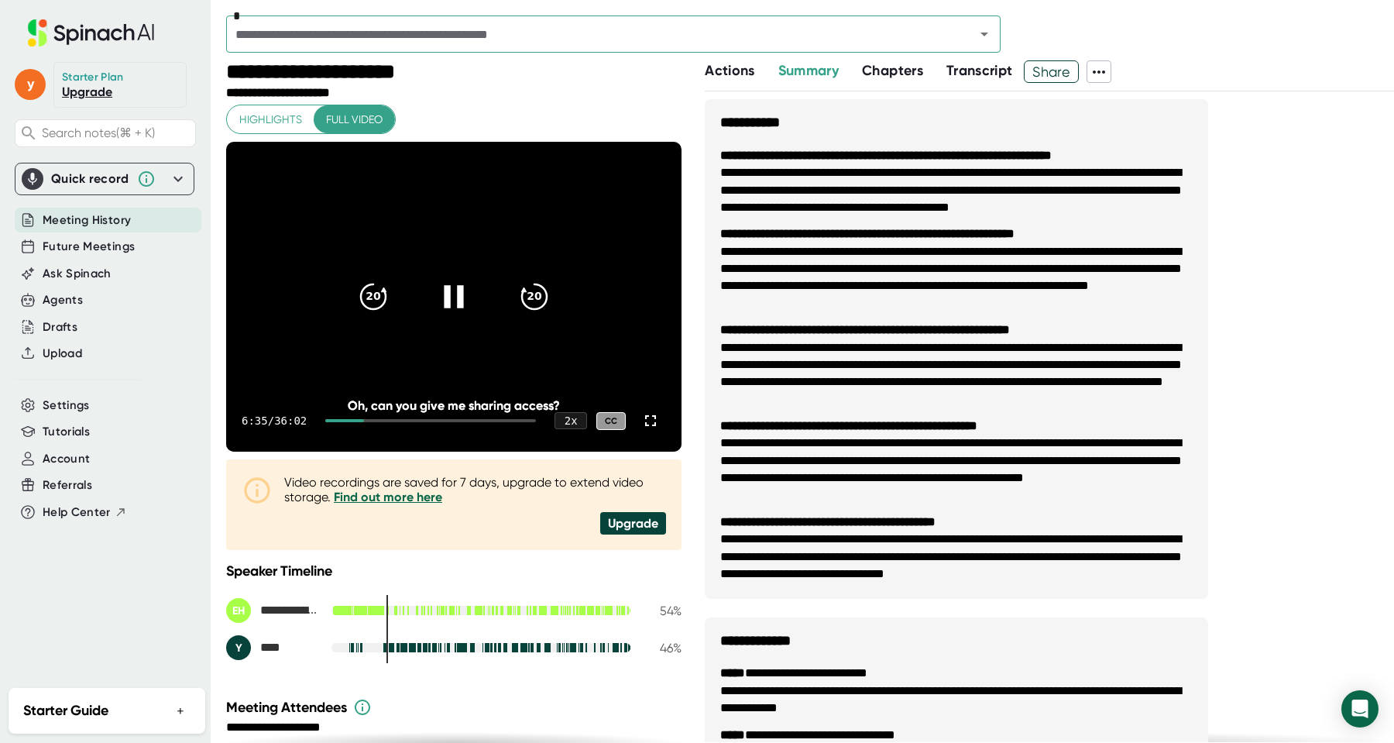
click at [376, 421] on div "6:35 / 36:02 2 x CC" at bounding box center [453, 421] width 455 height 62
click at [649, 429] on div at bounding box center [650, 420] width 31 height 31
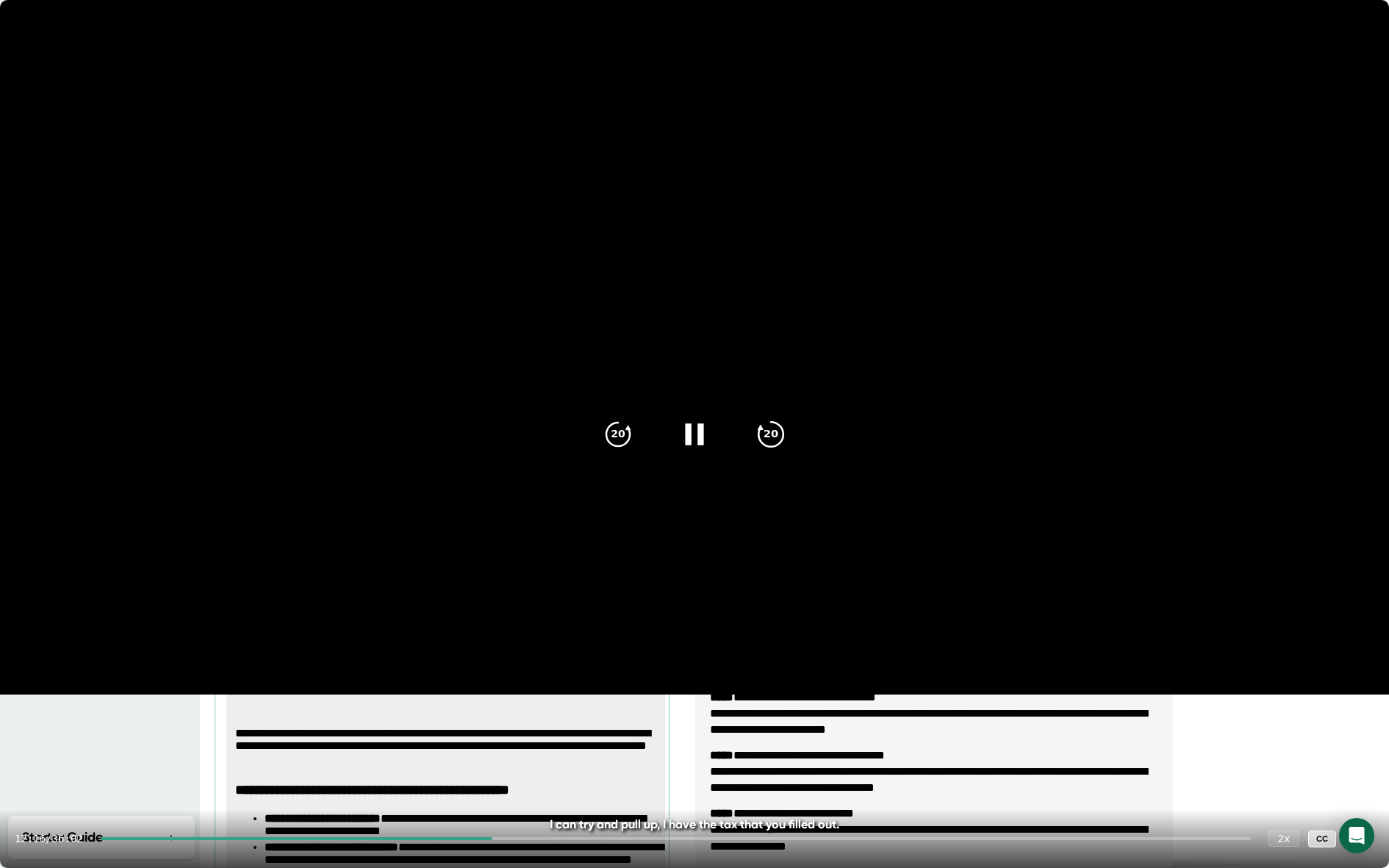
click at [770, 449] on div "20" at bounding box center [770, 434] width 62 height 62
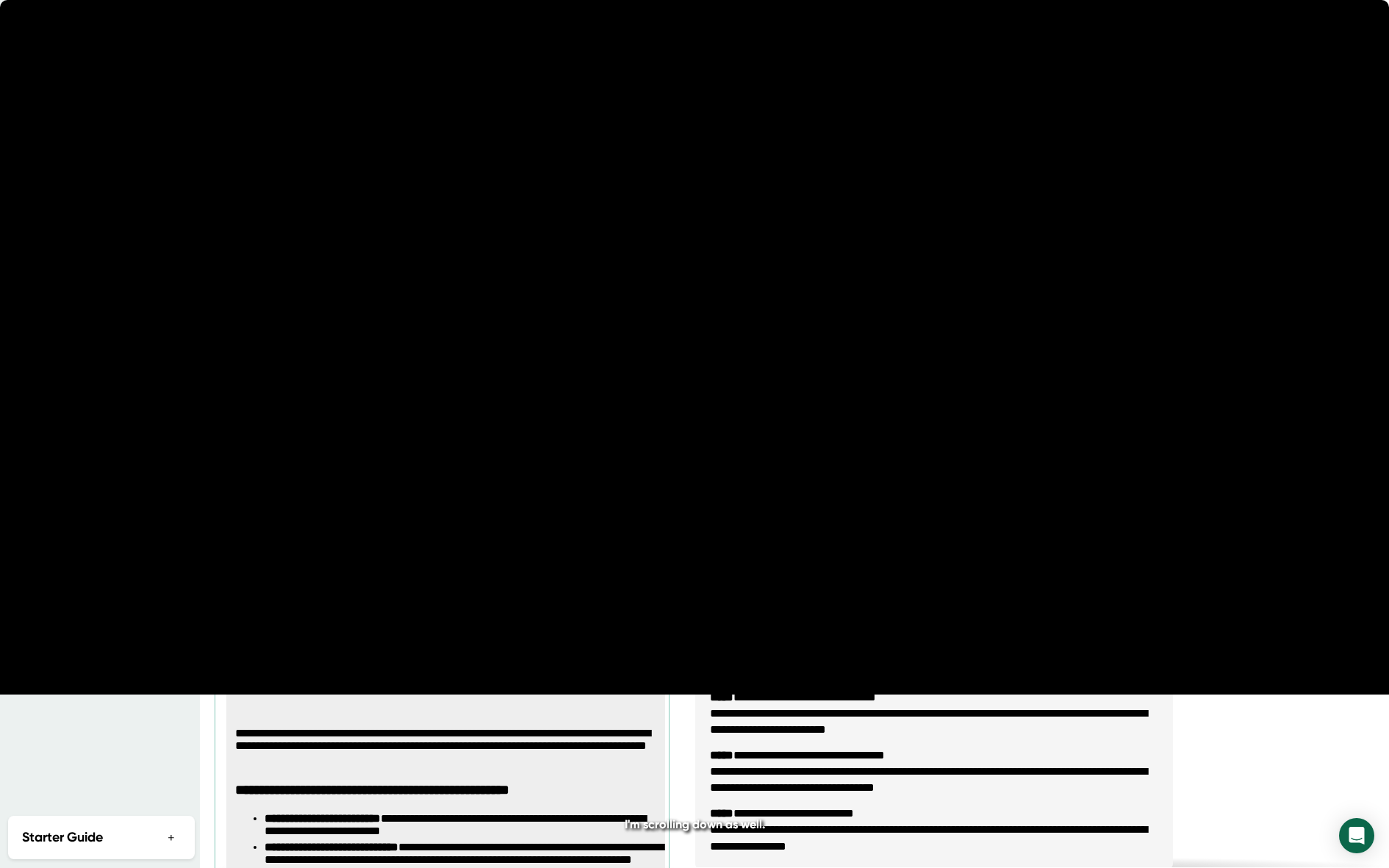
click at [770, 449] on div "20" at bounding box center [770, 434] width 62 height 62
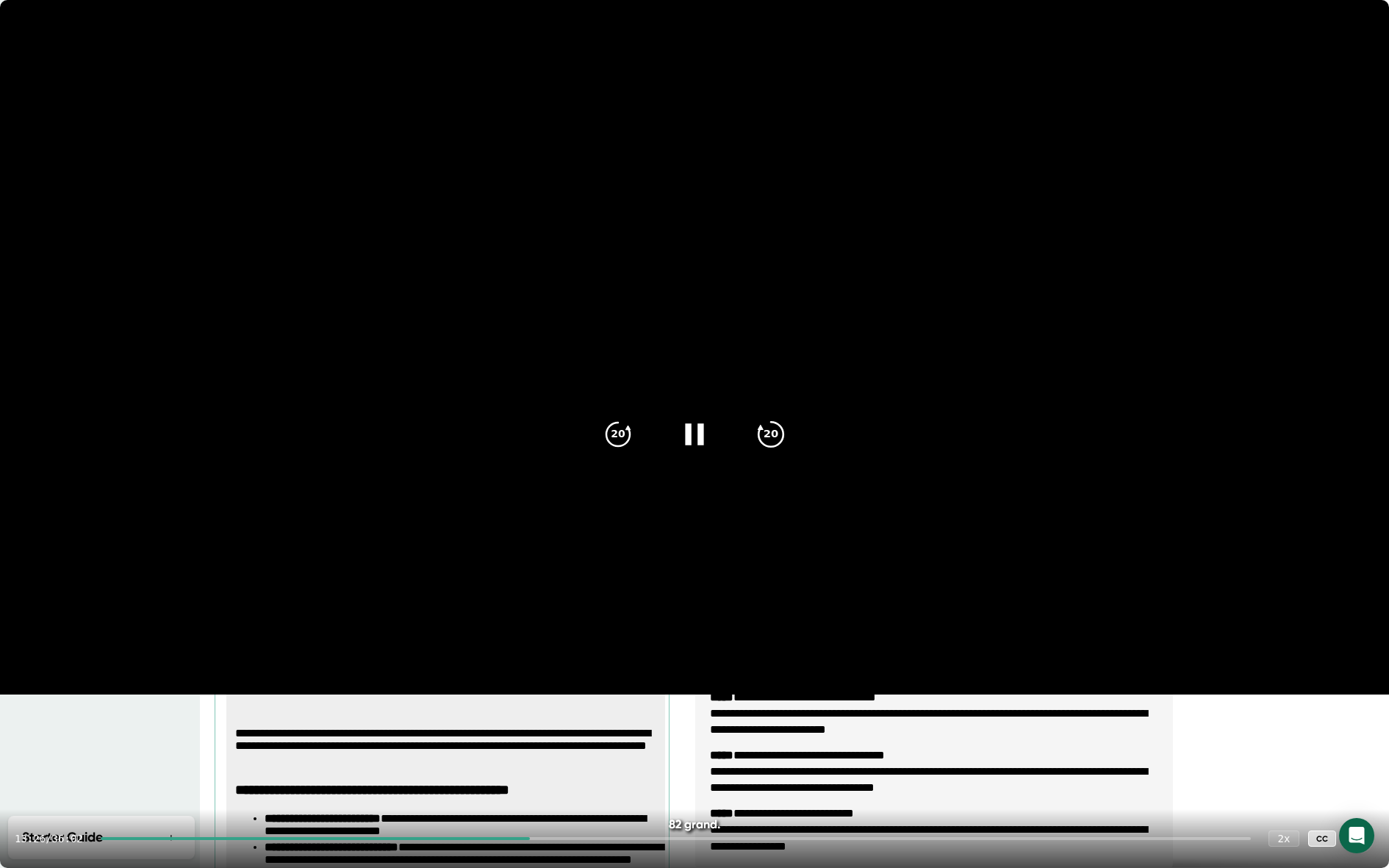
click at [770, 431] on icon "20" at bounding box center [770, 434] width 37 height 37
click at [770, 432] on icon "20" at bounding box center [770, 434] width 37 height 37
click at [699, 442] on icon at bounding box center [694, 434] width 18 height 21
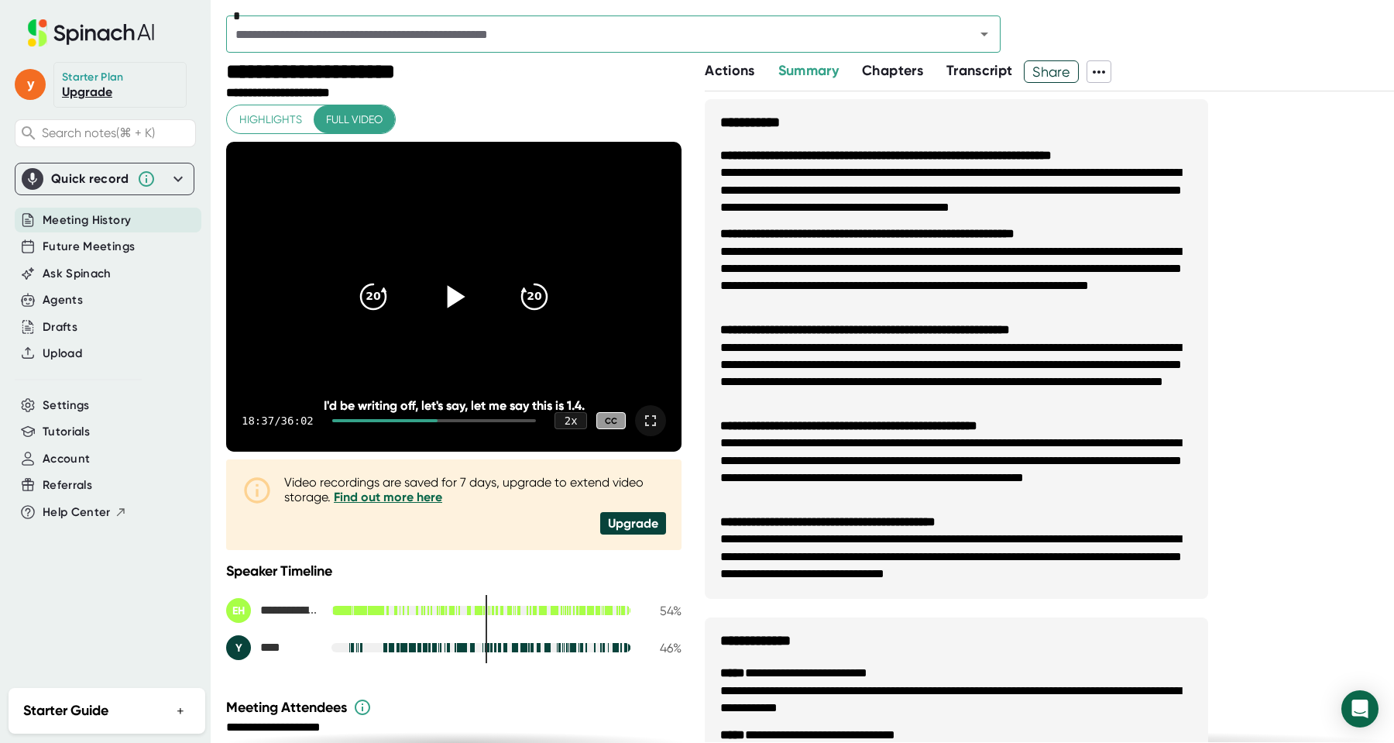
click at [435, 307] on div at bounding box center [453, 296] width 65 height 65
click at [647, 424] on icon at bounding box center [650, 420] width 19 height 19
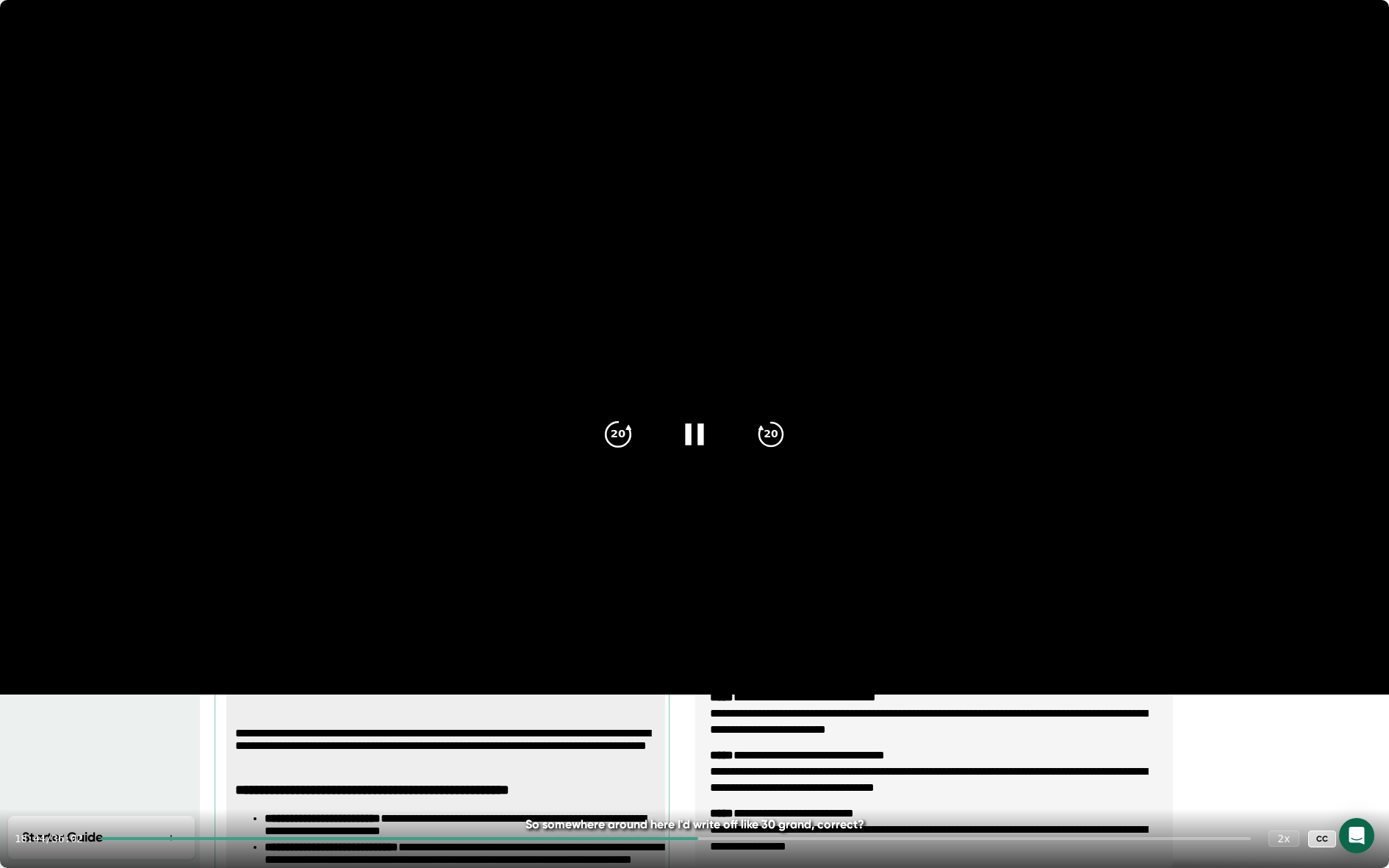
click at [615, 430] on icon "20" at bounding box center [618, 434] width 37 height 37
click at [697, 448] on icon at bounding box center [694, 434] width 37 height 37
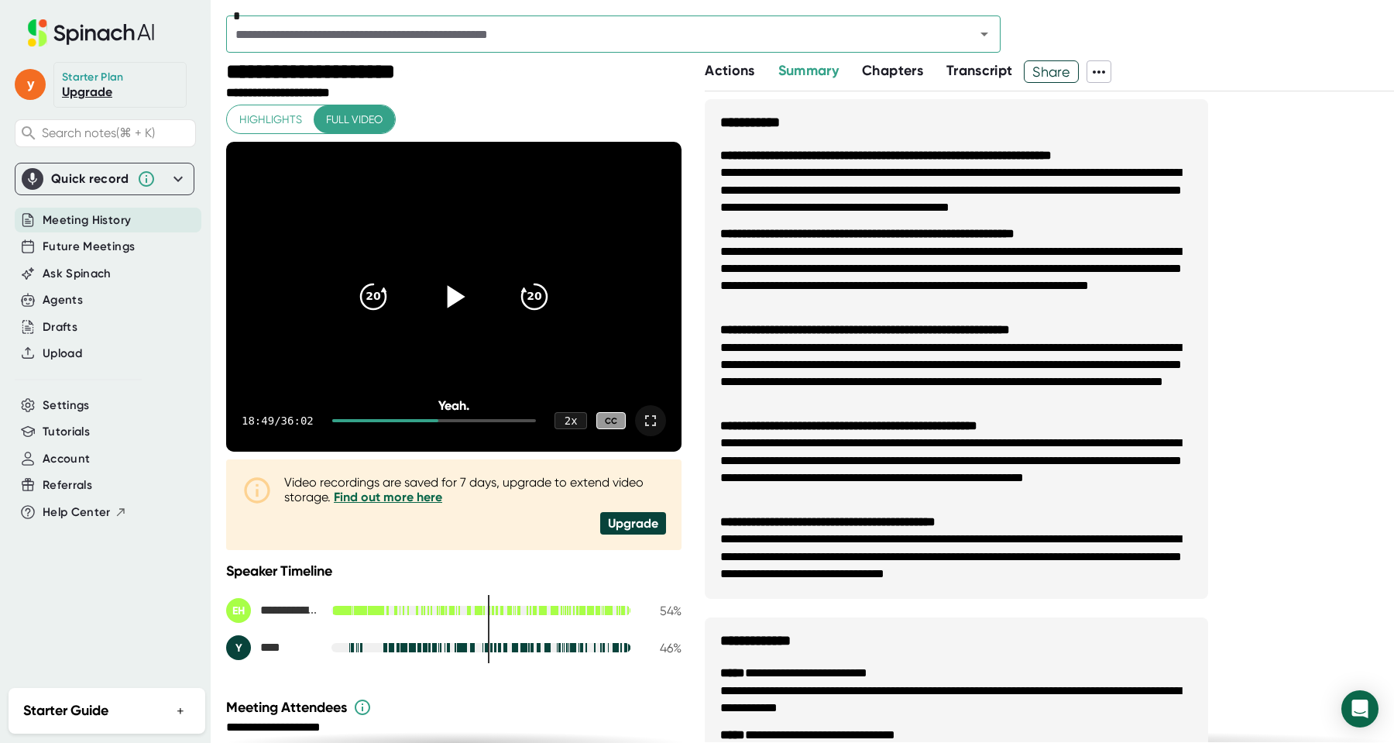
click at [452, 308] on icon at bounding box center [454, 296] width 39 height 39
click at [648, 424] on icon at bounding box center [650, 420] width 11 height 11
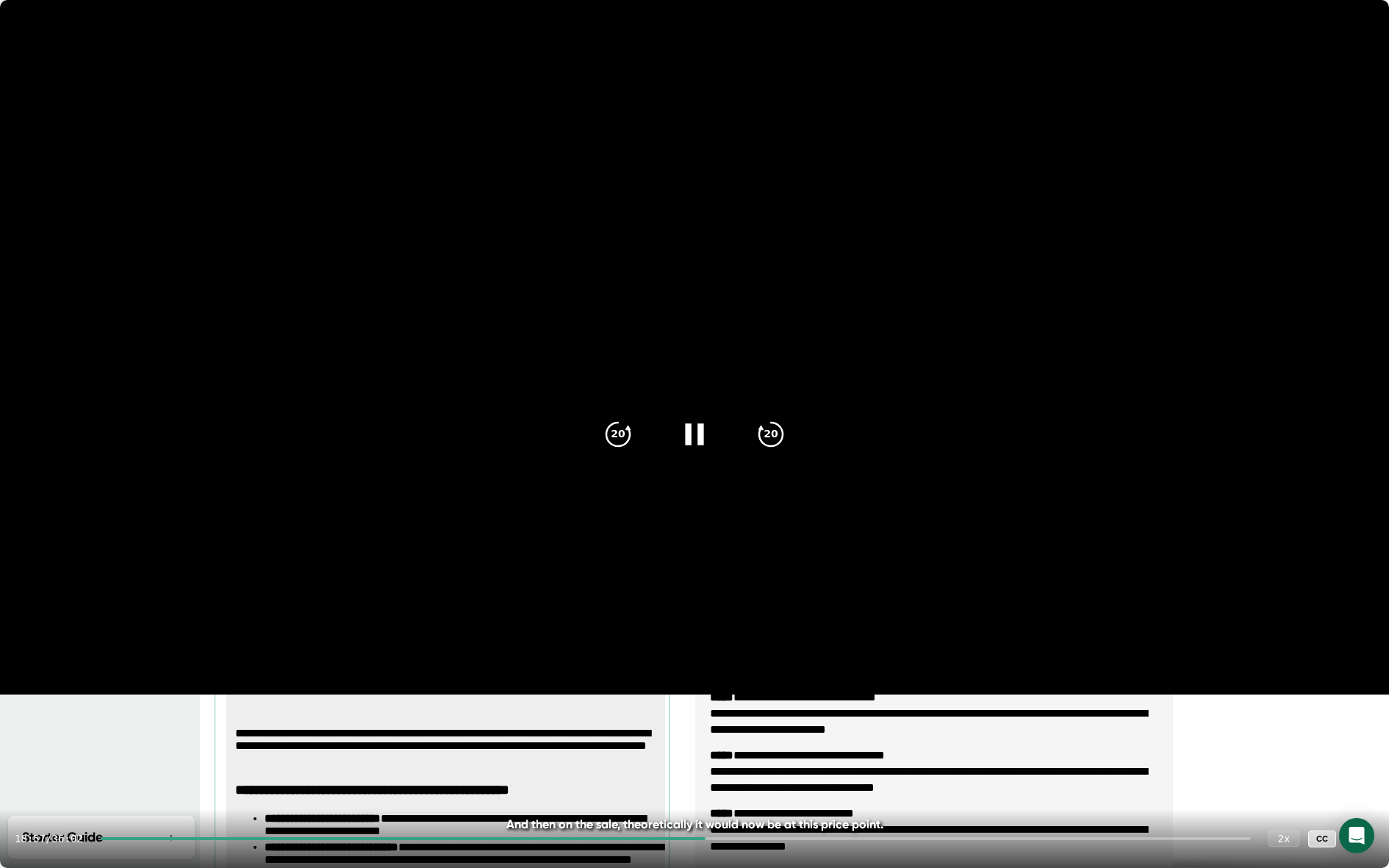
click at [710, 471] on video at bounding box center [694, 347] width 1389 height 694
click at [694, 429] on icon at bounding box center [697, 434] width 17 height 21
click at [694, 429] on icon at bounding box center [694, 434] width 37 height 37
click at [694, 429] on icon at bounding box center [697, 434] width 17 height 21
click at [695, 434] on icon at bounding box center [694, 434] width 37 height 37
